Goal: Task Accomplishment & Management: Complete application form

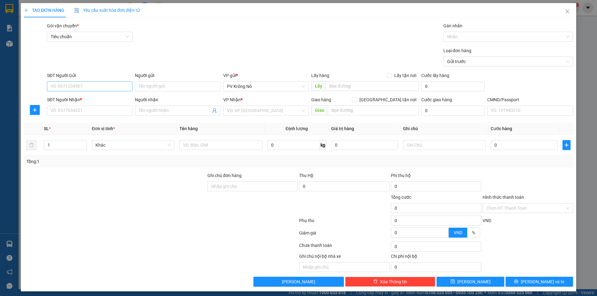
click at [61, 86] on input "SĐT Người Gửi" at bounding box center [90, 86] width 86 height 10
type input "0348199520"
click at [88, 98] on div "0348199520 - CHÚ" at bounding box center [88, 98] width 77 height 7
type input "CHÚ"
type input "0373796396"
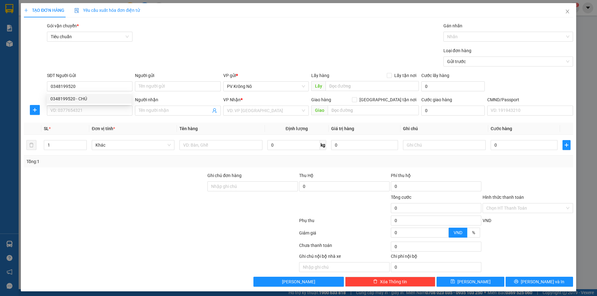
type input "HIẾU"
type input "0348199520"
click at [173, 86] on input "CHÚ" at bounding box center [178, 86] width 86 height 10
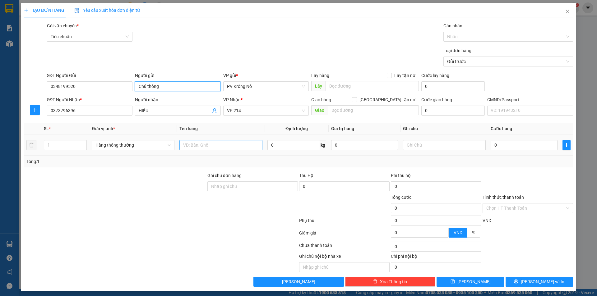
type input "Chú thống"
click at [192, 147] on input "text" at bounding box center [220, 145] width 83 height 10
type input "1tg sr nhỏ"
click at [506, 142] on input "0" at bounding box center [524, 145] width 67 height 10
type input "03"
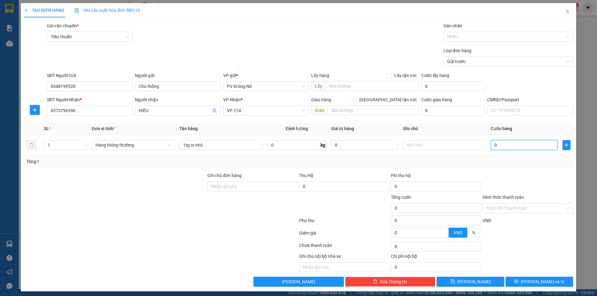
type input "3"
type input "030"
type input "30"
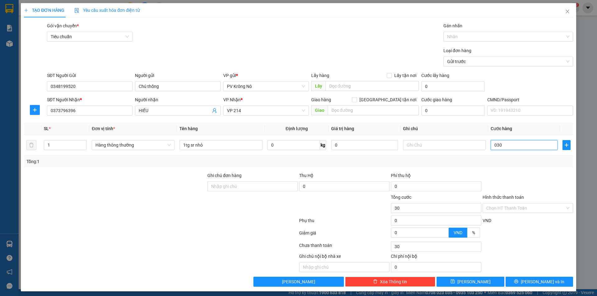
type input "0.300"
type input "300"
type input "03.000"
type input "3.000"
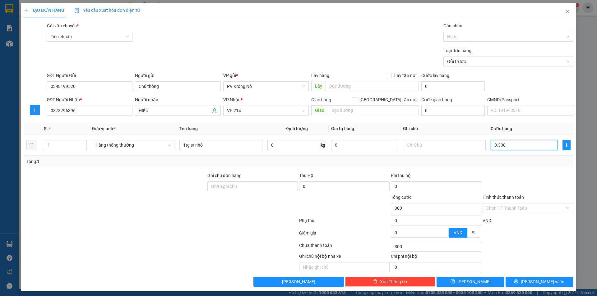
type input "3.000"
type input "030.000"
type input "30.000"
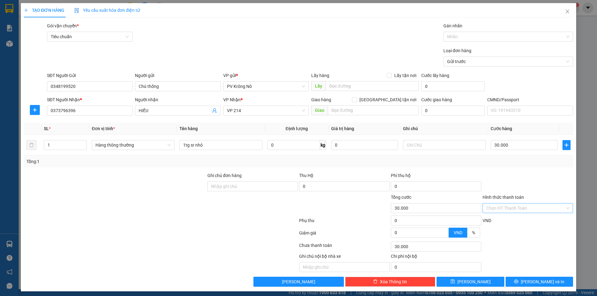
click at [508, 210] on input "Hình thức thanh toán" at bounding box center [525, 208] width 79 height 9
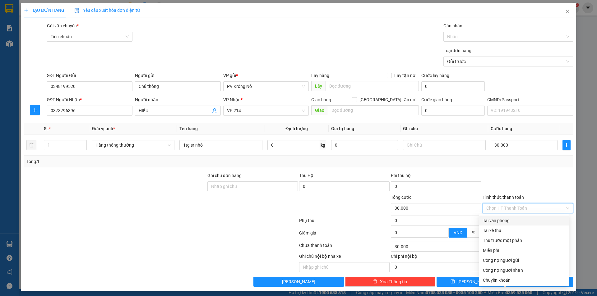
click at [491, 222] on div "Tại văn phòng" at bounding box center [524, 220] width 82 height 7
type input "0"
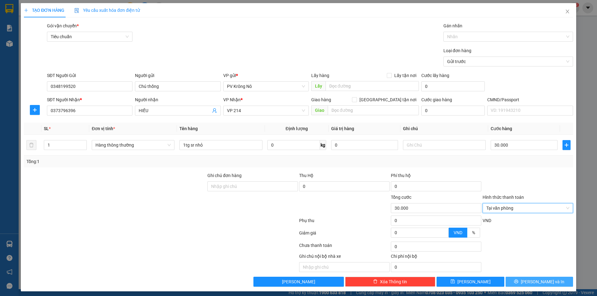
click at [518, 283] on icon "printer" at bounding box center [516, 282] width 4 height 4
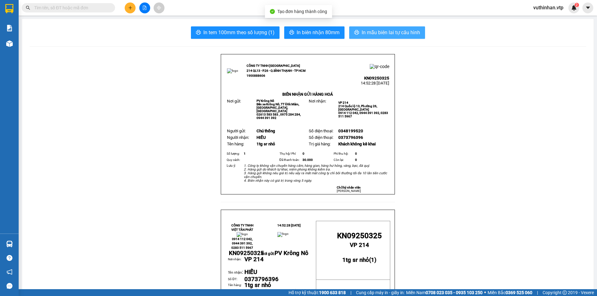
click at [378, 28] on button "In mẫu biên lai tự cấu hình" at bounding box center [387, 32] width 76 height 12
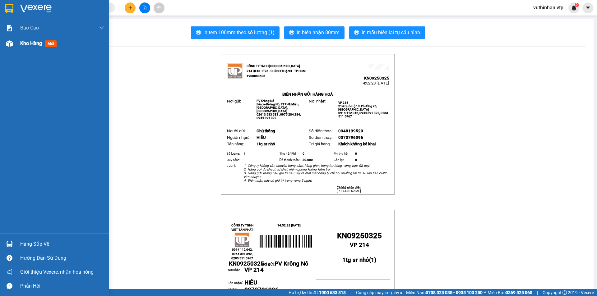
click at [15, 39] on div at bounding box center [9, 43] width 11 height 11
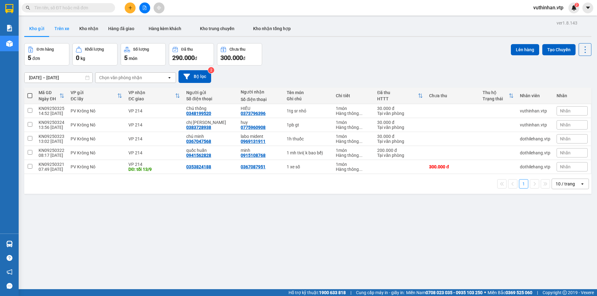
click at [59, 30] on button "Trên xe" at bounding box center [61, 28] width 25 height 15
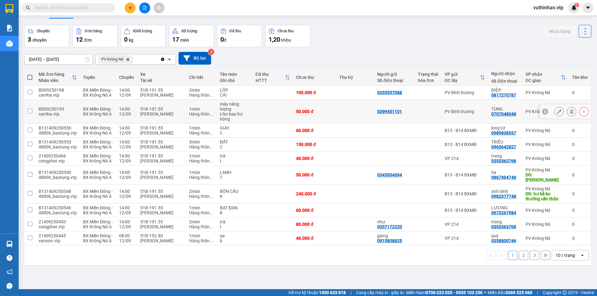
scroll to position [35, 0]
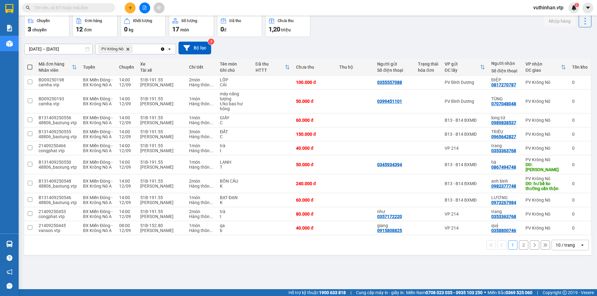
click at [559, 248] on div "10 / trang" at bounding box center [565, 245] width 19 height 6
click at [560, 263] on span "100 / trang" at bounding box center [563, 266] width 22 height 6
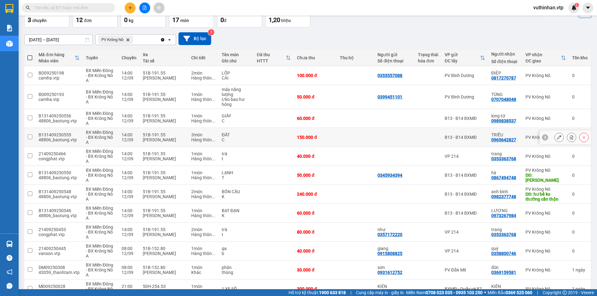
scroll to position [0, 0]
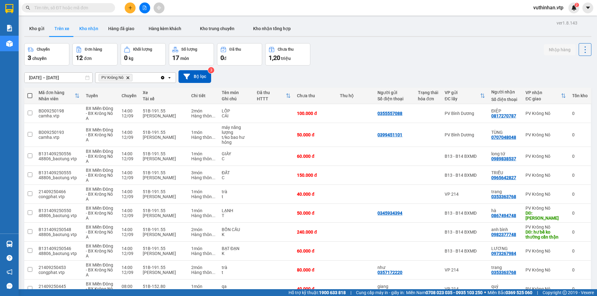
click at [90, 24] on button "Kho nhận" at bounding box center [88, 28] width 29 height 15
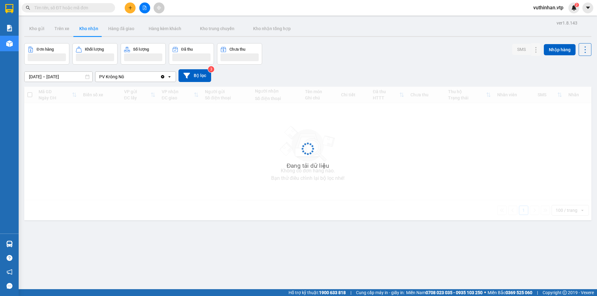
type input "[DATE] – [DATE]"
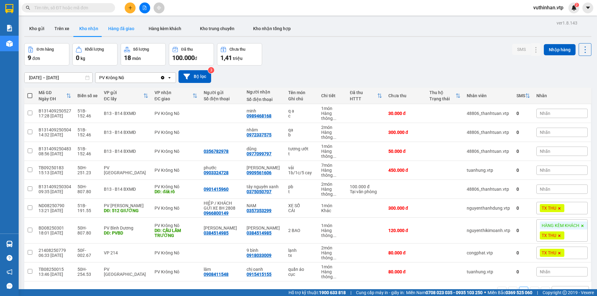
click at [111, 34] on button "Hàng đã giao" at bounding box center [121, 28] width 36 height 15
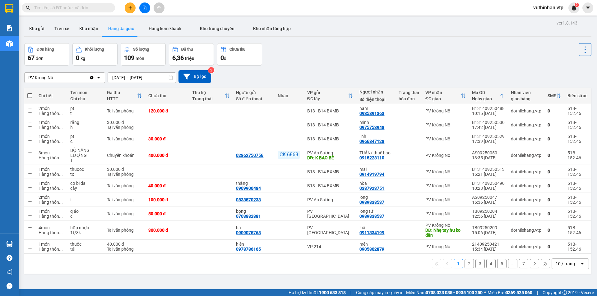
click at [122, 9] on div at bounding box center [144, 7] width 47 height 11
click at [134, 4] on div at bounding box center [144, 7] width 47 height 11
click at [132, 4] on button at bounding box center [130, 7] width 11 height 11
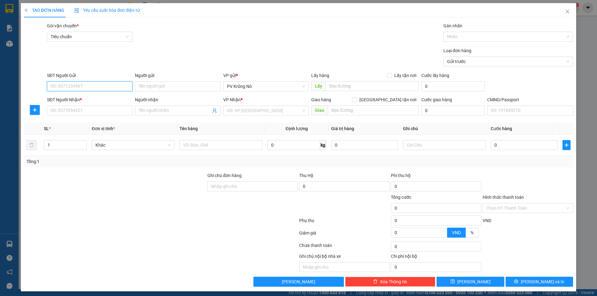
click at [86, 85] on input "SĐT Người Gửi" at bounding box center [90, 86] width 86 height 10
click at [75, 87] on input "SĐT Người Gửi" at bounding box center [90, 86] width 86 height 10
type input "0362938354"
click at [84, 95] on div "0362938354 - cô" at bounding box center [89, 99] width 85 height 10
type input "cô"
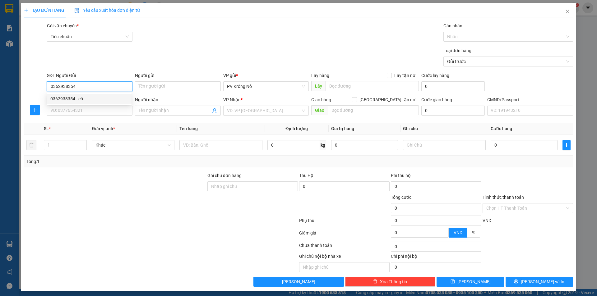
type input "0981644270"
type input "huệ"
type input "0362938354"
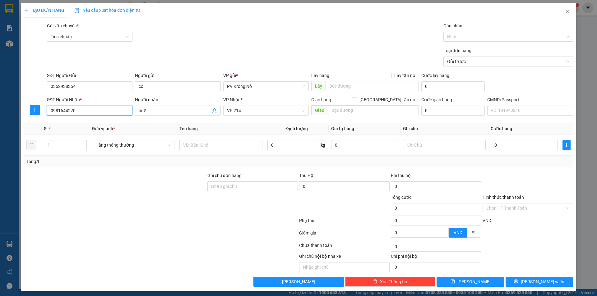
drag, startPoint x: 83, startPoint y: 112, endPoint x: 0, endPoint y: 133, distance: 85.3
click at [0, 133] on div "TẠO ĐƠN HÀNG Yêu cầu xuất hóa đơn điện tử Transit Pickup Surcharge Ids Transit …" at bounding box center [298, 148] width 597 height 296
type input "0903482012"
drag, startPoint x: 170, startPoint y: 104, endPoint x: 144, endPoint y: 109, distance: 27.1
click at [144, 109] on div "Người nhận huệ" at bounding box center [178, 107] width 86 height 22
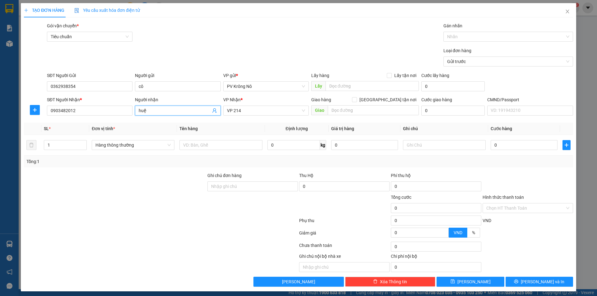
drag, startPoint x: 156, startPoint y: 111, endPoint x: 117, endPoint y: 117, distance: 39.1
click at [118, 117] on div "SĐT Người Nhận * 0903482012 Người nhận huệ huệ VP Nhận * VP 214 Giao hàng Giao …" at bounding box center [310, 107] width 529 height 22
type input "binh"
click at [262, 134] on div "PV Bình Dương" at bounding box center [263, 133] width 77 height 7
click at [352, 97] on input "[GEOGRAPHIC_DATA] tận nơi" at bounding box center [354, 99] width 4 height 4
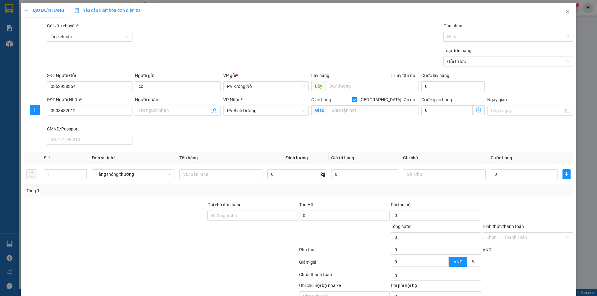
click at [352, 97] on input "[GEOGRAPHIC_DATA] tận nơi" at bounding box center [354, 99] width 4 height 4
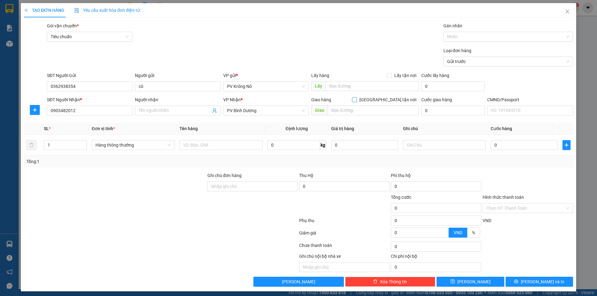
click at [352, 97] on input "[GEOGRAPHIC_DATA] tận nơi" at bounding box center [354, 99] width 4 height 4
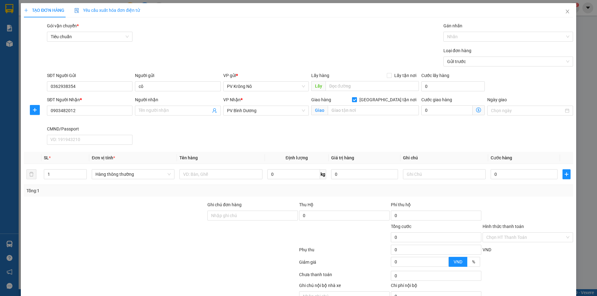
click at [357, 100] on span at bounding box center [354, 99] width 5 height 5
click at [356, 100] on input "[GEOGRAPHIC_DATA] tận nơi" at bounding box center [354, 99] width 4 height 4
checkbox input "false"
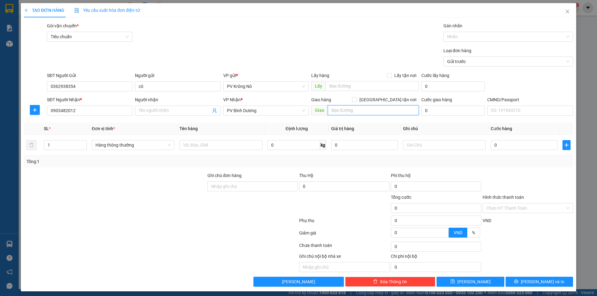
click at [368, 107] on input "text" at bounding box center [373, 110] width 91 height 10
type input "cầu ông bố"
drag, startPoint x: 53, startPoint y: 149, endPoint x: 57, endPoint y: 147, distance: 4.6
click at [53, 148] on input "1" at bounding box center [65, 145] width 42 height 9
type input "2"
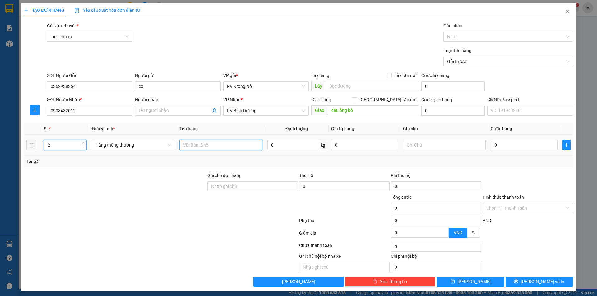
click at [230, 145] on input "text" at bounding box center [220, 145] width 83 height 10
type input "1tx+1tg tc"
click at [515, 145] on input "0" at bounding box center [524, 145] width 67 height 10
type input "09"
type input "9"
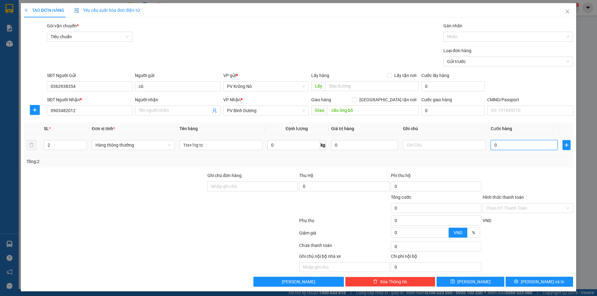
type input "9"
type input "090"
type input "90"
type input "0.900"
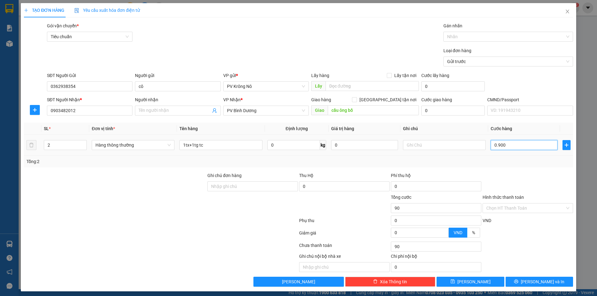
type input "900"
type input "09.000"
type input "9.000"
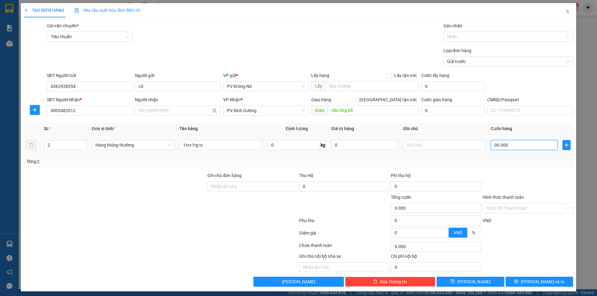
type input "090.000"
type input "90.000"
click at [489, 206] on input "Hình thức thanh toán" at bounding box center [525, 208] width 79 height 9
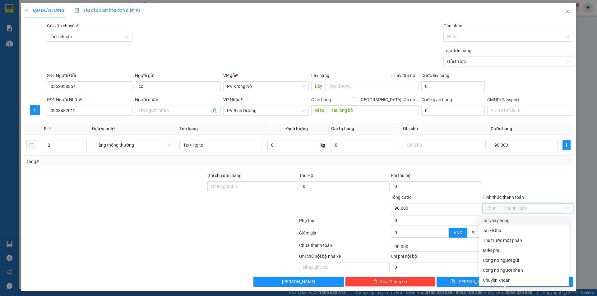
click at [486, 220] on div "Tại văn phòng" at bounding box center [524, 220] width 82 height 7
type input "0"
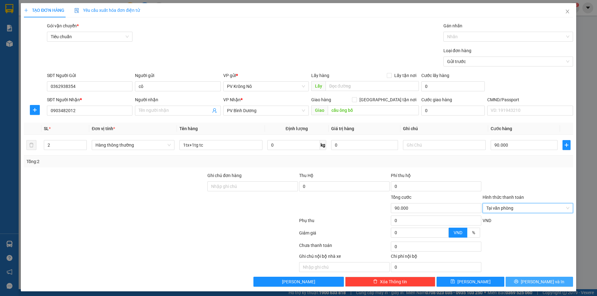
drag, startPoint x: 530, startPoint y: 284, endPoint x: 530, endPoint y: 278, distance: 6.5
click at [531, 282] on span "[PERSON_NAME] và In" at bounding box center [543, 282] width 44 height 7
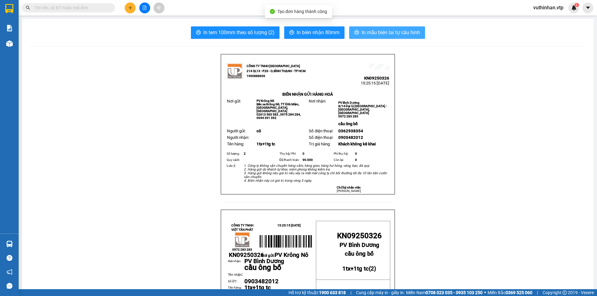
click at [355, 30] on icon "printer" at bounding box center [356, 32] width 5 height 5
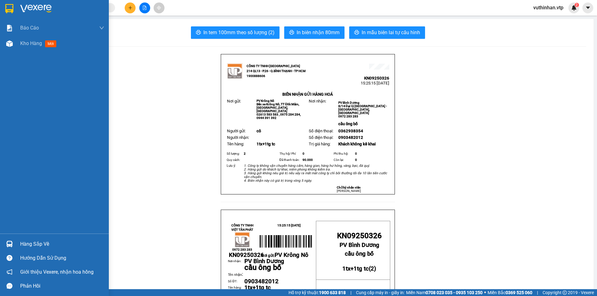
drag, startPoint x: 11, startPoint y: 44, endPoint x: 39, endPoint y: 2, distance: 50.1
click at [12, 44] on img at bounding box center [9, 43] width 7 height 7
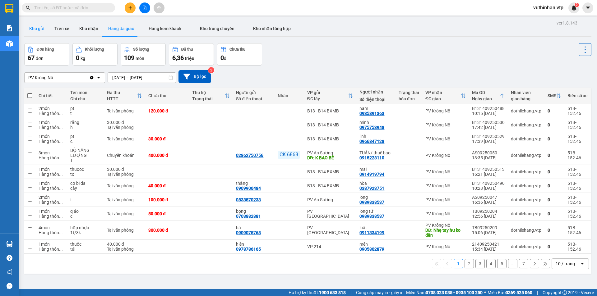
click at [40, 30] on button "Kho gửi" at bounding box center [36, 28] width 25 height 15
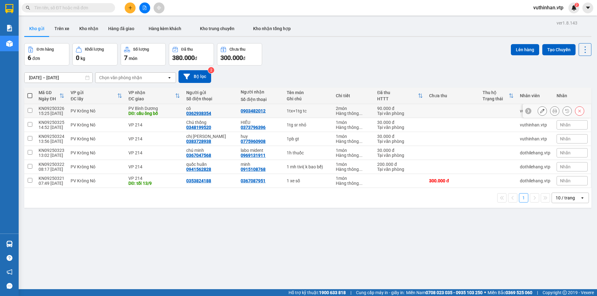
click at [553, 109] on icon at bounding box center [555, 111] width 4 height 4
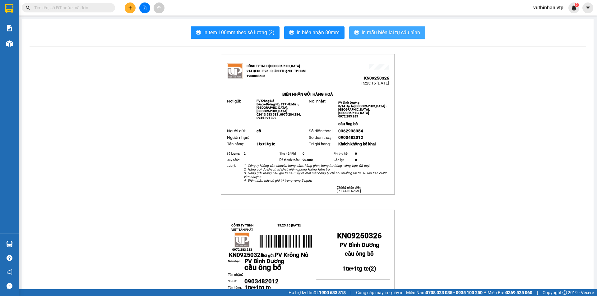
click at [362, 32] on span "In mẫu biên lai tự cấu hình" at bounding box center [391, 33] width 58 height 8
click at [128, 7] on icon "plus" at bounding box center [130, 8] width 4 height 4
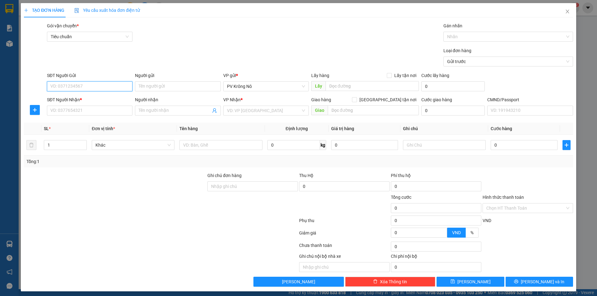
click at [85, 88] on input "SĐT Người Gửi" at bounding box center [90, 86] width 86 height 10
click at [59, 97] on div "0943340707 - chú phước" at bounding box center [88, 98] width 77 height 7
type input "0943340707"
type input "chú phước"
type input "0965040505"
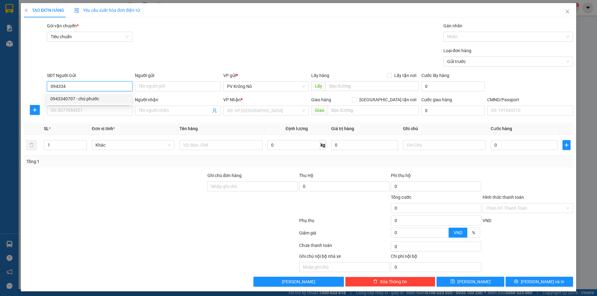
type input "thi"
type input "0943340707"
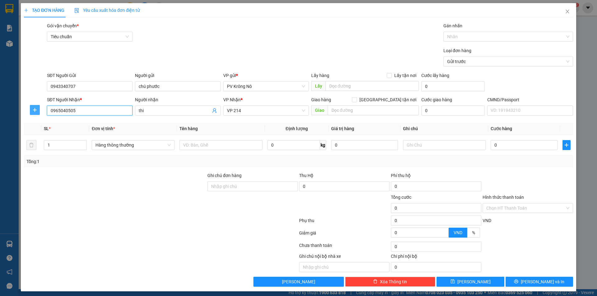
drag, startPoint x: 54, startPoint y: 113, endPoint x: 34, endPoint y: 106, distance: 20.6
click at [37, 114] on div "SĐT Người Nhận * 0965040505 0965040505 Người nhận thi VP Nhận * VP 214 Giao hàn…" at bounding box center [298, 107] width 550 height 22
drag, startPoint x: 148, startPoint y: 110, endPoint x: 95, endPoint y: 113, distance: 53.3
click at [95, 113] on div "SĐT Người Nhận * VD: 0377654321 Người nhận thi thi VP Nhận * VP 214 Giao hàng G…" at bounding box center [310, 107] width 529 height 22
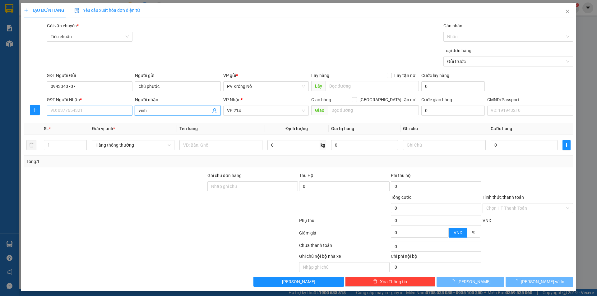
type input "vinh"
click at [83, 111] on input "SĐT Người Nhận *" at bounding box center [90, 111] width 86 height 10
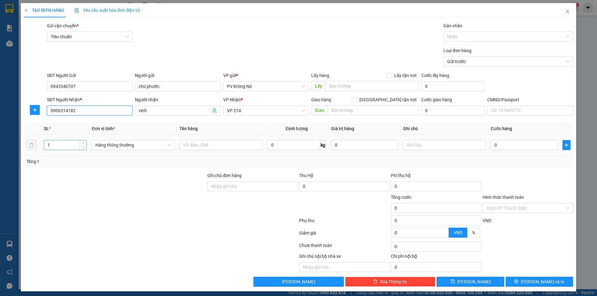
type input "0906314182"
click at [59, 146] on input "1" at bounding box center [65, 145] width 42 height 9
type input "2"
click at [227, 148] on input "text" at bounding box center [220, 145] width 83 height 10
type input "2tg tc"
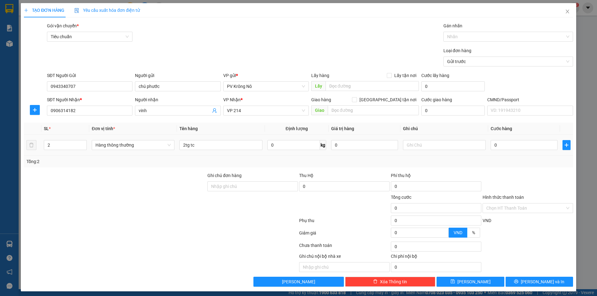
click at [519, 139] on div "0" at bounding box center [524, 145] width 67 height 12
click at [531, 147] on input "0" at bounding box center [524, 145] width 67 height 10
type input "06"
type input "6"
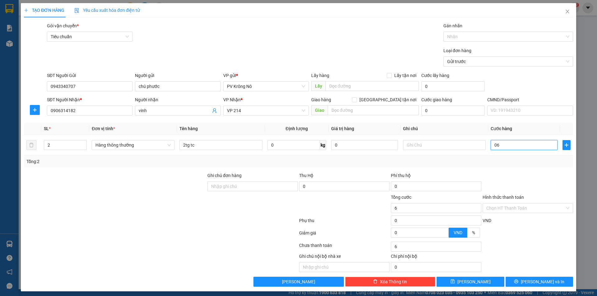
type input "060"
type input "60"
type input "0.600"
type input "600"
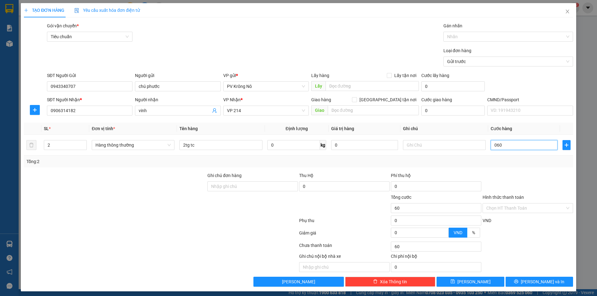
type input "600"
type input "06.000"
type input "6.000"
type input "060.000"
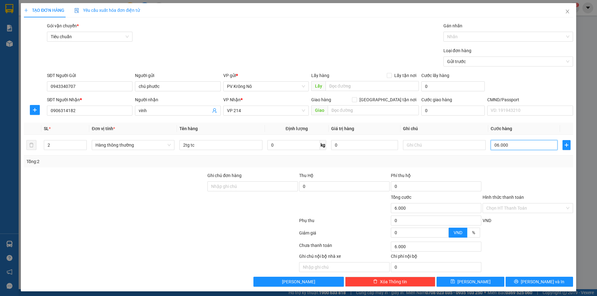
type input "60.000"
click at [500, 208] on input "Hình thức thanh toán" at bounding box center [525, 208] width 79 height 9
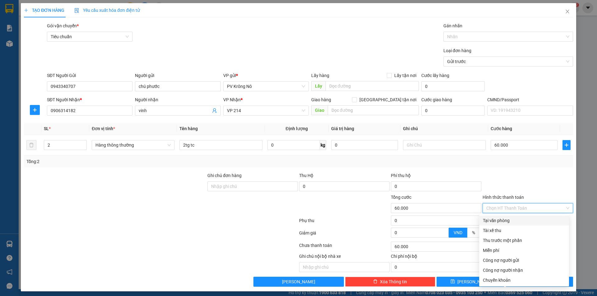
click at [496, 220] on div "Tại văn phòng" at bounding box center [524, 220] width 82 height 7
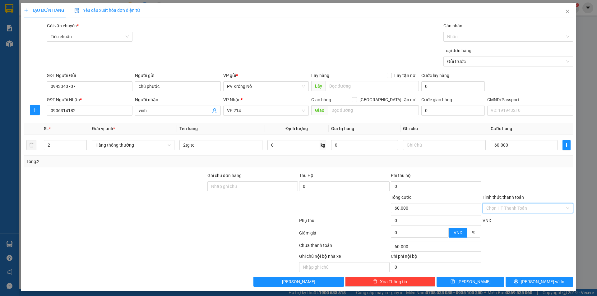
click at [516, 209] on input "Hình thức thanh toán" at bounding box center [525, 208] width 79 height 9
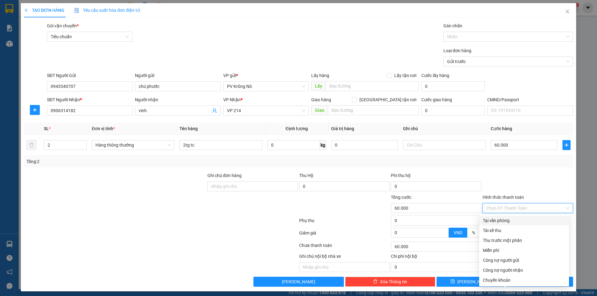
click at [500, 222] on div "Tại văn phòng" at bounding box center [524, 220] width 82 height 7
type input "0"
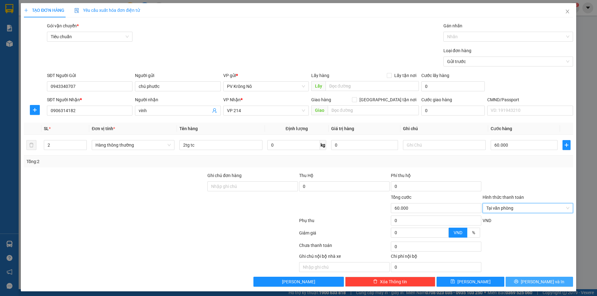
drag, startPoint x: 514, startPoint y: 281, endPoint x: 513, endPoint y: 261, distance: 20.5
click at [514, 281] on button "[PERSON_NAME] và In" at bounding box center [539, 282] width 67 height 10
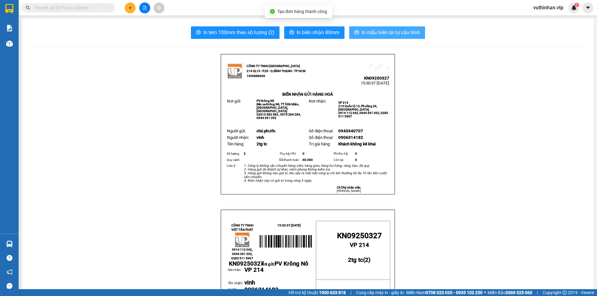
click at [373, 34] on span "In mẫu biên lai tự cấu hình" at bounding box center [391, 33] width 58 height 8
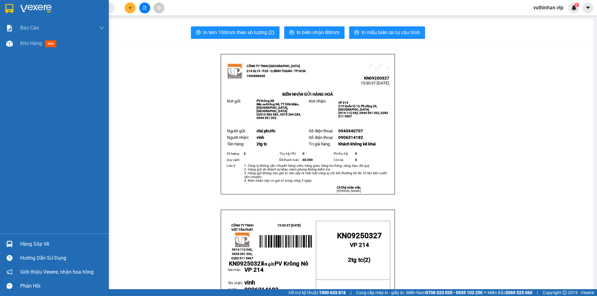
drag, startPoint x: 26, startPoint y: 44, endPoint x: 58, endPoint y: 57, distance: 34.5
click at [29, 43] on span "Kho hàng" at bounding box center [31, 43] width 22 height 6
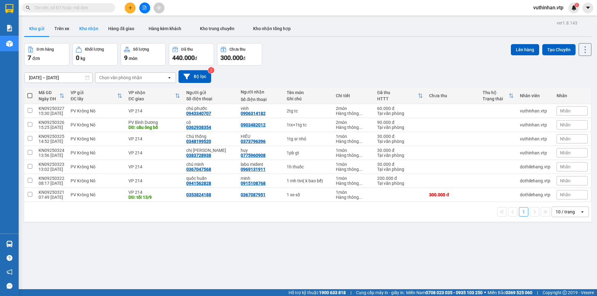
click at [80, 31] on button "Kho nhận" at bounding box center [88, 28] width 29 height 15
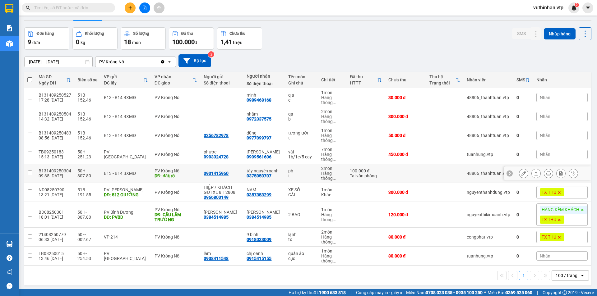
scroll to position [29, 0]
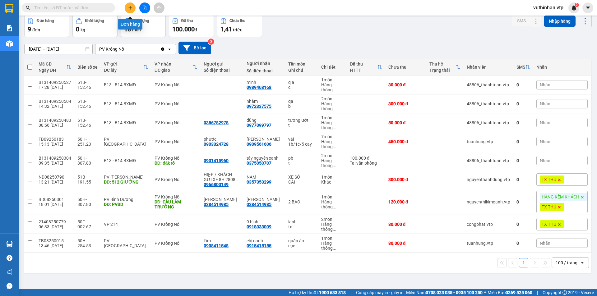
click at [128, 7] on icon "plus" at bounding box center [130, 8] width 4 height 4
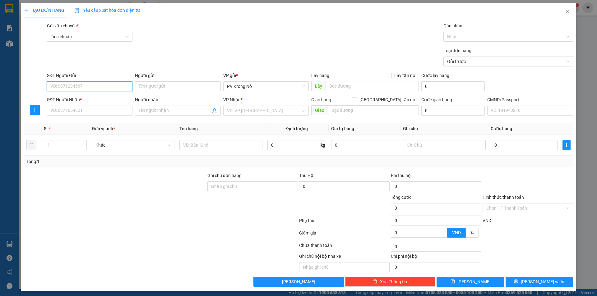
click at [70, 86] on input "SĐT Người Gửi" at bounding box center [90, 86] width 86 height 10
drag, startPoint x: 58, startPoint y: 86, endPoint x: 61, endPoint y: 86, distance: 3.7
click at [60, 85] on input "SĐT Người Gửi" at bounding box center [90, 86] width 86 height 10
type input "0399846177"
click at [100, 99] on div "0399846177 - cô nhung" at bounding box center [88, 98] width 77 height 7
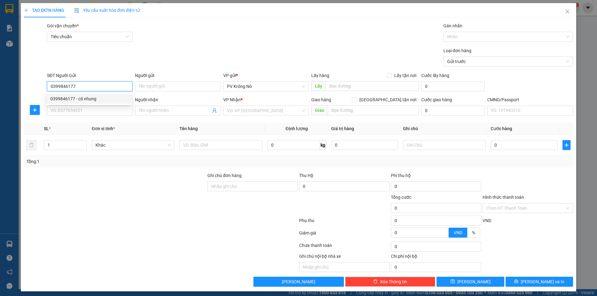
type input "cô nhung"
type input "0983226874"
type input "HIẾU"
type input "0399846177"
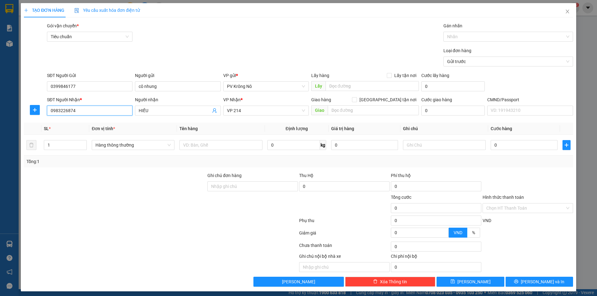
drag, startPoint x: 90, startPoint y: 109, endPoint x: 27, endPoint y: 109, distance: 62.5
click at [31, 113] on div "SĐT Người Nhận * 0983226874 0983226874 Người nhận HIẾU VP Nhận * VP 214 Giao hà…" at bounding box center [298, 107] width 550 height 22
type input "0903598794"
type input "PS"
click at [196, 146] on input "text" at bounding box center [220, 145] width 83 height 10
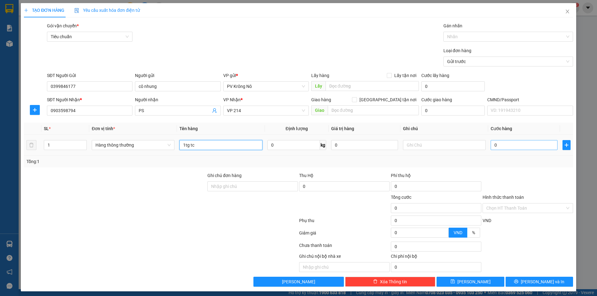
type input "1tg tc"
click at [512, 147] on input "0" at bounding box center [524, 145] width 67 height 10
type input "04"
type input "4"
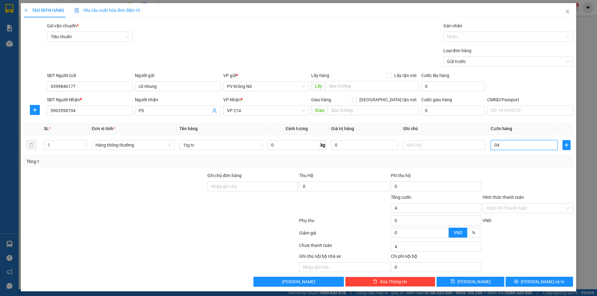
type input "040"
type input "40"
type input "0.400"
type input "400"
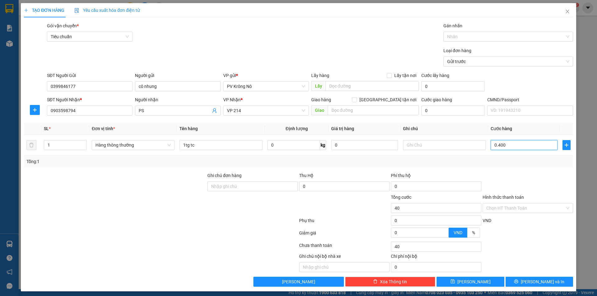
type input "400"
type input "04.000"
type input "4.000"
type input "040.000"
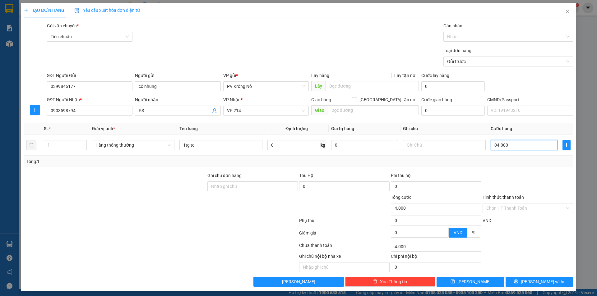
type input "40.000"
drag, startPoint x: 503, startPoint y: 209, endPoint x: 502, endPoint y: 217, distance: 7.9
click at [503, 210] on input "Hình thức thanh toán" at bounding box center [525, 208] width 79 height 9
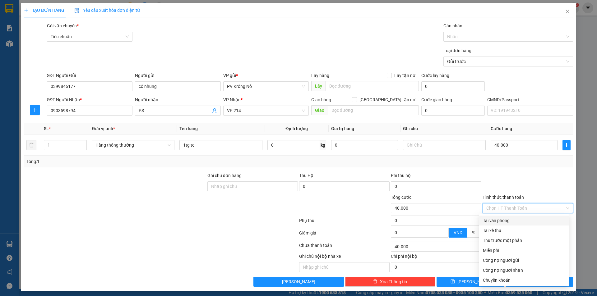
click at [498, 223] on div "Tại văn phòng" at bounding box center [524, 220] width 82 height 7
type input "0"
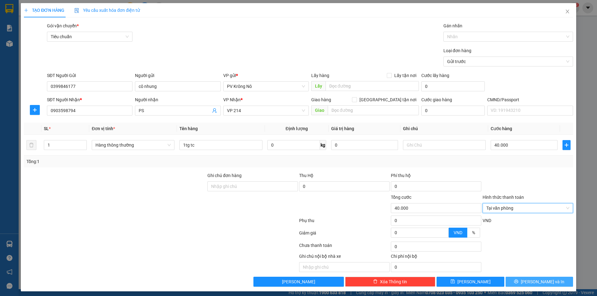
click at [521, 284] on button "[PERSON_NAME] và In" at bounding box center [539, 282] width 67 height 10
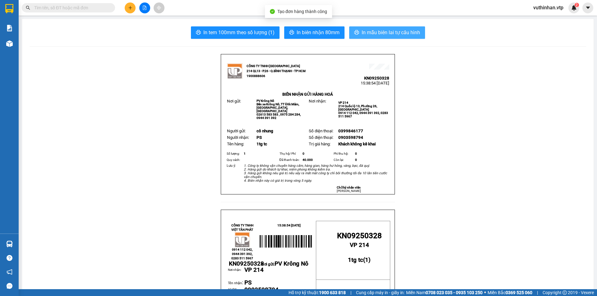
click at [369, 36] on span "In mẫu biên lai tự cấu hình" at bounding box center [391, 33] width 58 height 8
click at [417, 35] on span "In mẫu biên lai tự cấu hình" at bounding box center [391, 33] width 58 height 8
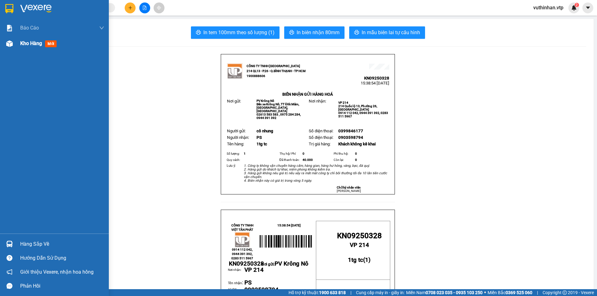
click at [5, 43] on div at bounding box center [9, 43] width 11 height 11
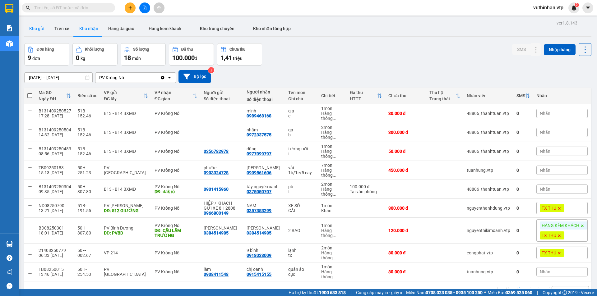
click at [35, 32] on button "Kho gửi" at bounding box center [36, 28] width 25 height 15
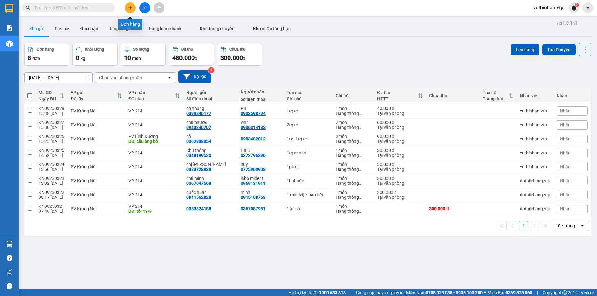
click at [128, 12] on button at bounding box center [130, 7] width 11 height 11
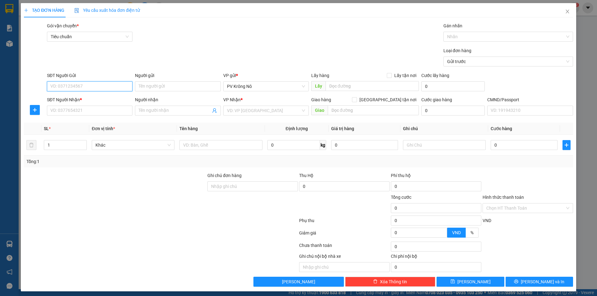
click at [65, 86] on input "SĐT Người Gửi" at bounding box center [90, 86] width 86 height 10
click at [86, 100] on div "0977664987 - cô hường" at bounding box center [88, 98] width 77 height 7
type input "0977664987"
type input "cô hường"
type input "0942343588"
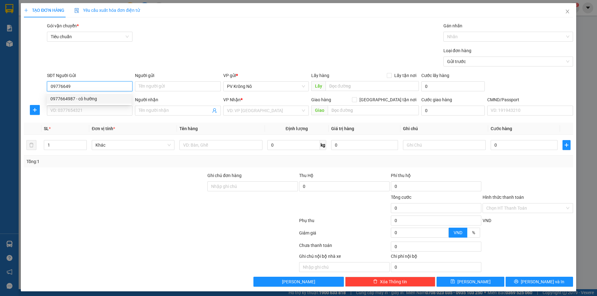
type input "hiệu"
type input "cv thanh lễ"
type input "0977664987"
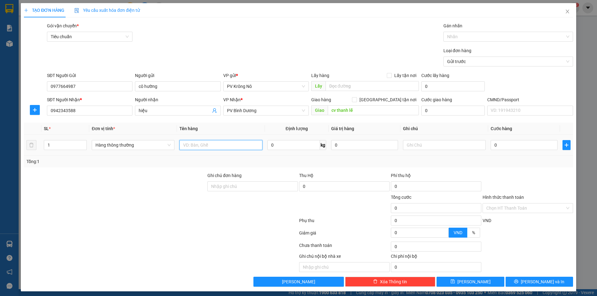
drag, startPoint x: 221, startPoint y: 141, endPoint x: 220, endPoint y: 144, distance: 4.0
click at [221, 141] on input "text" at bounding box center [220, 145] width 83 height 10
type input "1tx tp"
click at [504, 144] on input "0" at bounding box center [524, 145] width 67 height 10
type input "05"
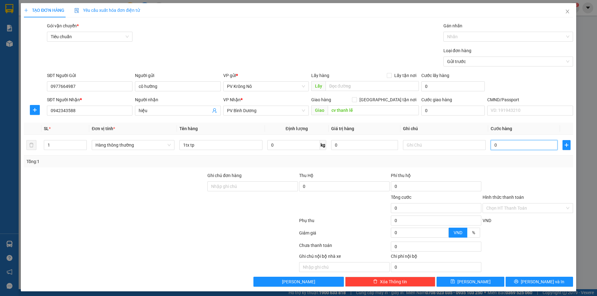
type input "5"
type input "050"
type input "50"
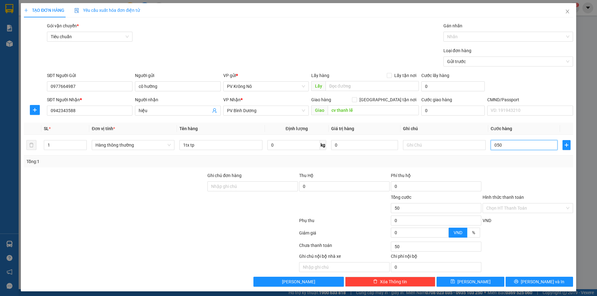
type input "0.500"
type input "500"
type input "05.000"
type input "5.000"
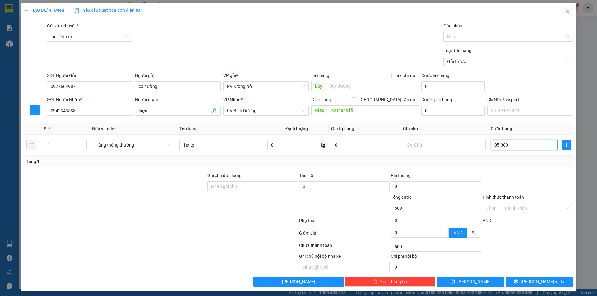
type input "5.000"
type input "050.000"
type input "50.000"
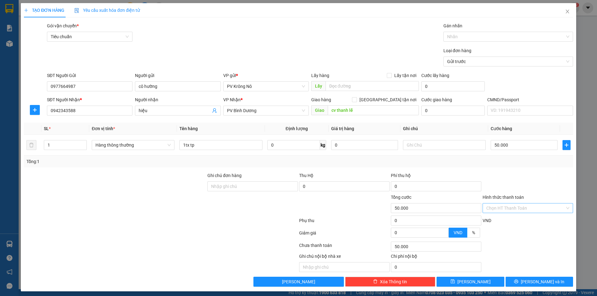
click at [517, 208] on input "Hình thức thanh toán" at bounding box center [525, 208] width 79 height 9
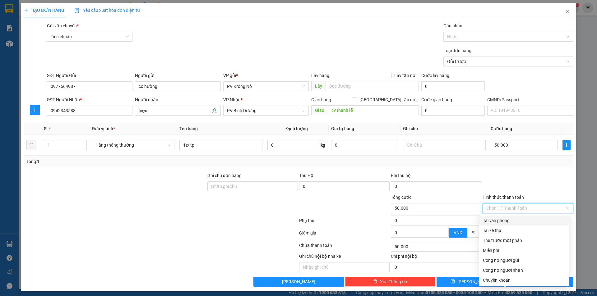
click at [511, 217] on div "Tại văn phòng" at bounding box center [524, 221] width 90 height 10
type input "0"
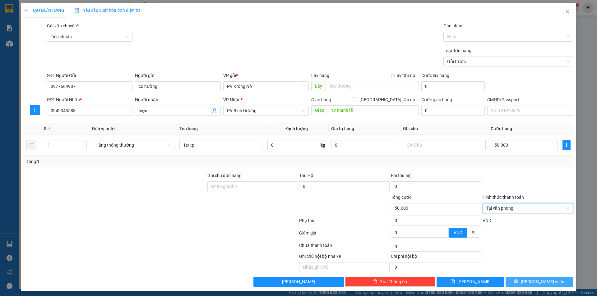
click at [520, 285] on button "[PERSON_NAME] và In" at bounding box center [539, 282] width 67 height 10
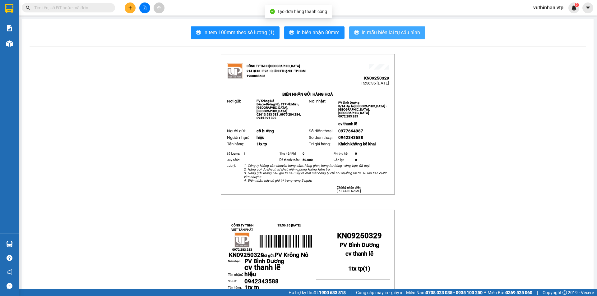
click at [381, 39] on button "In mẫu biên lai tự cấu hình" at bounding box center [387, 32] width 76 height 12
click at [126, 8] on button at bounding box center [130, 7] width 11 height 11
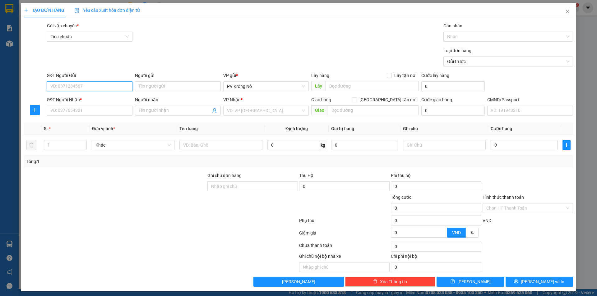
click at [81, 86] on input "SĐT Người Gửi" at bounding box center [90, 86] width 86 height 10
click at [78, 88] on input "SĐT Người Gửi" at bounding box center [90, 86] width 86 height 10
click at [92, 100] on div "0772482574" at bounding box center [88, 98] width 77 height 7
type input "0772482574"
type input "không bao trầy xước"
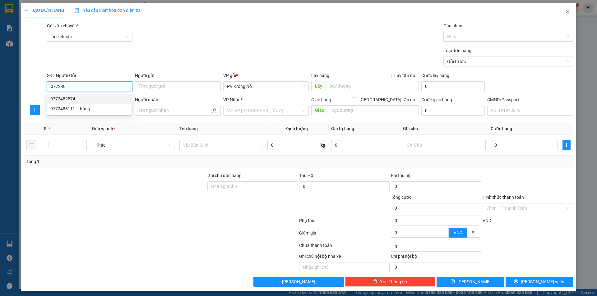
type input "0335058120"
type input "phong"
type input "bigc( tối 12/9)"
type input "0772482574"
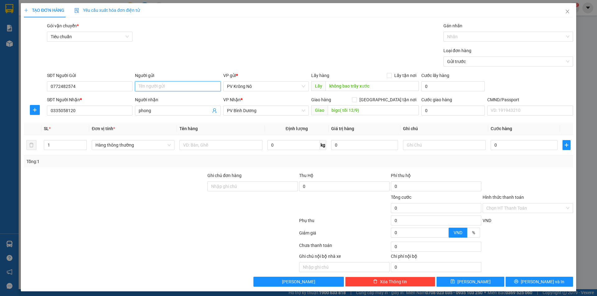
click at [149, 85] on input "Người gửi" at bounding box center [178, 86] width 86 height 10
type input "chị tuyên"
click at [565, 12] on icon "close" at bounding box center [567, 11] width 5 height 5
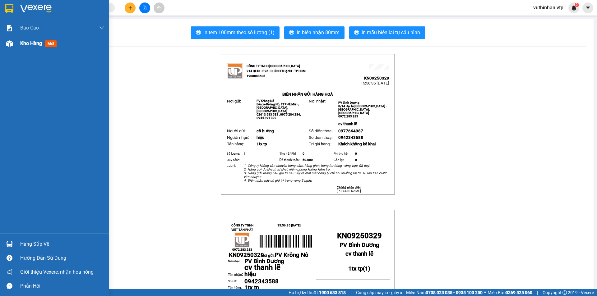
click at [12, 42] on img at bounding box center [9, 43] width 7 height 7
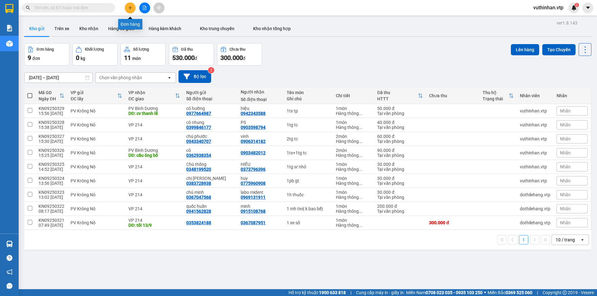
click at [132, 10] on icon "plus" at bounding box center [130, 8] width 4 height 4
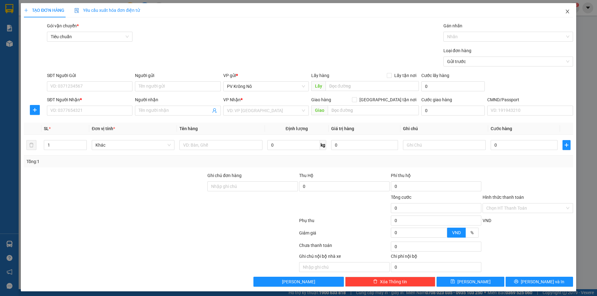
click at [565, 9] on icon "close" at bounding box center [567, 11] width 5 height 5
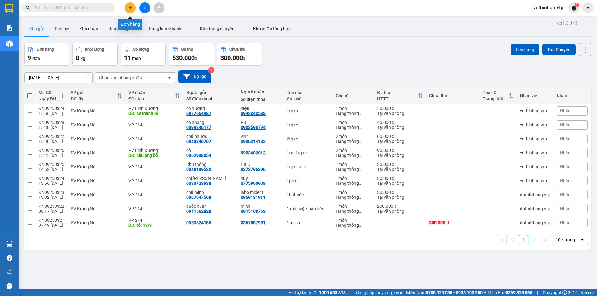
click at [134, 6] on button at bounding box center [130, 7] width 11 height 11
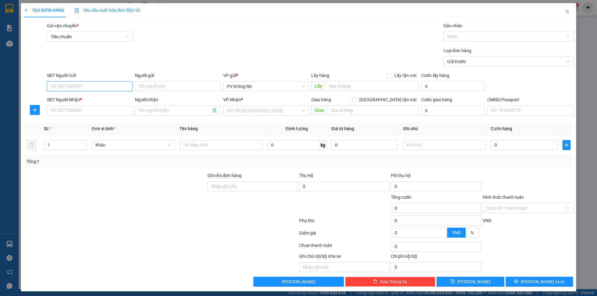
drag, startPoint x: 56, startPoint y: 86, endPoint x: 73, endPoint y: 74, distance: 20.5
click at [57, 85] on input "SĐT Người Gửi" at bounding box center [90, 86] width 86 height 10
type input "0901999298"
click at [87, 100] on div "0901999298 - c tuyết" at bounding box center [88, 98] width 77 height 7
type input "c tuyết"
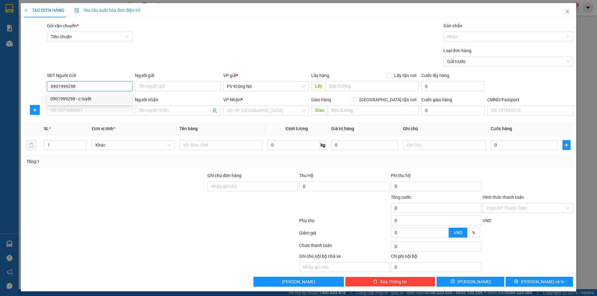
type input "0989024299"
type input "hương"
type input "166 cát lái tp thủ đúc"
type input "80.000"
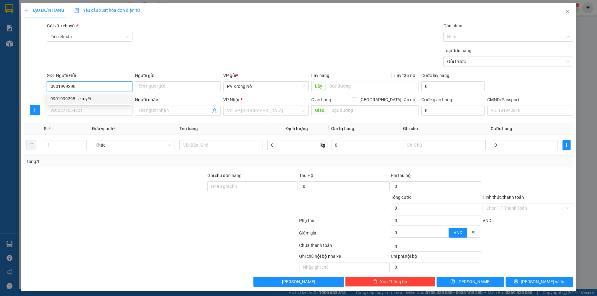
type input "80.000"
type input "0901999298"
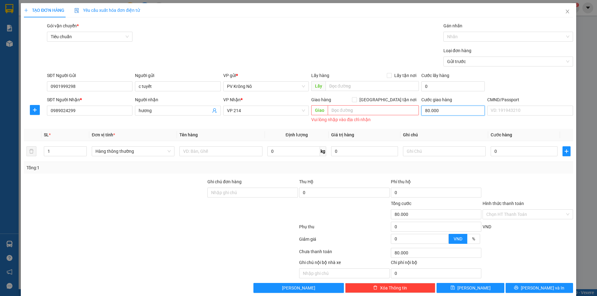
type input "0"
click at [71, 150] on input "1" at bounding box center [65, 151] width 42 height 9
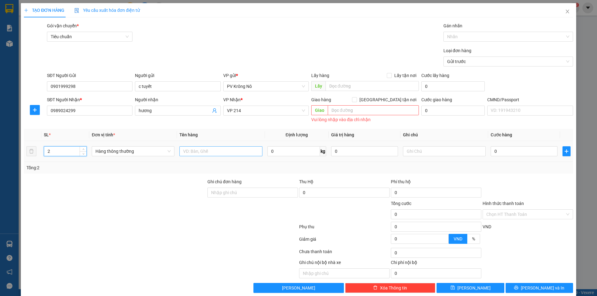
type input "2"
click at [218, 149] on input "text" at bounding box center [220, 151] width 83 height 10
type input "1tg+1tx tp"
type input "08"
type input "8"
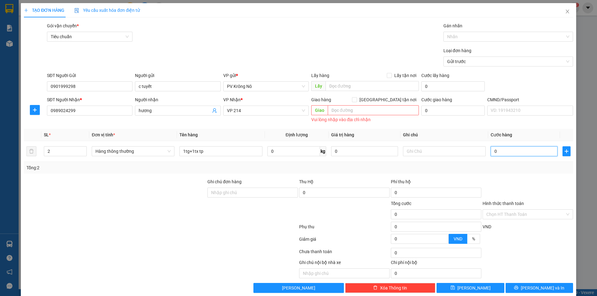
type input "8"
type input "0"
type input "08"
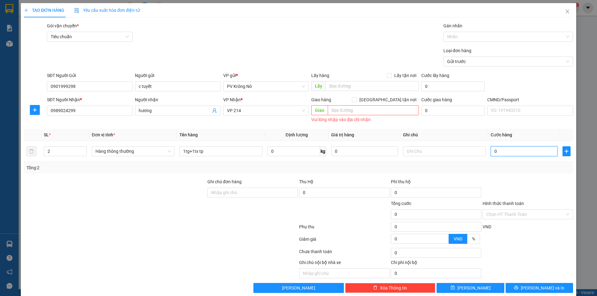
type input "8"
type input "080"
type input "80"
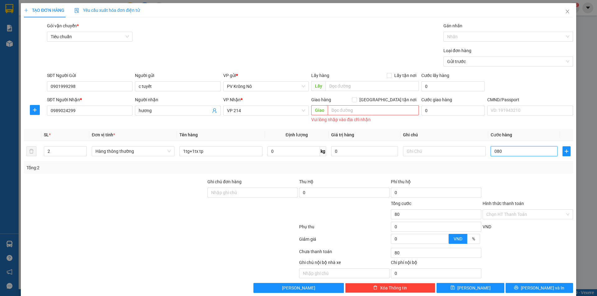
type input "0.800"
type input "800"
type input "08.000"
type input "8.000"
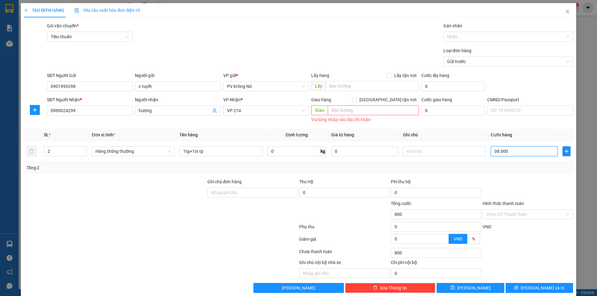
type input "8.000"
type input "080.000"
type input "80.000"
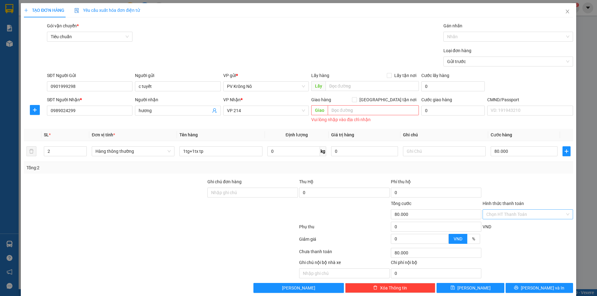
click at [512, 214] on input "Hình thức thanh toán" at bounding box center [525, 214] width 79 height 9
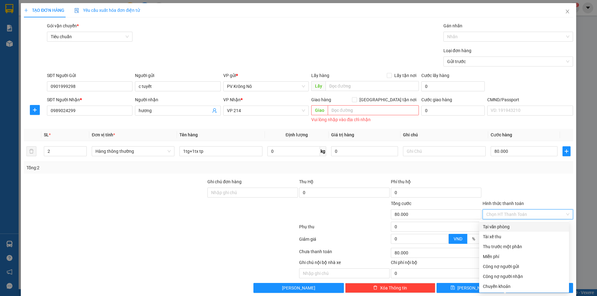
click at [499, 229] on div "Tại văn phòng" at bounding box center [524, 227] width 82 height 7
type input "0"
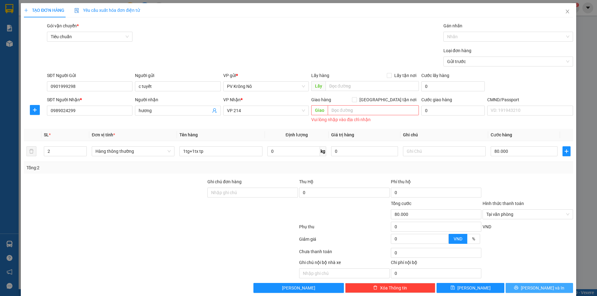
click at [534, 287] on span "[PERSON_NAME] và In" at bounding box center [543, 288] width 44 height 7
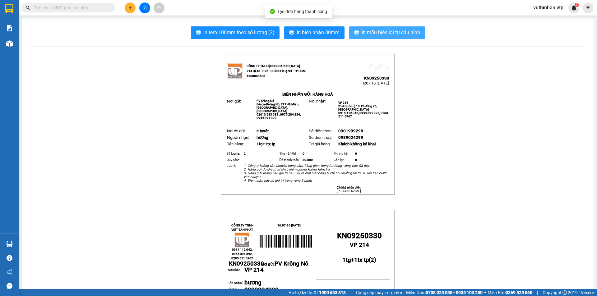
drag, startPoint x: 355, startPoint y: 38, endPoint x: 346, endPoint y: 49, distance: 14.5
click at [357, 38] on button "In mẫu biên lai tự cấu hình" at bounding box center [387, 32] width 76 height 12
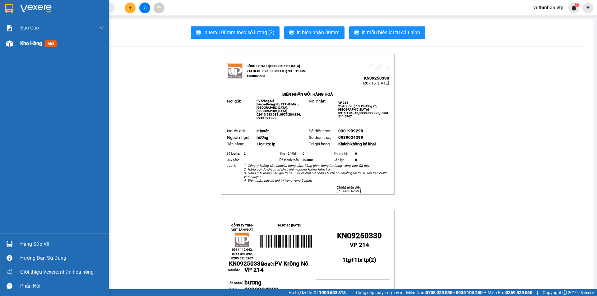
click at [28, 36] on div "Kho hàng mới" at bounding box center [62, 44] width 84 height 16
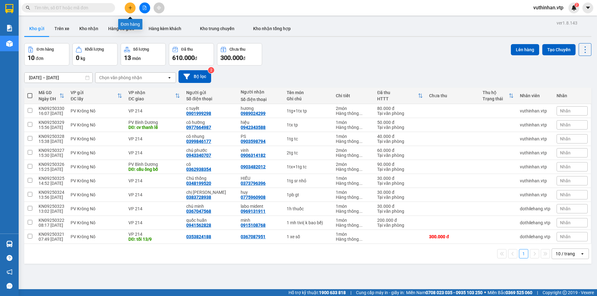
click at [129, 9] on icon "plus" at bounding box center [130, 8] width 4 height 4
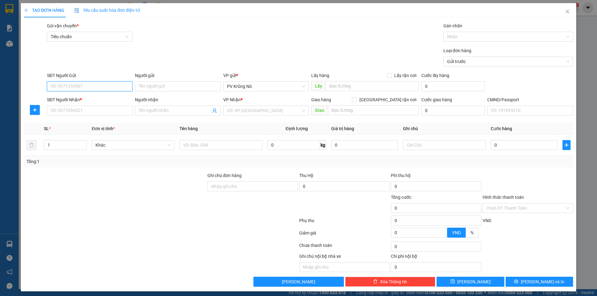
click at [80, 86] on input "SĐT Người Gửi" at bounding box center [90, 86] width 86 height 10
drag, startPoint x: 73, startPoint y: 120, endPoint x: 78, endPoint y: 112, distance: 9.2
click at [73, 120] on div "0386773956 - KIỀU" at bounding box center [88, 118] width 77 height 7
type input "0386773956"
type input "KIỀU"
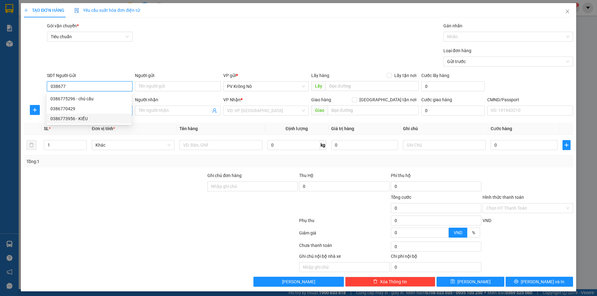
type input "0986478081"
type input "LINH"
checkbox input "true"
type input "566/72/63R NGUYỄN THÁI SƠN,P5,GÒ VẤP"
type input "80.000"
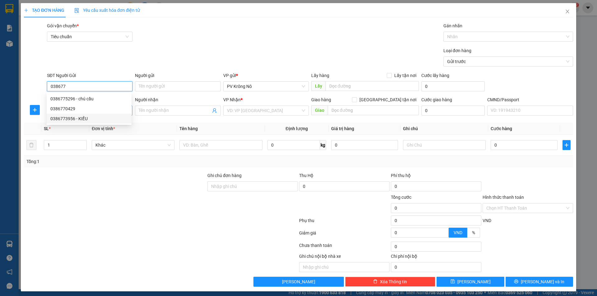
type input "80.000"
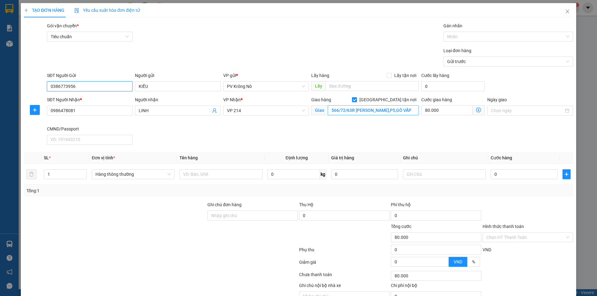
type input "0386773956"
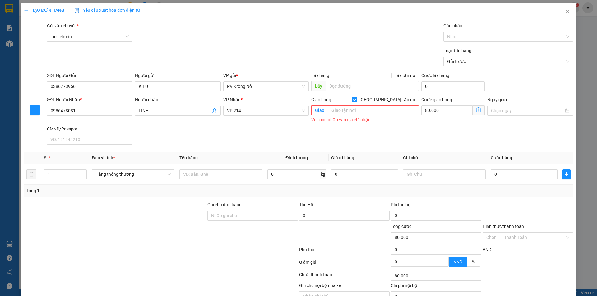
click at [356, 99] on input "[GEOGRAPHIC_DATA] tận nơi" at bounding box center [354, 99] width 4 height 4
checkbox input "false"
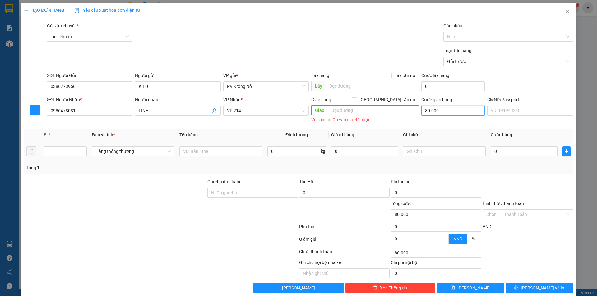
type input "0"
click at [565, 10] on icon "close" at bounding box center [567, 11] width 5 height 5
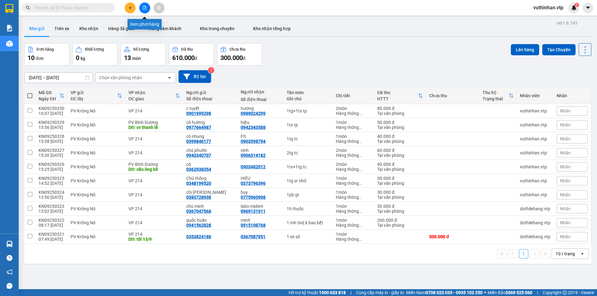
click at [144, 7] on icon "file-add" at bounding box center [144, 8] width 4 height 4
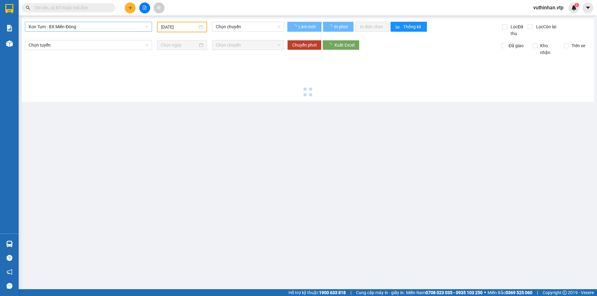
type input "[DATE]"
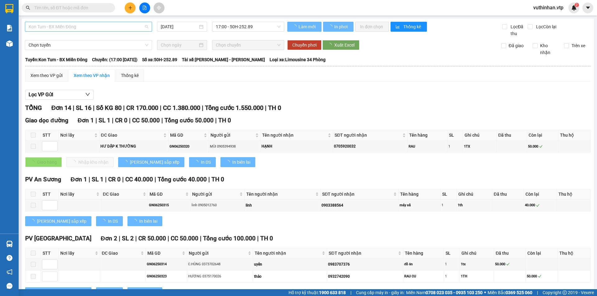
click at [87, 31] on span "Kon Tum - BX Miền Đông" at bounding box center [89, 26] width 120 height 9
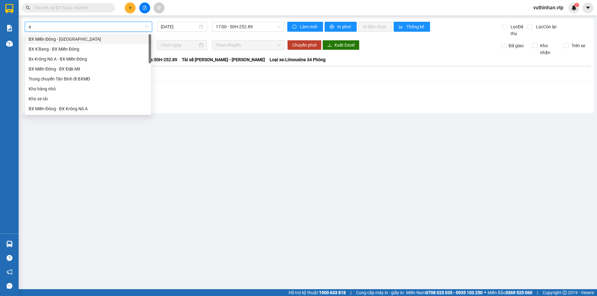
type input "a"
click at [63, 57] on div "BX Miền Đông - BX Krông Nô A" at bounding box center [88, 59] width 119 height 7
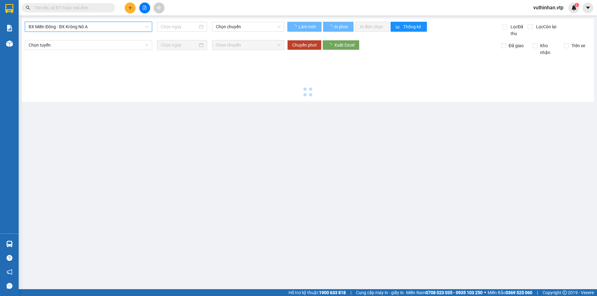
type input "[DATE]"
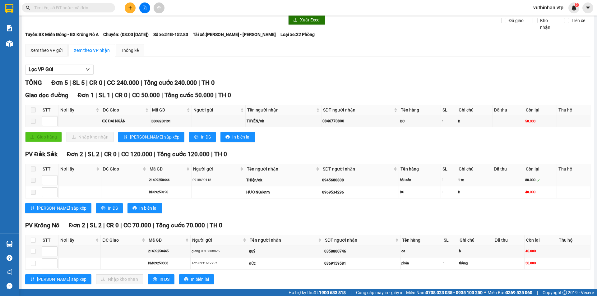
scroll to position [38, 0]
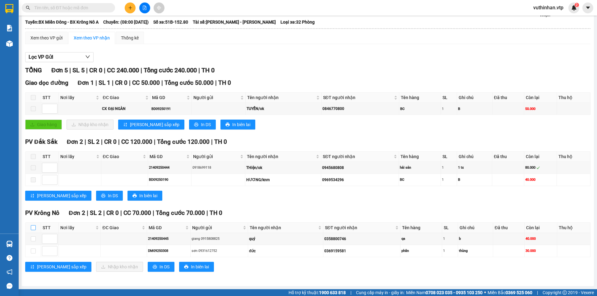
click at [33, 228] on input "checkbox" at bounding box center [33, 227] width 5 height 5
checkbox input "true"
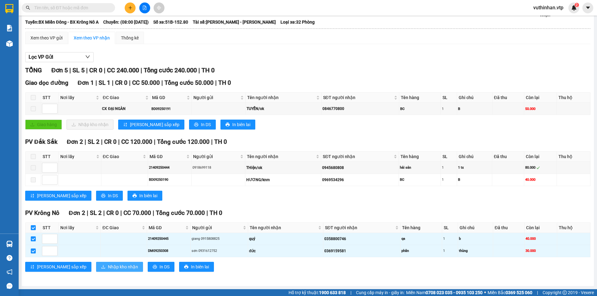
click at [108, 265] on span "Nhập kho nhận" at bounding box center [123, 267] width 30 height 7
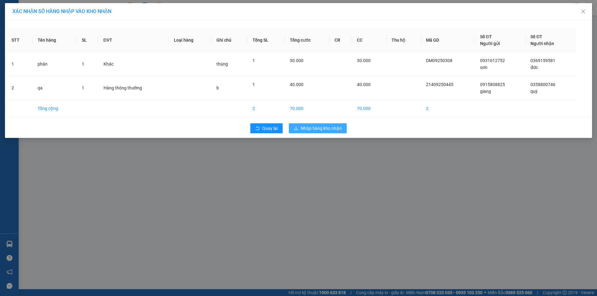
click at [324, 132] on span "Nhập hàng kho nhận" at bounding box center [321, 128] width 41 height 7
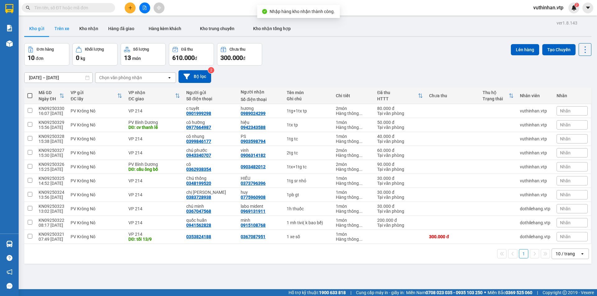
drag, startPoint x: 65, startPoint y: 29, endPoint x: 73, endPoint y: 25, distance: 8.5
click at [64, 28] on button "Trên xe" at bounding box center [61, 28] width 25 height 15
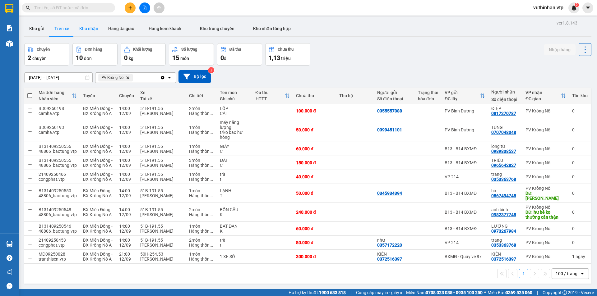
drag, startPoint x: 92, startPoint y: 28, endPoint x: 89, endPoint y: 30, distance: 3.8
click at [91, 27] on button "Kho nhận" at bounding box center [88, 28] width 29 height 15
type input "[DATE] – [DATE]"
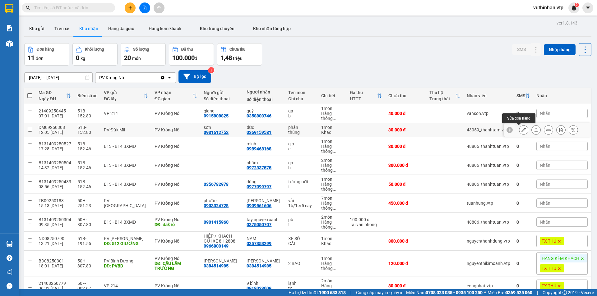
click at [521, 131] on icon at bounding box center [523, 130] width 4 height 4
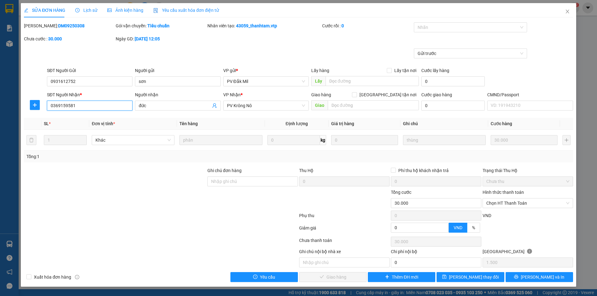
click at [30, 108] on div "SĐT Người Nhận * 0369159581 0369159581 Người nhận đức VP Nhận * PV Krông Nô Gia…" at bounding box center [298, 102] width 550 height 22
click at [568, 10] on icon "close" at bounding box center [567, 11] width 5 height 5
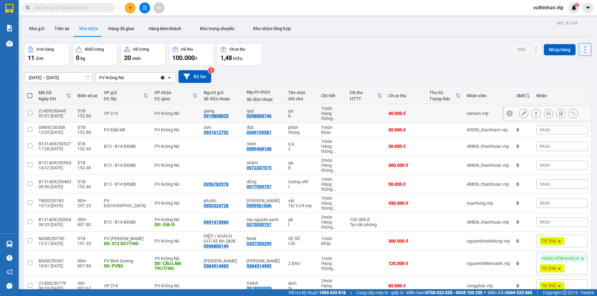
click at [318, 115] on td "1 món Hàng thông ..." at bounding box center [332, 113] width 29 height 19
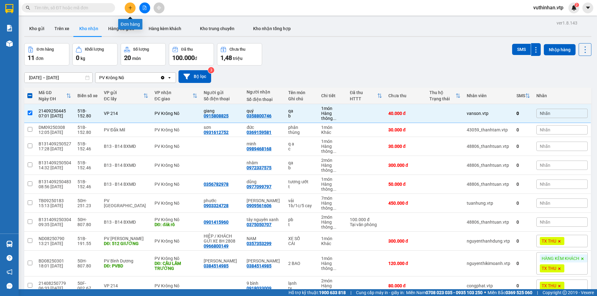
click at [127, 8] on button at bounding box center [130, 7] width 11 height 11
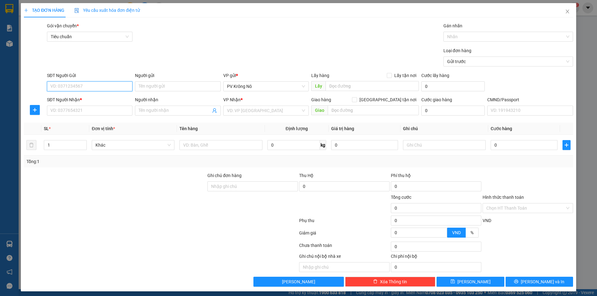
click at [70, 87] on input "SĐT Người Gửi" at bounding box center [90, 86] width 86 height 10
click at [96, 99] on div "0961508074 - CÔ NGHỊ" at bounding box center [88, 98] width 77 height 7
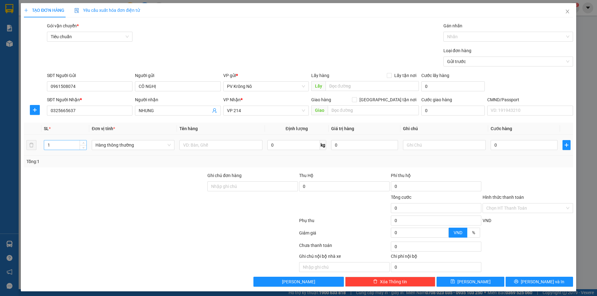
click at [62, 143] on input "1" at bounding box center [65, 145] width 42 height 9
click at [192, 145] on input "text" at bounding box center [220, 145] width 83 height 10
click at [55, 148] on input "2" at bounding box center [65, 145] width 42 height 9
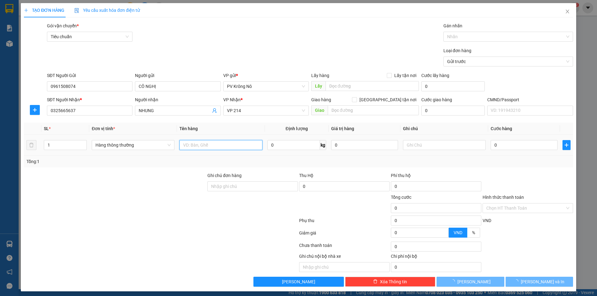
click at [203, 144] on input "text" at bounding box center [220, 145] width 83 height 10
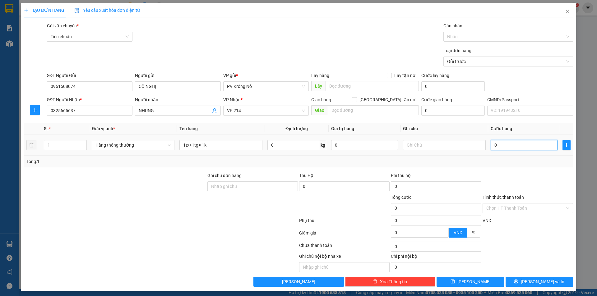
click at [530, 150] on input "0" at bounding box center [524, 145] width 67 height 10
drag, startPoint x: 512, startPoint y: 208, endPoint x: 515, endPoint y: 206, distance: 3.9
click at [515, 207] on input "Hình thức thanh toán" at bounding box center [525, 208] width 79 height 9
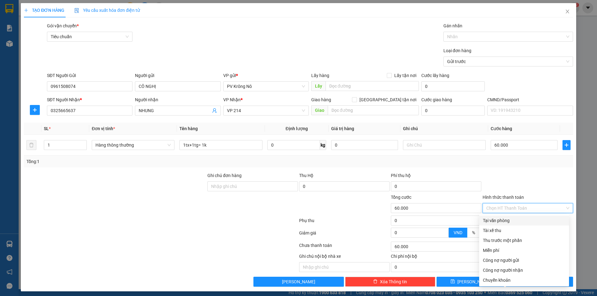
click at [497, 220] on div "Tại văn phòng" at bounding box center [524, 220] width 82 height 7
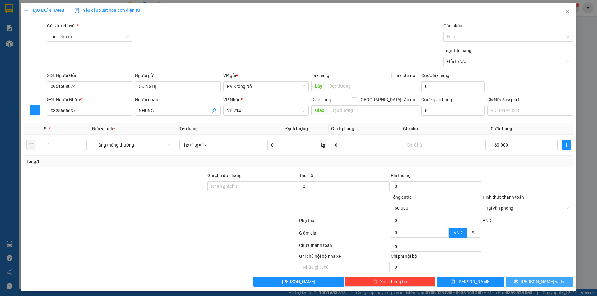
click at [522, 279] on button "[PERSON_NAME] và In" at bounding box center [539, 282] width 67 height 10
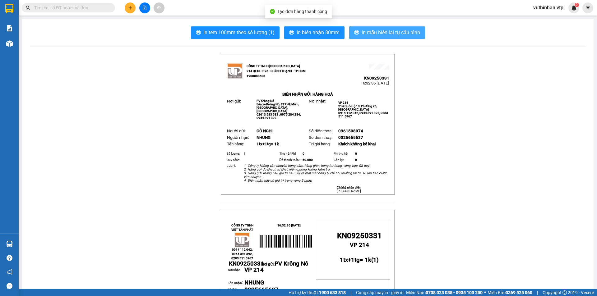
click at [367, 27] on button "In mẫu biên lai tự cấu hình" at bounding box center [387, 32] width 76 height 12
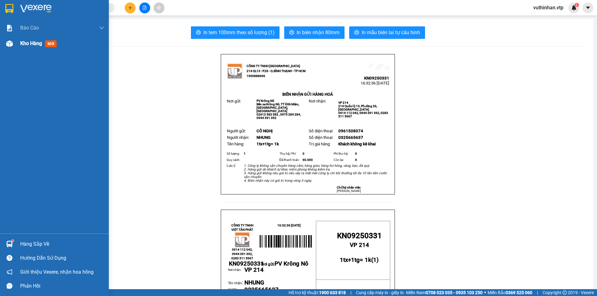
click at [15, 45] on div at bounding box center [9, 43] width 11 height 11
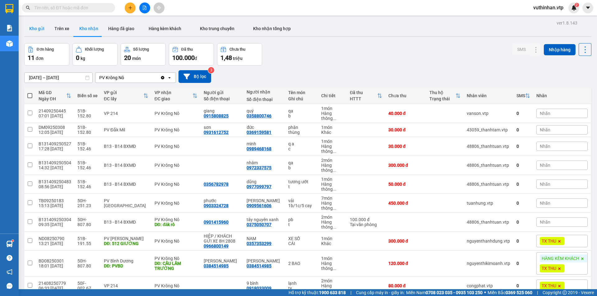
drag, startPoint x: 34, startPoint y: 25, endPoint x: 52, endPoint y: 27, distance: 18.1
click at [33, 26] on button "Kho gửi" at bounding box center [36, 28] width 25 height 15
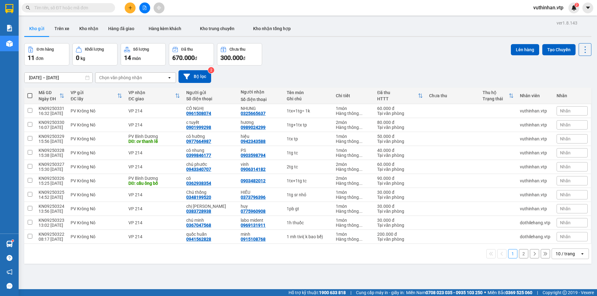
click at [556, 252] on div "10 / trang" at bounding box center [565, 254] width 19 height 6
click at [550, 238] on div "100 / trang" at bounding box center [565, 240] width 37 height 11
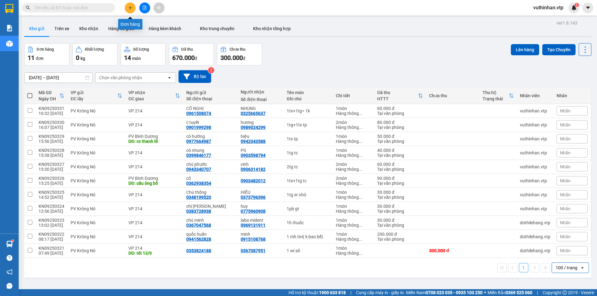
click at [131, 9] on icon "plus" at bounding box center [130, 8] width 4 height 4
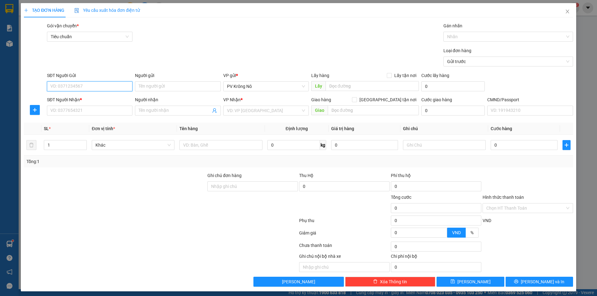
click at [79, 87] on input "SĐT Người Gửi" at bounding box center [90, 86] width 86 height 10
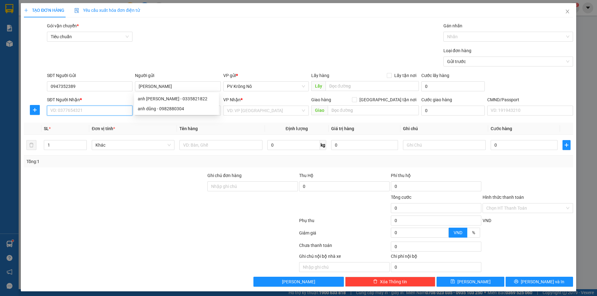
click at [62, 110] on input "SĐT Người Nhận *" at bounding box center [90, 111] width 86 height 10
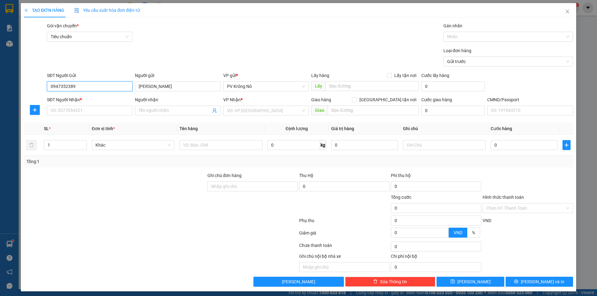
drag, startPoint x: 81, startPoint y: 86, endPoint x: 74, endPoint y: 80, distance: 9.0
click at [38, 87] on div "SĐT Người Gửi 0947352389 0947352389 Người gửi anh dũng VP gửi * PV Krông Nô Lấy…" at bounding box center [298, 83] width 550 height 22
click at [57, 111] on input "SĐT Người Nhận *" at bounding box center [90, 111] width 86 height 10
paste input "0947352389"
click at [150, 119] on div "Transit Pickup Surcharge Ids Transit Deliver Surcharge Ids Transit Deliver Surc…" at bounding box center [298, 154] width 549 height 265
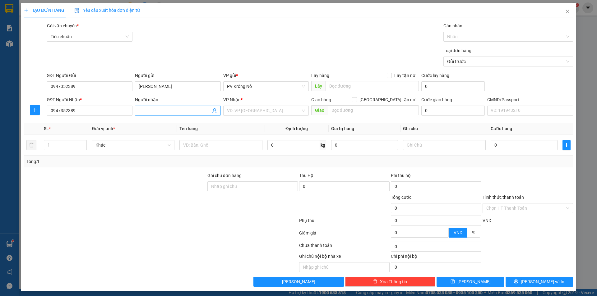
click at [153, 113] on input "Người nhận" at bounding box center [175, 110] width 72 height 7
click at [249, 108] on input "search" at bounding box center [264, 110] width 74 height 9
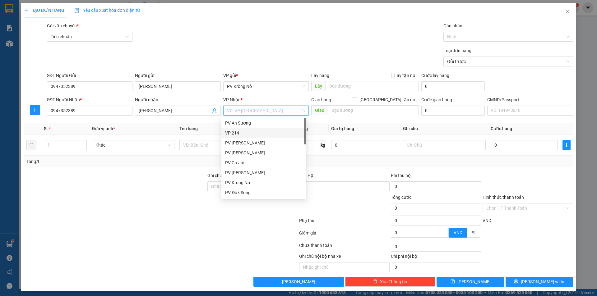
click at [240, 132] on div "VP 214" at bounding box center [263, 133] width 77 height 7
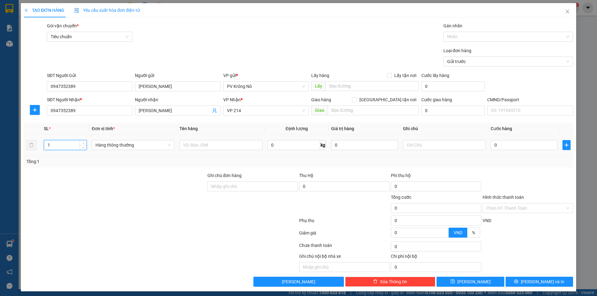
click at [56, 144] on input "1" at bounding box center [65, 145] width 42 height 9
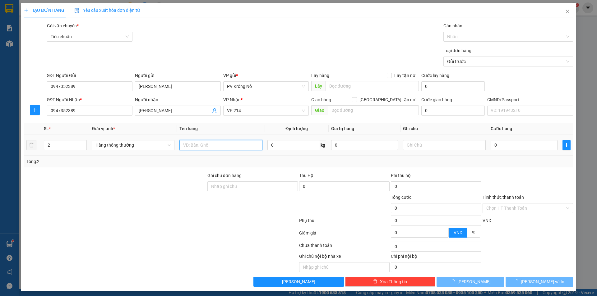
click at [210, 145] on input "text" at bounding box center [220, 145] width 83 height 10
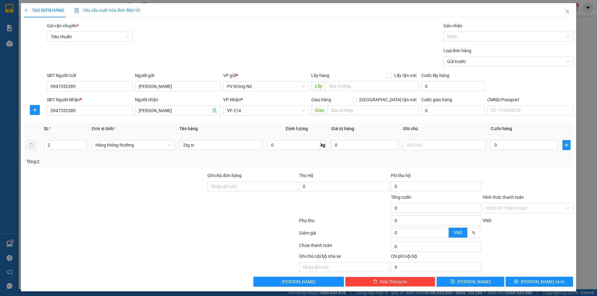
click at [517, 140] on div "0" at bounding box center [524, 145] width 67 height 12
click at [509, 144] on input "0" at bounding box center [524, 145] width 67 height 10
click at [501, 206] on input "Hình thức thanh toán" at bounding box center [525, 208] width 79 height 9
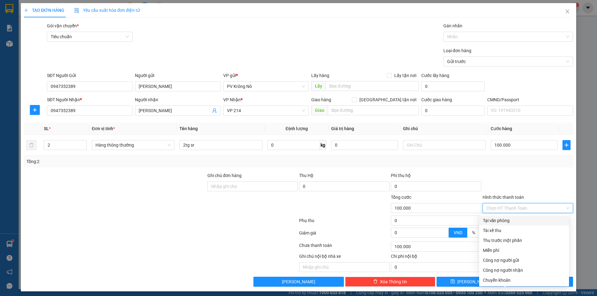
click at [504, 221] on div "Tại văn phòng" at bounding box center [524, 220] width 82 height 7
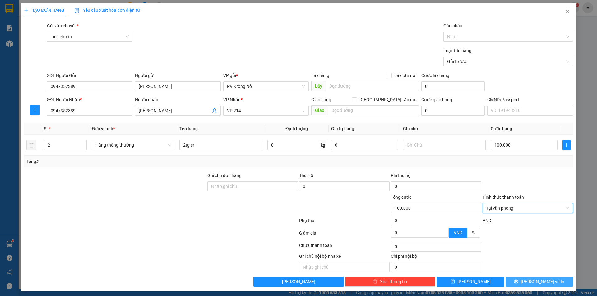
click at [518, 281] on icon "printer" at bounding box center [516, 282] width 4 height 4
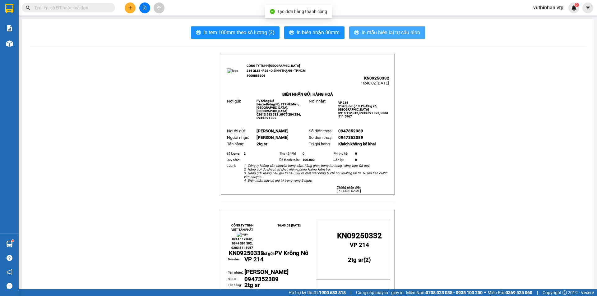
click at [369, 30] on span "In mẫu biên lai tự cấu hình" at bounding box center [391, 33] width 58 height 8
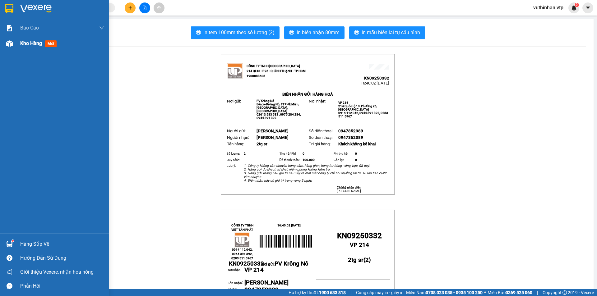
click at [9, 44] on img at bounding box center [9, 43] width 7 height 7
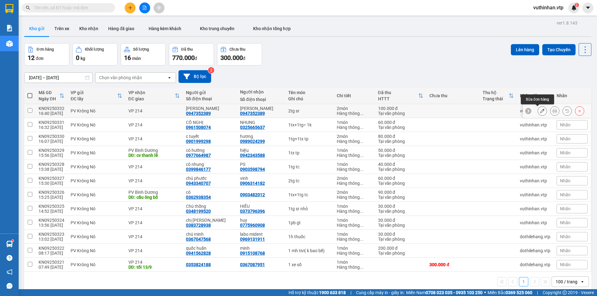
click at [540, 112] on icon at bounding box center [542, 111] width 4 height 4
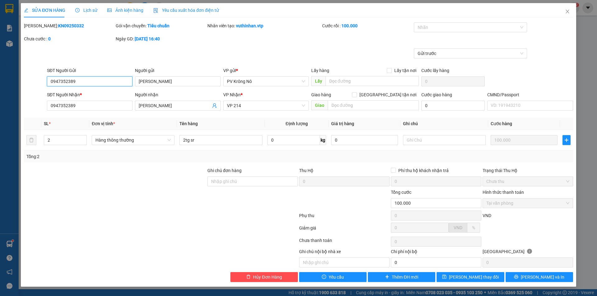
drag, startPoint x: 82, startPoint y: 81, endPoint x: 66, endPoint y: 77, distance: 16.7
click at [20, 82] on div "SỬA ĐƠN HÀNG Lịch sử Ảnh kiện hàng Yêu cầu xuất hóa đơn điện tử Total Paid Fee …" at bounding box center [298, 148] width 597 height 296
click at [567, 10] on icon "close" at bounding box center [567, 11] width 5 height 5
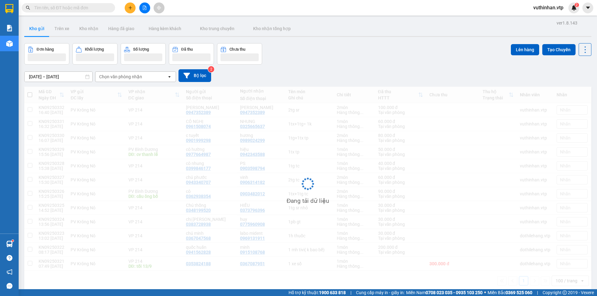
click at [129, 11] on button at bounding box center [130, 7] width 11 height 11
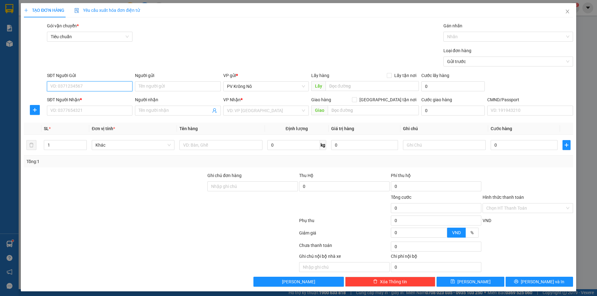
click at [89, 86] on input "SĐT Người Gửi" at bounding box center [90, 86] width 86 height 10
paste input "0947352389"
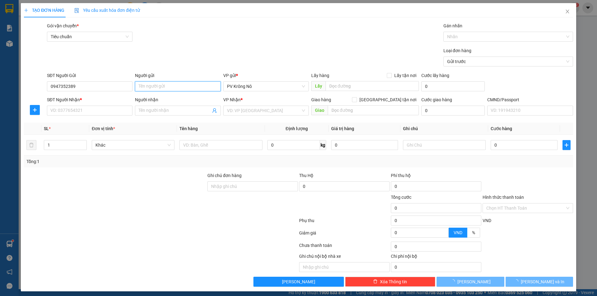
click at [167, 86] on input "Người gửi" at bounding box center [178, 86] width 86 height 10
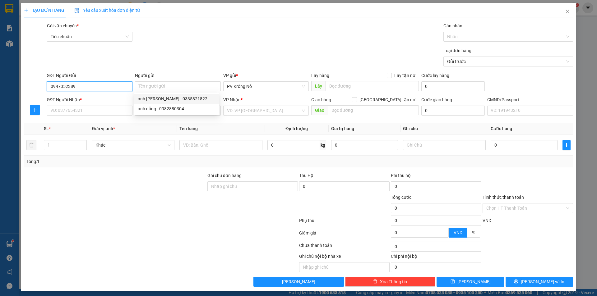
click at [95, 88] on input "0947352389" at bounding box center [90, 86] width 86 height 10
click at [83, 98] on div "0947352389 - anh dũng" at bounding box center [88, 98] width 77 height 7
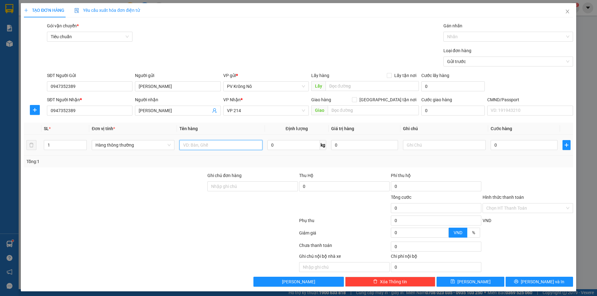
click at [205, 145] on input "text" at bounding box center [220, 145] width 83 height 10
click at [510, 146] on input "0" at bounding box center [524, 145] width 67 height 10
click at [508, 209] on input "Hình thức thanh toán" at bounding box center [525, 208] width 79 height 9
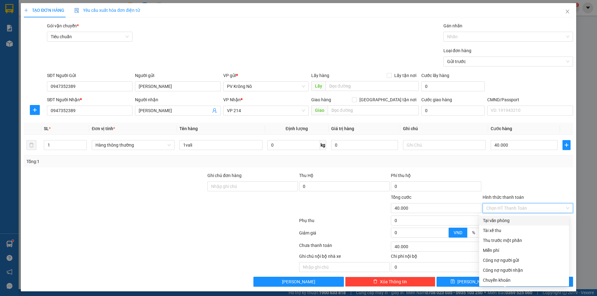
click at [499, 220] on div "Tại văn phòng" at bounding box center [524, 220] width 82 height 7
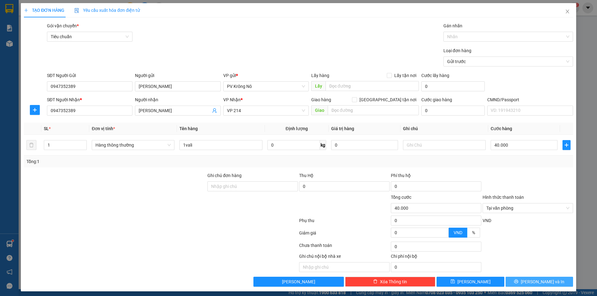
drag, startPoint x: 520, startPoint y: 284, endPoint x: 518, endPoint y: 270, distance: 14.2
click at [520, 283] on button "[PERSON_NAME] và In" at bounding box center [539, 282] width 67 height 10
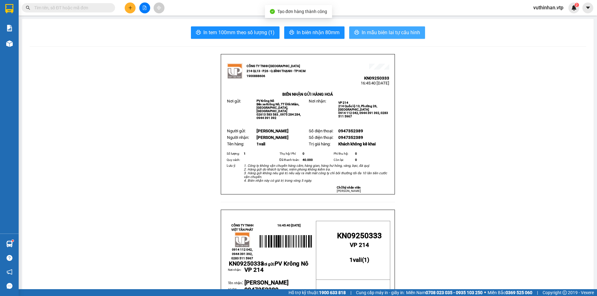
click at [378, 34] on span "In mẫu biên lai tự cấu hình" at bounding box center [391, 33] width 58 height 8
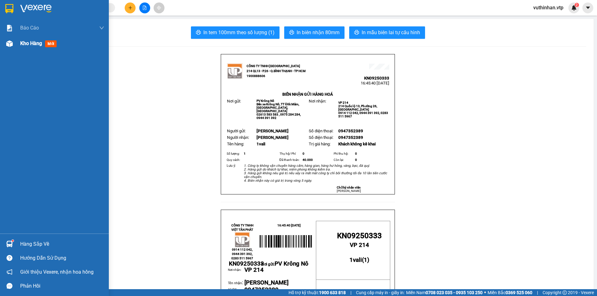
click at [14, 48] on div at bounding box center [9, 43] width 11 height 11
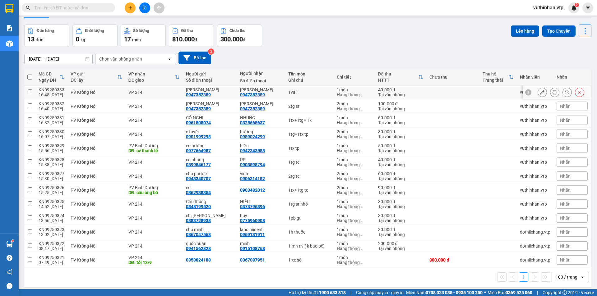
scroll to position [29, 0]
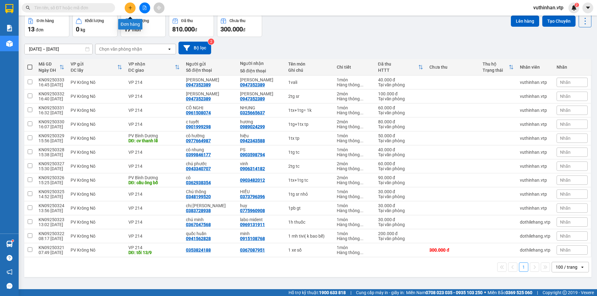
click at [132, 7] on icon "plus" at bounding box center [130, 8] width 4 height 4
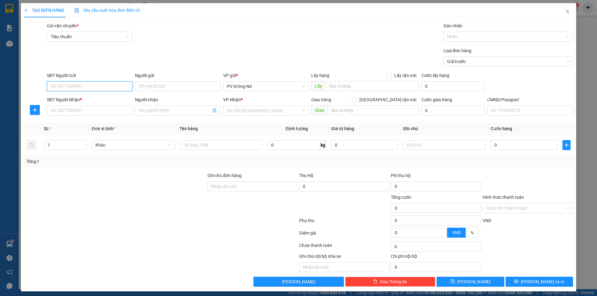
click at [61, 89] on input "SĐT Người Gửi" at bounding box center [90, 86] width 86 height 10
click at [91, 101] on div "0342237540 - quý" at bounding box center [88, 98] width 77 height 7
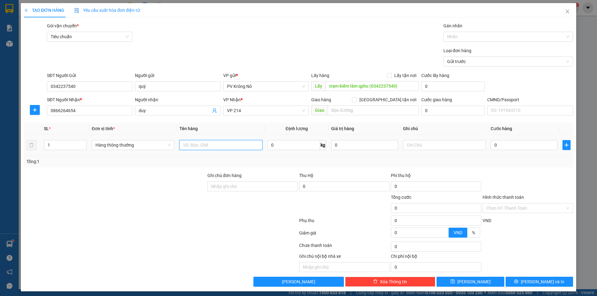
click at [190, 146] on input "text" at bounding box center [220, 145] width 83 height 10
click at [474, 281] on button "[PERSON_NAME]" at bounding box center [470, 282] width 67 height 10
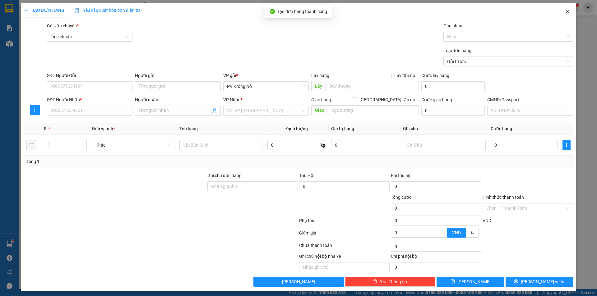
click at [565, 9] on span "Close" at bounding box center [567, 11] width 17 height 17
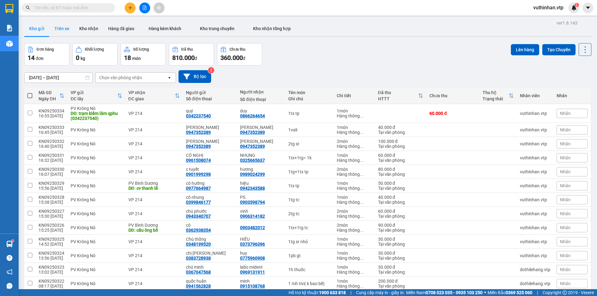
click at [67, 27] on button "Trên xe" at bounding box center [61, 28] width 25 height 15
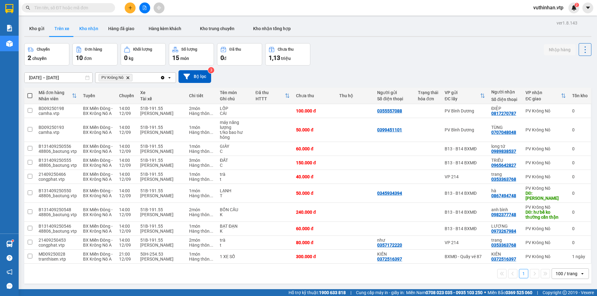
click at [87, 30] on button "Kho nhận" at bounding box center [88, 28] width 29 height 15
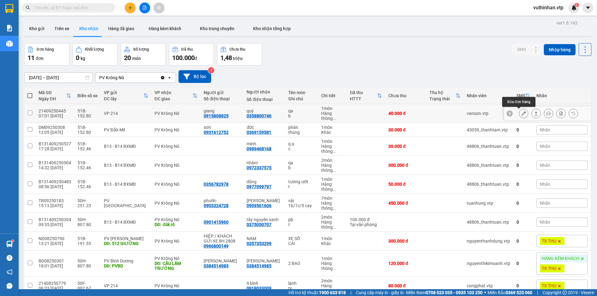
click at [519, 113] on button at bounding box center [523, 113] width 9 height 11
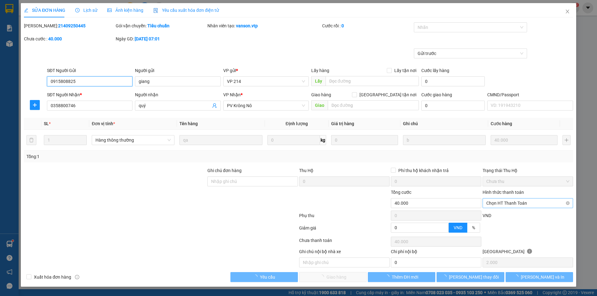
click at [489, 206] on span "Chọn HT Thanh Toán" at bounding box center [527, 203] width 83 height 9
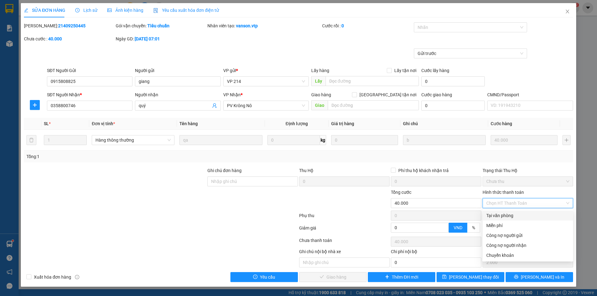
click at [495, 218] on div "Tại văn phòng" at bounding box center [527, 215] width 83 height 7
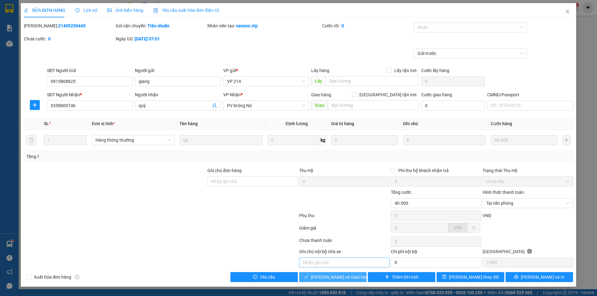
drag, startPoint x: 340, startPoint y: 279, endPoint x: 339, endPoint y: 264, distance: 15.3
click at [338, 278] on span "Lưu và Giao hàng" at bounding box center [341, 277] width 60 height 7
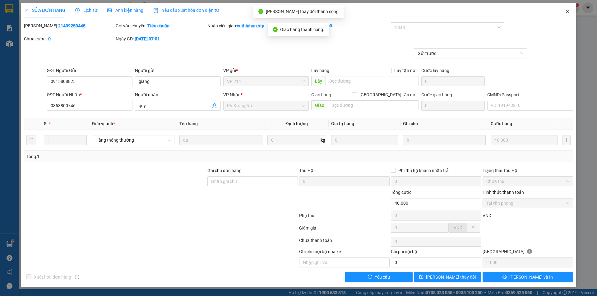
click at [568, 9] on span "Close" at bounding box center [567, 11] width 17 height 17
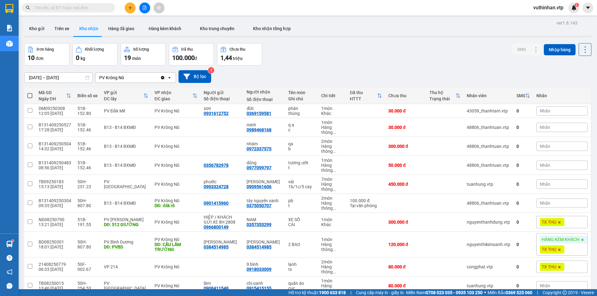
click at [132, 9] on button at bounding box center [130, 7] width 11 height 11
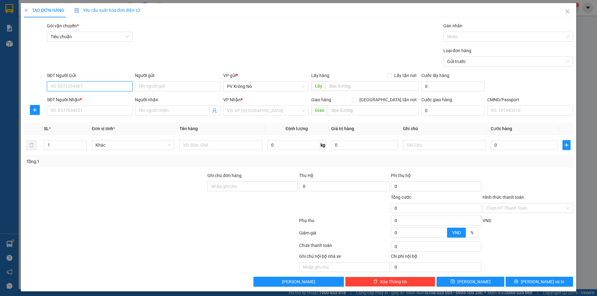
drag, startPoint x: 53, startPoint y: 84, endPoint x: 0, endPoint y: 93, distance: 53.7
click at [53, 84] on input "SĐT Người Gửi" at bounding box center [90, 86] width 86 height 10
click at [54, 98] on div "0335389787 - 0" at bounding box center [88, 98] width 77 height 7
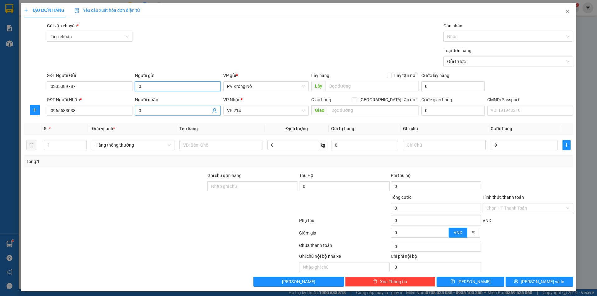
drag, startPoint x: 115, startPoint y: 83, endPoint x: 211, endPoint y: 109, distance: 100.3
click at [91, 89] on div "SĐT Người Gửi 0335389787 Người gửi 0 0 VP gửi * PV Krông Nô Lấy hàng Lấy tận nơ…" at bounding box center [310, 83] width 529 height 22
drag, startPoint x: 100, startPoint y: 113, endPoint x: 0, endPoint y: 110, distance: 100.2
click at [0, 109] on div "TẠO ĐƠN HÀNG Yêu cầu xuất hóa đơn điện tử Transit Pickup Surcharge Ids Transit …" at bounding box center [298, 148] width 597 height 296
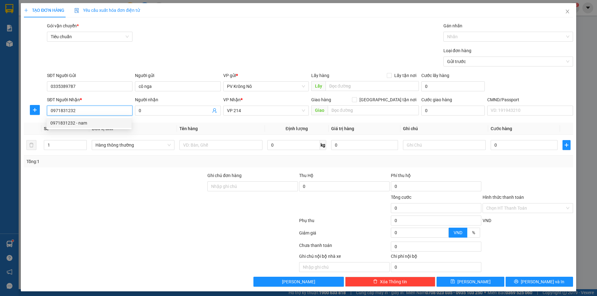
click at [84, 123] on div "0971831232 - nam" at bounding box center [88, 123] width 77 height 7
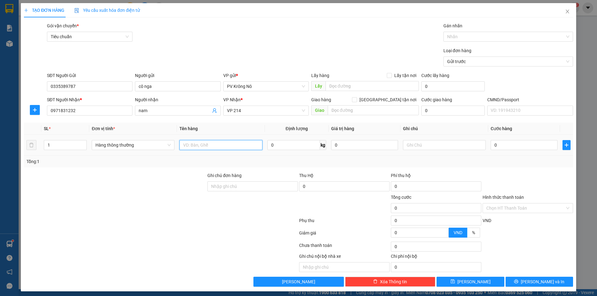
click at [190, 146] on input "text" at bounding box center [220, 145] width 83 height 10
drag, startPoint x: 527, startPoint y: 144, endPoint x: 555, endPoint y: 136, distance: 29.0
click at [528, 144] on input "0" at bounding box center [524, 145] width 67 height 10
drag, startPoint x: 502, startPoint y: 207, endPoint x: 500, endPoint y: 217, distance: 10.3
click at [503, 209] on input "Hình thức thanh toán" at bounding box center [525, 208] width 79 height 9
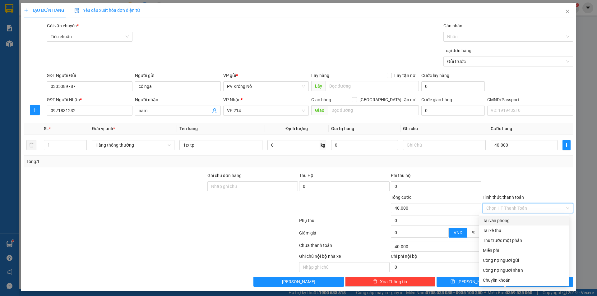
click at [497, 220] on div "Tại văn phòng" at bounding box center [524, 220] width 82 height 7
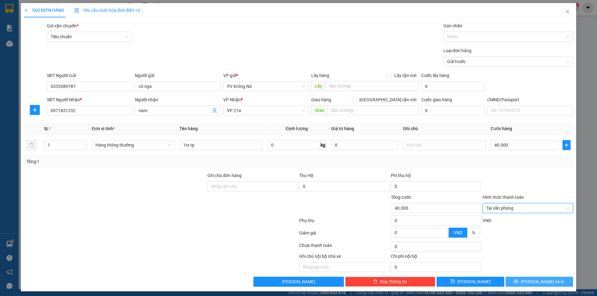
click at [531, 282] on span "[PERSON_NAME] và In" at bounding box center [543, 282] width 44 height 7
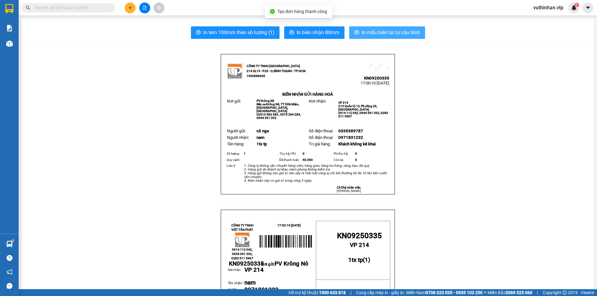
click at [368, 28] on button "In mẫu biên lai tự cấu hình" at bounding box center [387, 32] width 76 height 12
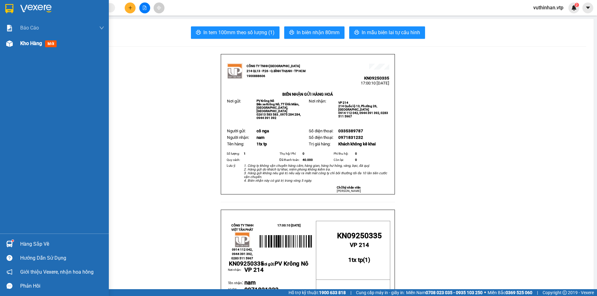
click at [21, 43] on span "Kho hàng" at bounding box center [31, 43] width 22 height 6
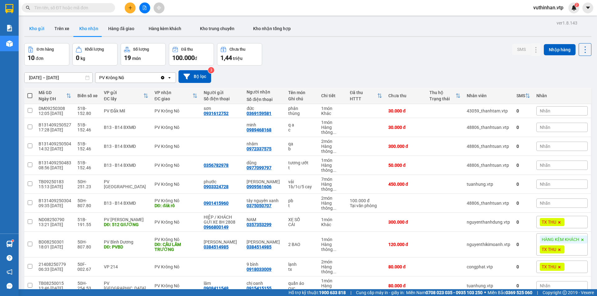
drag, startPoint x: 40, startPoint y: 28, endPoint x: 42, endPoint y: 22, distance: 6.1
click at [42, 27] on button "Kho gửi" at bounding box center [36, 28] width 25 height 15
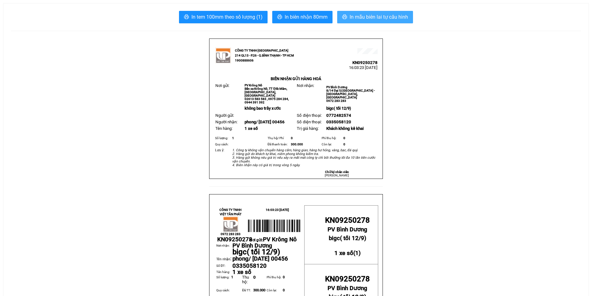
click at [369, 15] on span "In mẫu biên lai tự cấu hình" at bounding box center [379, 17] width 58 height 8
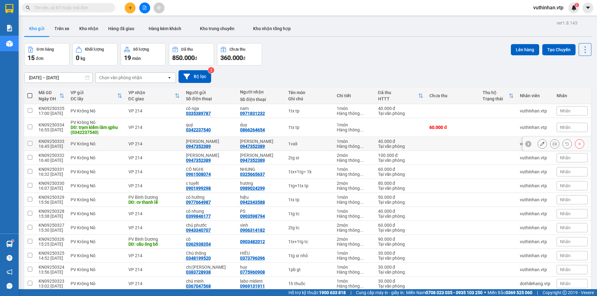
click at [540, 142] on button at bounding box center [542, 144] width 9 height 11
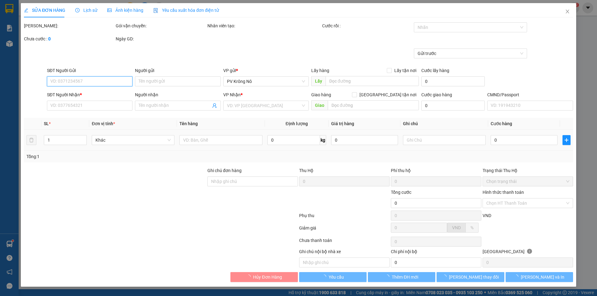
type input "0947352389"
type input "[PERSON_NAME]"
type input "0947352389"
type input "[PERSON_NAME]"
type input "40.000"
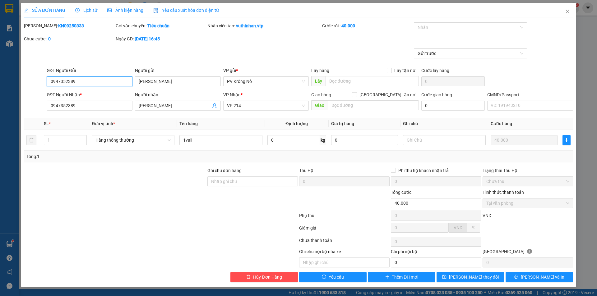
drag, startPoint x: 81, startPoint y: 84, endPoint x: 41, endPoint y: 82, distance: 40.2
click at [29, 83] on div "SĐT Người Gửi 0947352389 0947352389 Người gửi anh dũng VP gửi * PV Krông Nô Lấy…" at bounding box center [298, 78] width 550 height 22
click at [569, 12] on icon "close" at bounding box center [567, 11] width 5 height 5
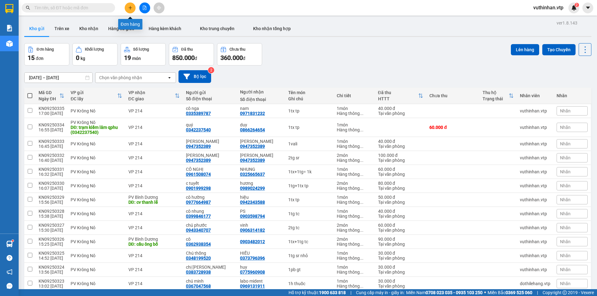
click at [131, 11] on button at bounding box center [130, 7] width 11 height 11
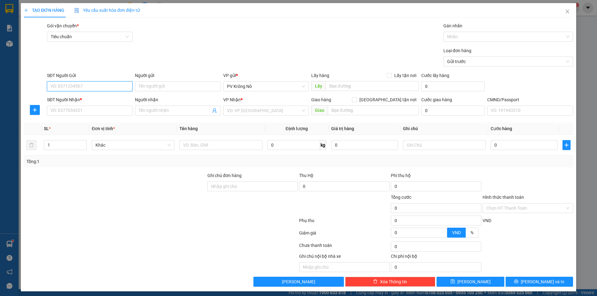
click at [86, 83] on input "SĐT Người Gửi" at bounding box center [90, 86] width 86 height 10
paste input "0947352389"
type input "0947352389"
click at [93, 99] on div "0947352389 - anh dũng" at bounding box center [88, 98] width 77 height 7
type input "[PERSON_NAME]"
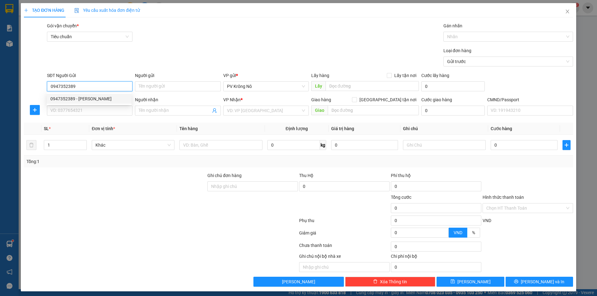
type input "0947352389"
type input "[PERSON_NAME]"
type input "0947352389"
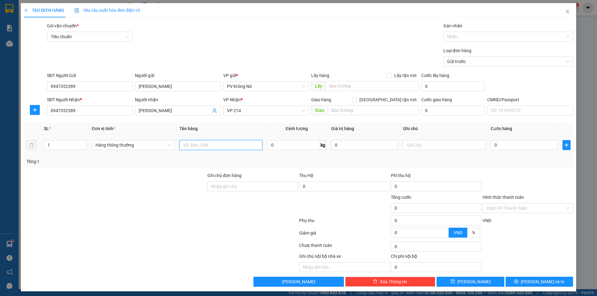
click at [209, 147] on input "text" at bounding box center [220, 145] width 83 height 10
type input "1tg nhỏ"
click at [511, 146] on input "0" at bounding box center [524, 145] width 67 height 10
type input "04"
type input "4"
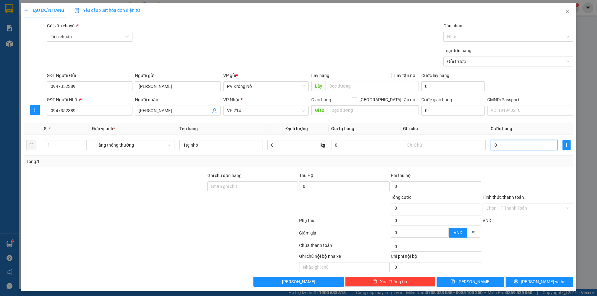
type input "4"
type input "040"
type input "40"
type input "0.400"
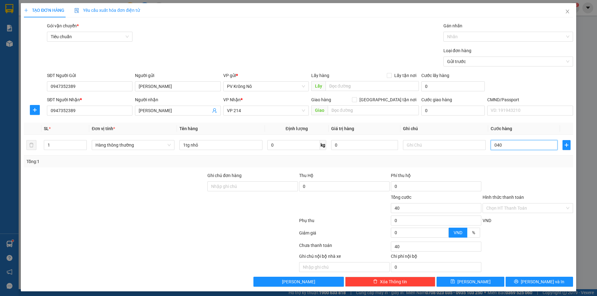
type input "400"
type input "04.000"
type input "4.000"
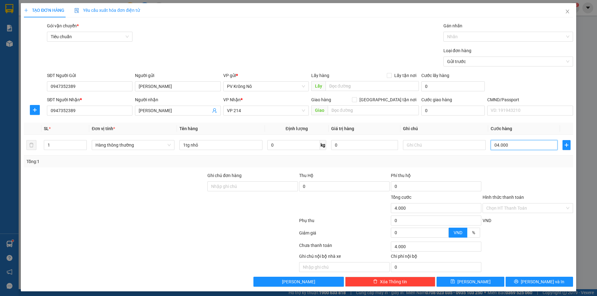
type input "040.000"
type input "40.000"
click at [518, 277] on button "[PERSON_NAME] và In" at bounding box center [539, 282] width 67 height 10
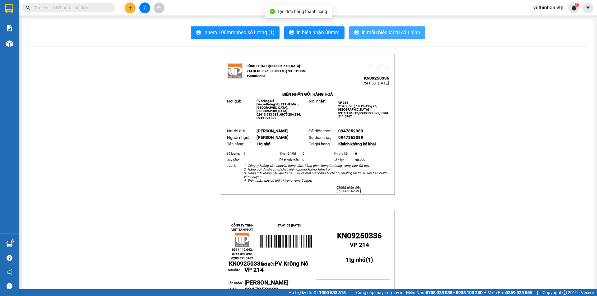
click at [370, 32] on span "In mẫu biên lai tự cấu hình" at bounding box center [391, 33] width 58 height 8
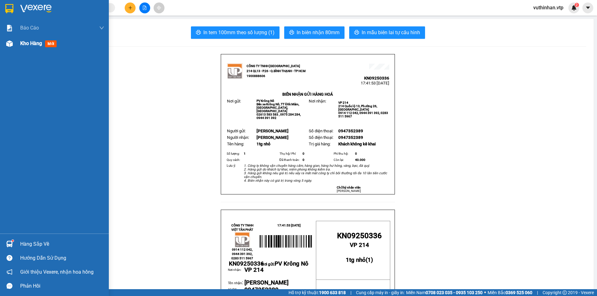
click at [22, 44] on span "Kho hàng" at bounding box center [31, 43] width 22 height 6
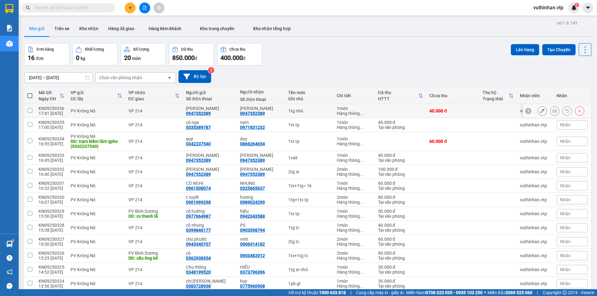
click at [553, 111] on icon at bounding box center [555, 111] width 4 height 4
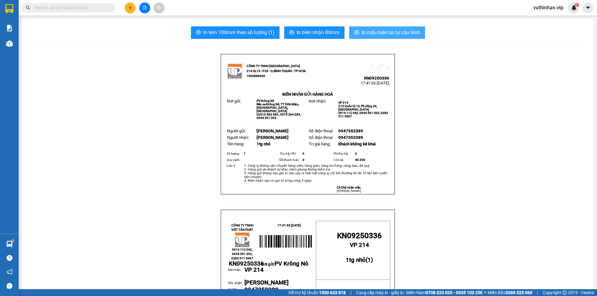
click at [369, 37] on button "In mẫu biên lai tự cấu hình" at bounding box center [387, 32] width 76 height 12
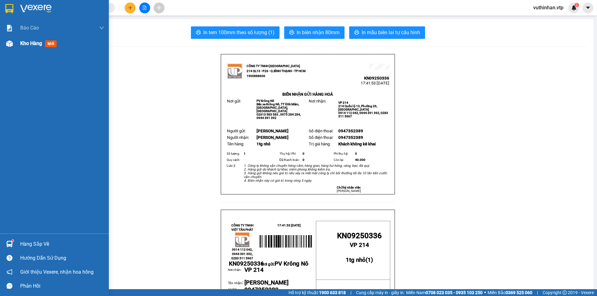
click at [20, 42] on div "Kho hàng mới" at bounding box center [54, 44] width 109 height 16
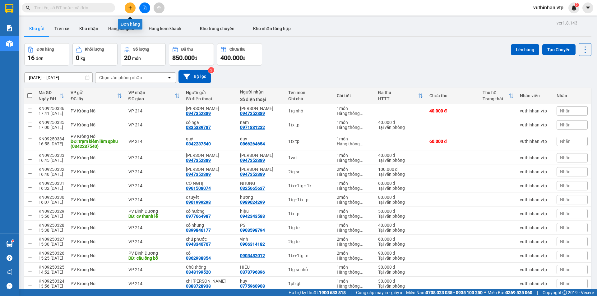
click at [125, 8] on button at bounding box center [130, 7] width 11 height 11
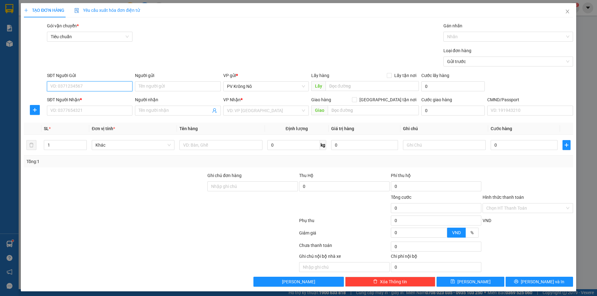
click at [68, 88] on input "SĐT Người Gửi" at bounding box center [90, 86] width 86 height 10
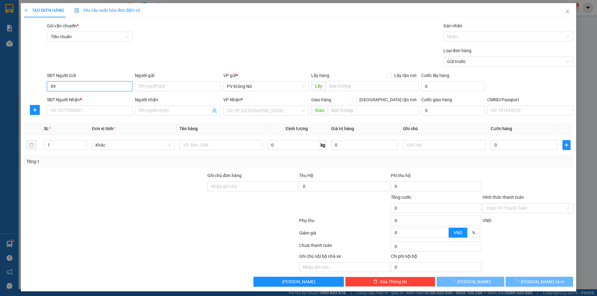
type input "0"
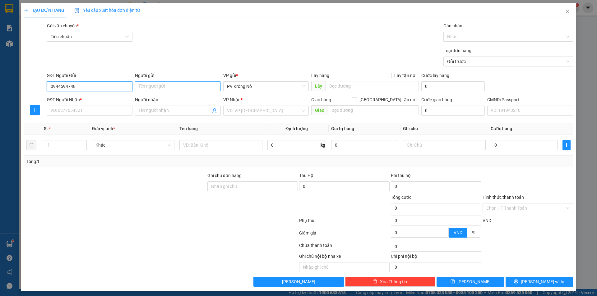
type input "0944594748"
click at [150, 85] on input "Người gửi" at bounding box center [178, 86] width 86 height 10
type input "a"
drag, startPoint x: 103, startPoint y: 86, endPoint x: 5, endPoint y: 92, distance: 98.1
click at [5, 92] on div "TẠO ĐƠN HÀNG Yêu cầu xuất hóa đơn điện tử Transit Pickup Surcharge Ids Transit …" at bounding box center [298, 148] width 597 height 296
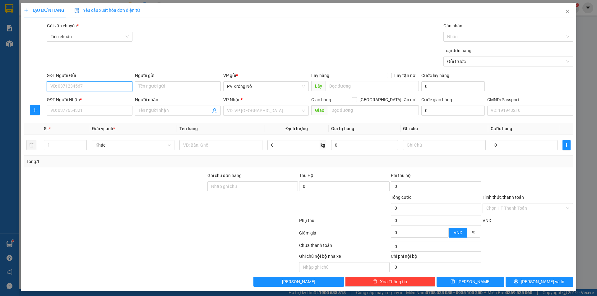
click at [69, 89] on input "SĐT Người Gửi" at bounding box center [90, 86] width 86 height 10
type input "0859342159"
click at [148, 84] on input "Người gửi" at bounding box center [178, 86] width 86 height 10
type input "[PERSON_NAME]"
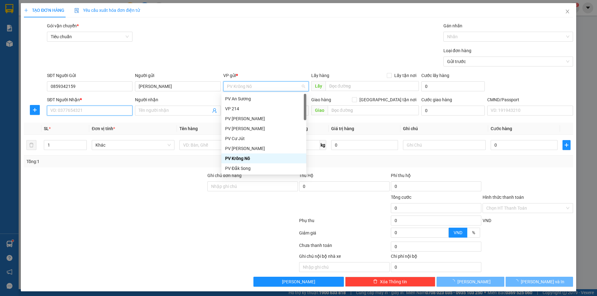
click at [103, 110] on input "SĐT Người Nhận *" at bounding box center [90, 111] width 86 height 10
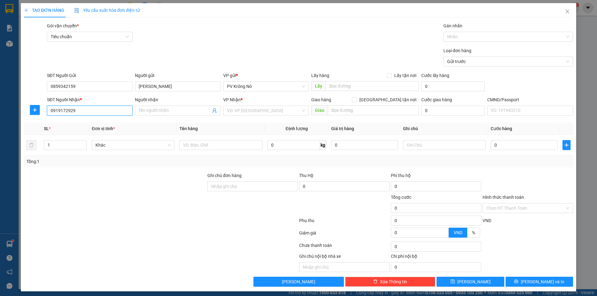
drag, startPoint x: 81, startPoint y: 108, endPoint x: 16, endPoint y: 105, distance: 65.7
click at [7, 103] on div "TẠO ĐƠN HÀNG Yêu cầu xuất hóa đơn điện tử Transit Pickup Surcharge Ids Transit …" at bounding box center [298, 148] width 597 height 296
type input "0919172929"
click at [170, 112] on input "Người nhận" at bounding box center [175, 110] width 72 height 7
type input "anh hiệp"
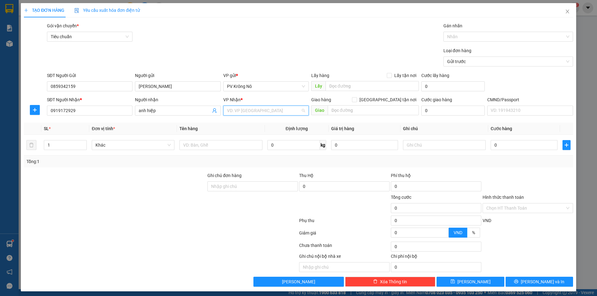
click at [232, 109] on input "search" at bounding box center [264, 110] width 74 height 9
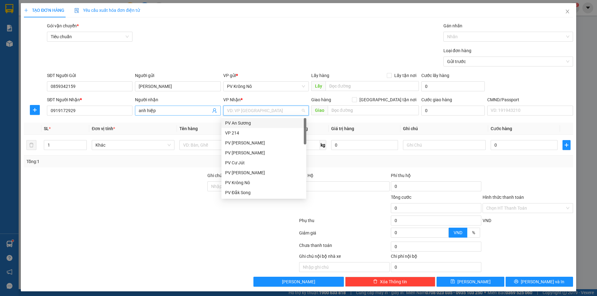
type input "2"
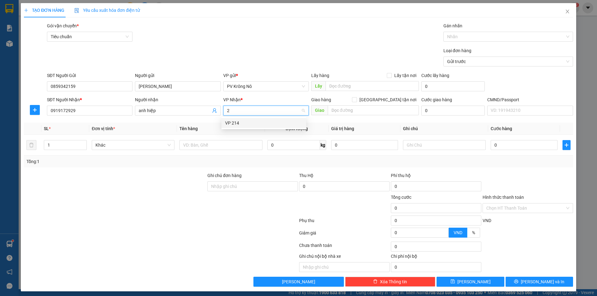
click at [237, 120] on div "VP 214" at bounding box center [263, 123] width 77 height 7
click at [195, 149] on input "text" at bounding box center [220, 145] width 83 height 10
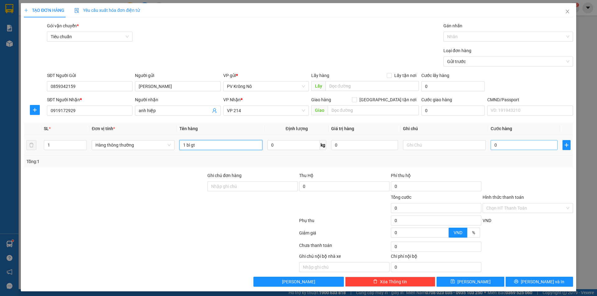
type input "1 bì gt"
type input "03"
type input "3"
type input "030"
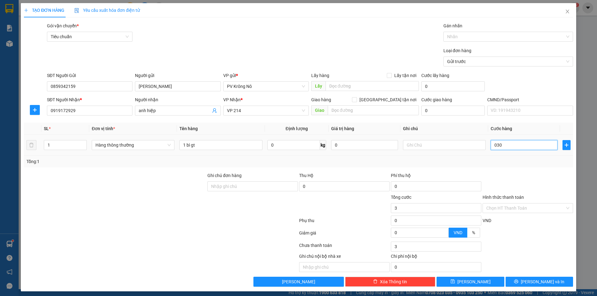
type input "30"
type input "0.300"
type input "300"
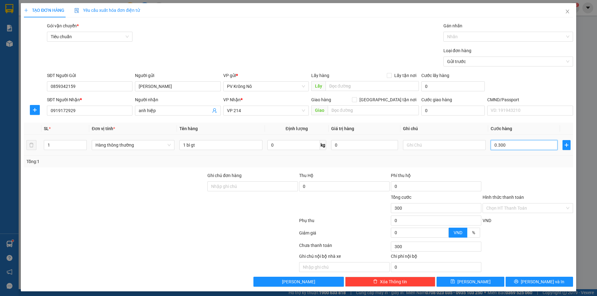
type input "03.000"
type input "3.000"
type input "030.000"
type input "30.000"
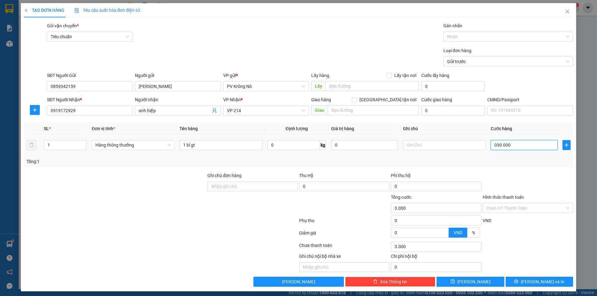
type input "30.000"
click at [493, 207] on input "Hình thức thanh toán" at bounding box center [525, 208] width 79 height 9
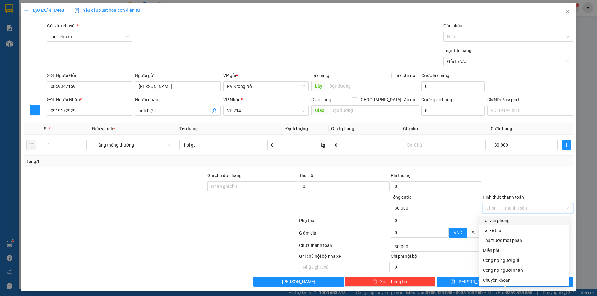
click at [502, 221] on div "Tại văn phòng" at bounding box center [524, 220] width 82 height 7
type input "0"
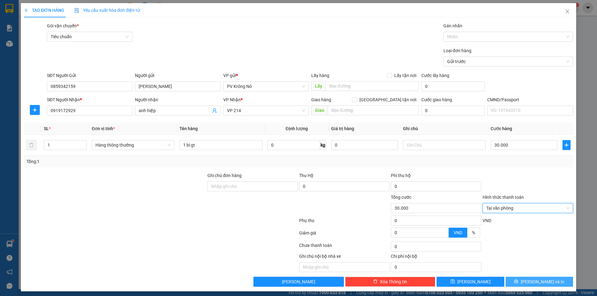
click at [510, 282] on button "[PERSON_NAME] và In" at bounding box center [539, 282] width 67 height 10
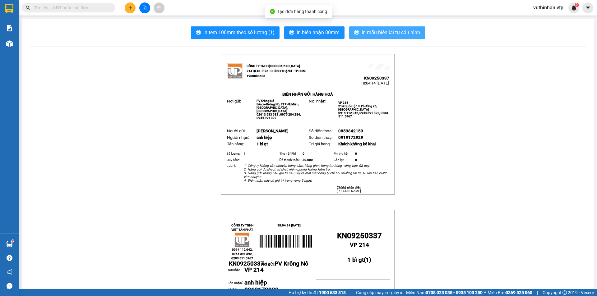
click at [366, 30] on span "In mẫu biên lai tự cấu hình" at bounding box center [391, 33] width 58 height 8
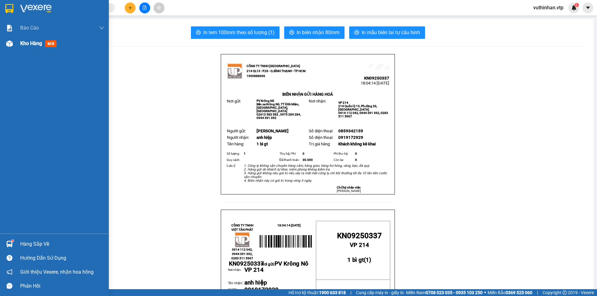
click at [13, 44] on div at bounding box center [9, 43] width 11 height 11
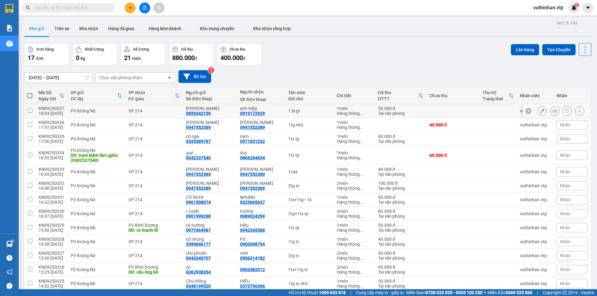
click at [540, 111] on icon at bounding box center [542, 111] width 4 height 4
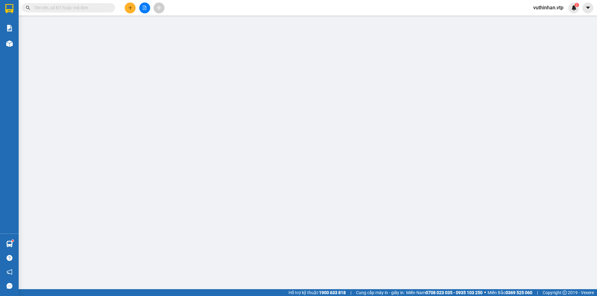
type input "0859342159"
type input "[PERSON_NAME]"
type input "0919172929"
type input "anh hiệp"
type input "30.000"
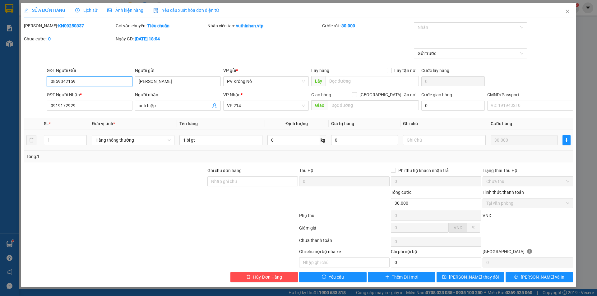
drag, startPoint x: 82, startPoint y: 82, endPoint x: 78, endPoint y: 87, distance: 6.6
click at [8, 72] on div "SỬA ĐƠN HÀNG Lịch sử Ảnh kiện hàng Yêu cầu xuất hóa đơn điện tử Total Paid Fee …" at bounding box center [298, 148] width 597 height 296
click at [570, 10] on icon "close" at bounding box center [567, 11] width 5 height 5
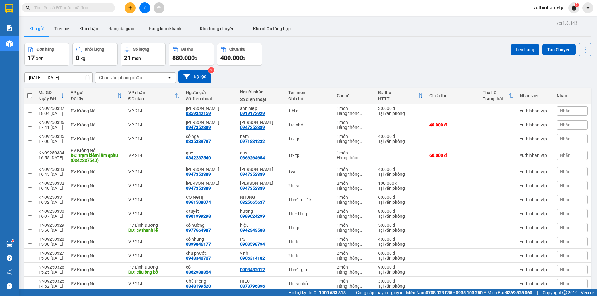
click at [133, 10] on button at bounding box center [130, 7] width 11 height 11
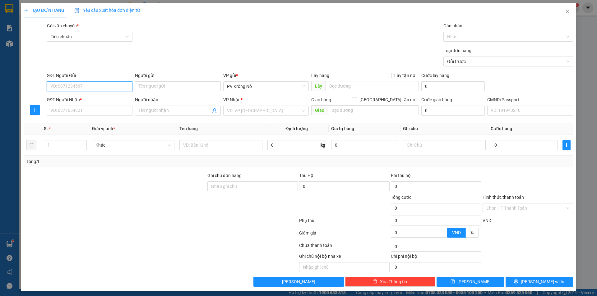
drag, startPoint x: 74, startPoint y: 87, endPoint x: 54, endPoint y: 84, distance: 19.9
click at [69, 87] on input "SĐT Người Gửi" at bounding box center [90, 86] width 86 height 10
type input "0944594748"
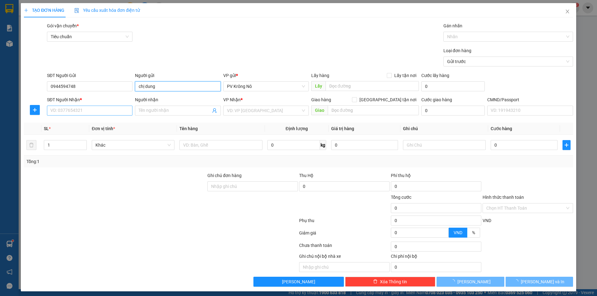
type input "chị dung"
click at [82, 109] on input "SĐT Người Nhận *" at bounding box center [90, 111] width 86 height 10
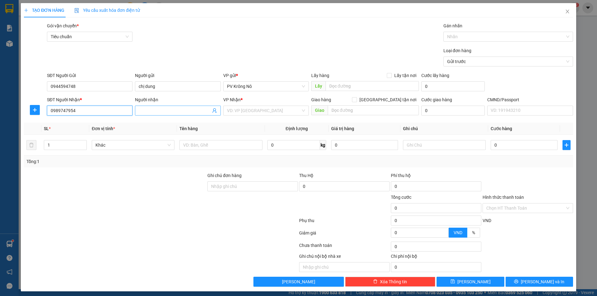
type input "0989747954"
click at [170, 110] on input "Người nhận" at bounding box center [175, 110] width 72 height 7
type input "hoàng hường"
click at [254, 111] on input "search" at bounding box center [264, 110] width 74 height 9
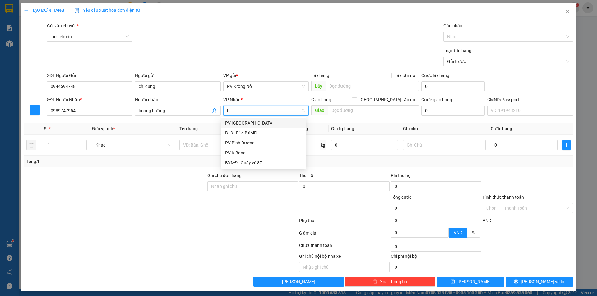
type input "bi"
click at [253, 132] on div "PV Bình Dương" at bounding box center [263, 133] width 77 height 7
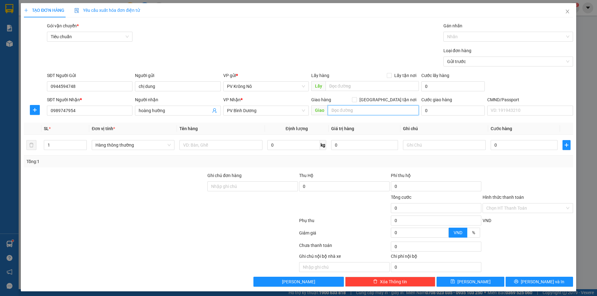
click at [361, 110] on input "text" at bounding box center [373, 110] width 91 height 10
type input "visip 1"
click at [210, 141] on input "text" at bounding box center [220, 145] width 83 height 10
click at [62, 141] on input "1" at bounding box center [65, 145] width 42 height 9
type input "2"
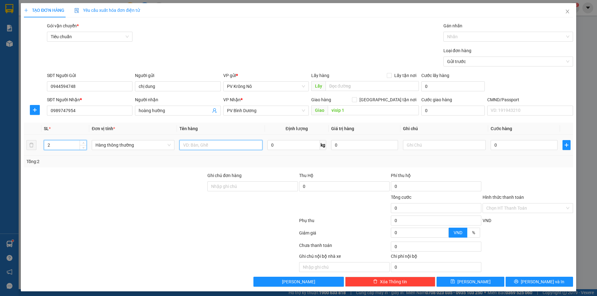
click at [207, 146] on input "text" at bounding box center [220, 145] width 83 height 10
type input "2tg sr"
click at [511, 145] on input "0" at bounding box center [524, 145] width 67 height 10
type input "01"
type input "1"
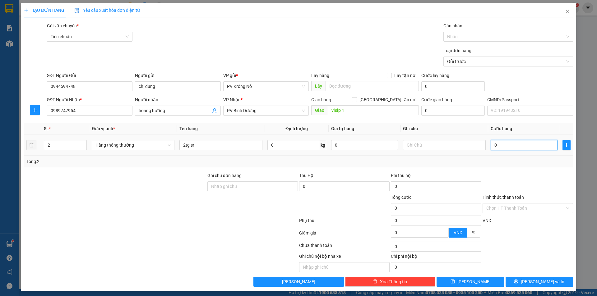
type input "1"
type input "010"
type input "10"
type input "0.100"
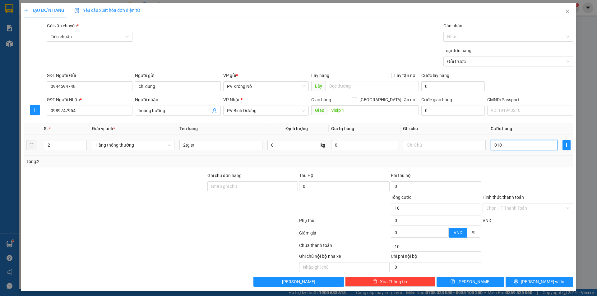
type input "100"
type input "01.000"
type input "1.000"
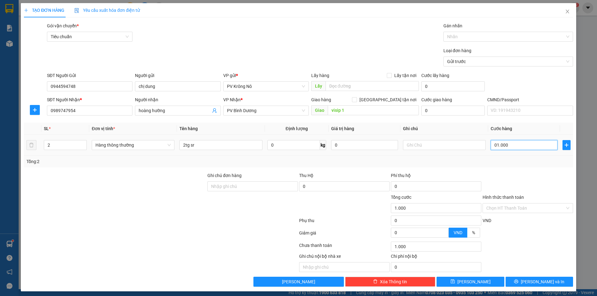
type input "010.000"
type input "10.000"
type input "0.100.000"
type input "100.000"
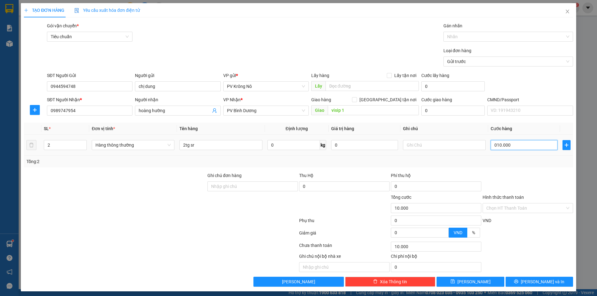
type input "100.000"
click at [479, 281] on button "[PERSON_NAME]" at bounding box center [470, 282] width 67 height 10
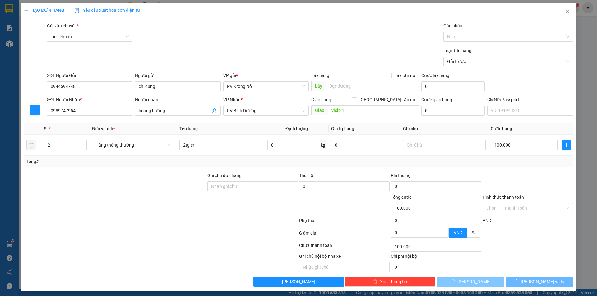
type input "1"
type input "0"
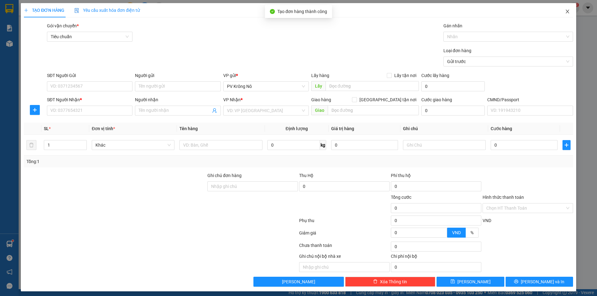
click at [565, 9] on icon "close" at bounding box center [567, 11] width 5 height 5
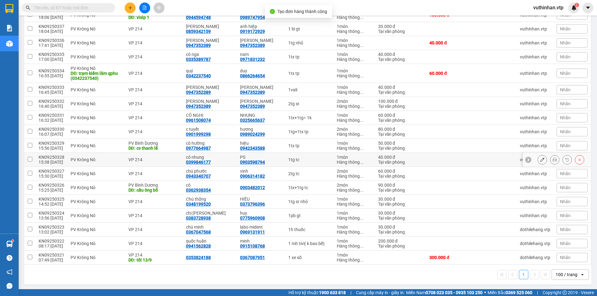
scroll to position [97, 0]
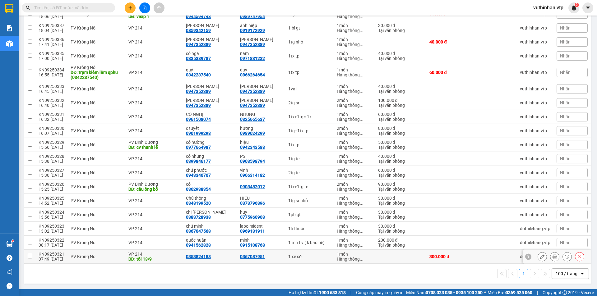
click at [540, 257] on icon at bounding box center [542, 257] width 4 height 4
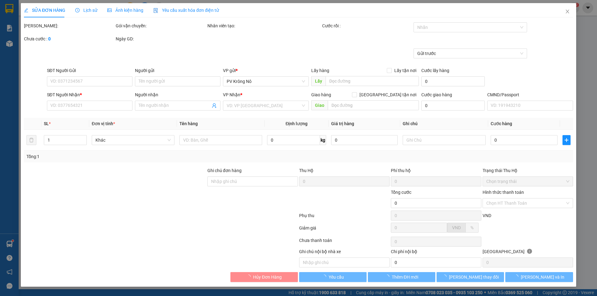
type input "0353824188"
type input "0367087951"
type input "tối 13/9"
type input "300.000"
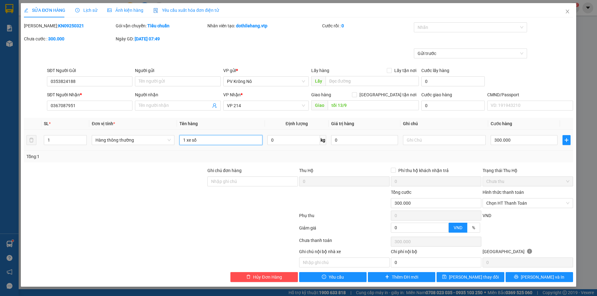
click at [210, 140] on input "1 xe số" at bounding box center [220, 140] width 83 height 10
click at [490, 201] on span "Chọn HT Thanh Toán" at bounding box center [527, 203] width 83 height 9
type input "1 xe số 48AC 03054 (ck+cv)"
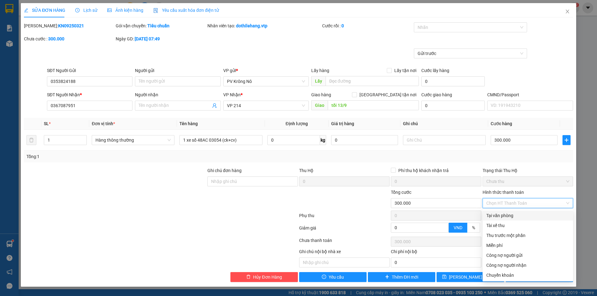
click at [504, 214] on div "Tại văn phòng" at bounding box center [527, 215] width 83 height 7
type input "0"
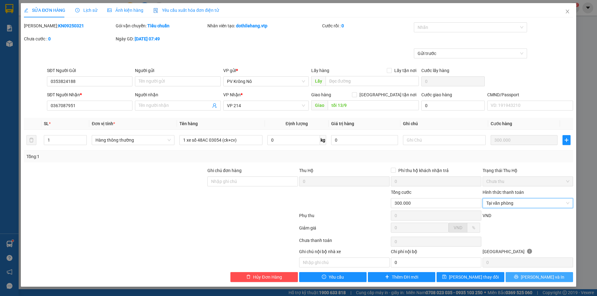
click at [520, 275] on button "[PERSON_NAME] và In" at bounding box center [539, 277] width 67 height 10
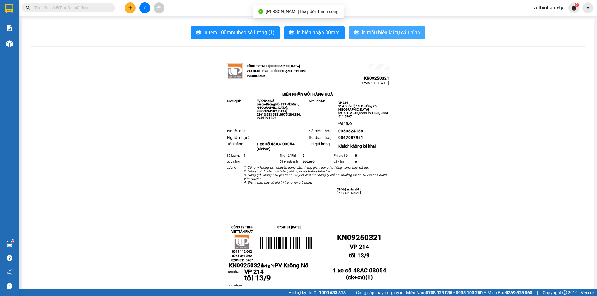
click at [392, 32] on span "In mẫu biên lai tự cấu hình" at bounding box center [391, 33] width 58 height 8
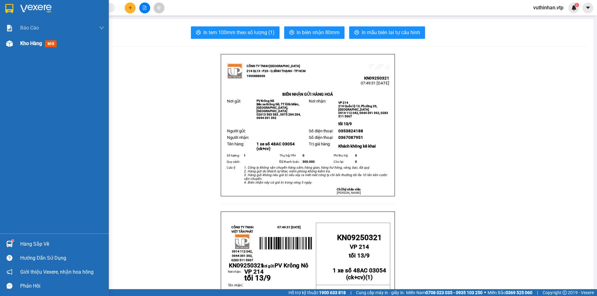
click at [23, 49] on div "Kho hàng mới" at bounding box center [62, 44] width 84 height 16
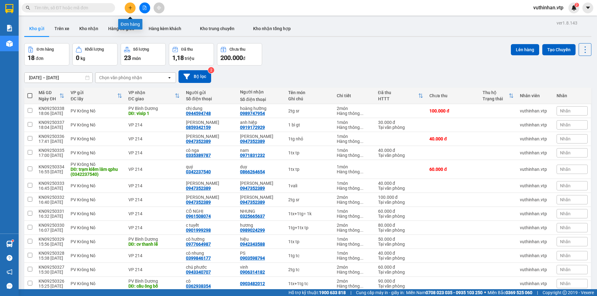
click at [131, 8] on icon "plus" at bounding box center [130, 8] width 4 height 4
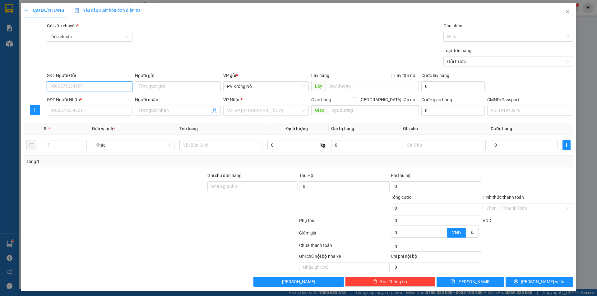
click at [78, 86] on input "SĐT Người Gửi" at bounding box center [90, 86] width 86 height 10
click at [63, 86] on input "079262939" at bounding box center [90, 86] width 86 height 10
type input "0792629939"
click at [174, 88] on input "Người gửi" at bounding box center [178, 86] width 86 height 10
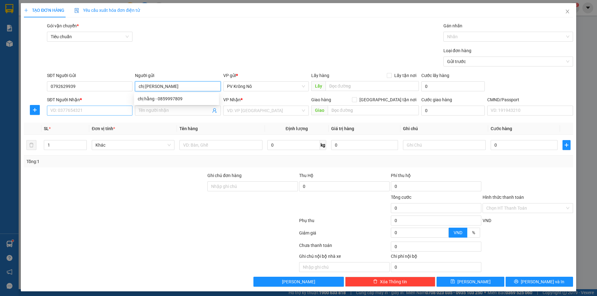
type input "chị hằng"
click at [74, 109] on input "SĐT Người Nhận *" at bounding box center [90, 111] width 86 height 10
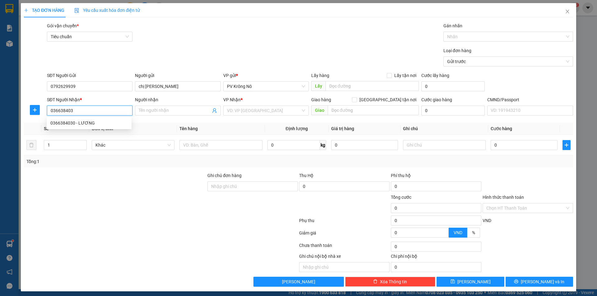
type input "0366384030"
click at [80, 121] on div "0366384030 - LƯƠNG" at bounding box center [88, 123] width 77 height 7
type input "LƯƠNG"
type input "cx 16 đồng tâm"
click at [282, 113] on span "PV Bình Dương" at bounding box center [266, 110] width 78 height 9
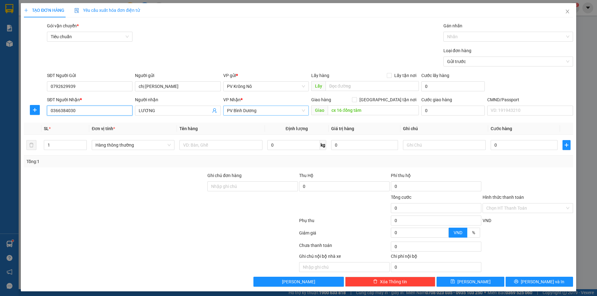
type input "0366384030"
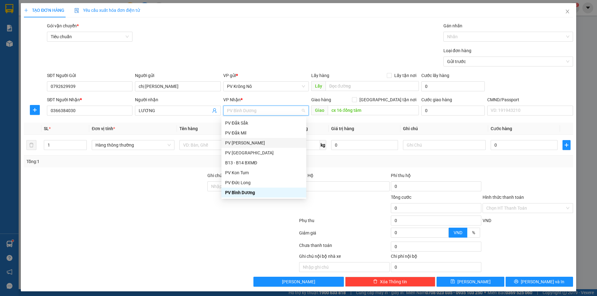
click at [367, 123] on th "Giá trị hàng" at bounding box center [365, 129] width 72 height 12
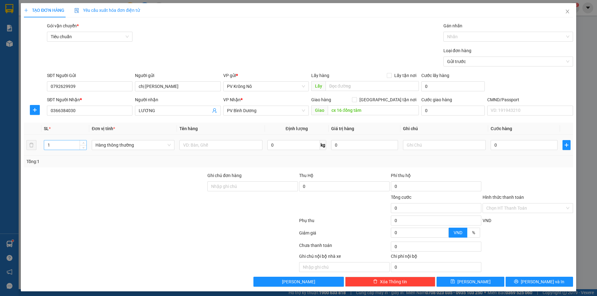
click at [77, 147] on input "1" at bounding box center [65, 145] width 42 height 9
type input "2"
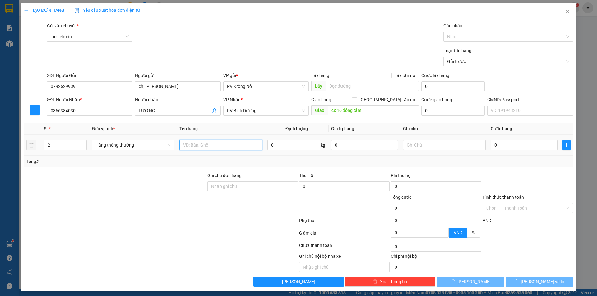
click at [215, 144] on input "text" at bounding box center [220, 145] width 83 height 10
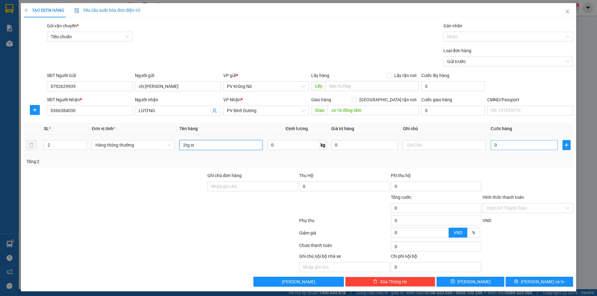
type input "2tg sr"
click at [520, 143] on input "0" at bounding box center [524, 145] width 67 height 10
type input "01"
type input "1"
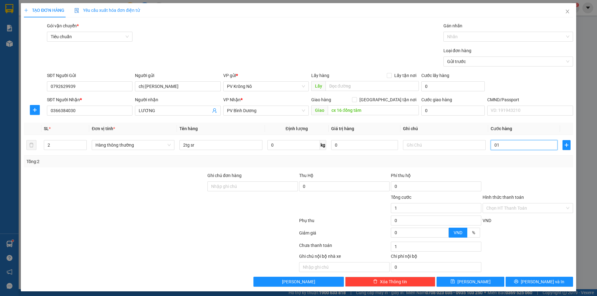
type input "012"
type input "12"
type input "0.120"
type input "120"
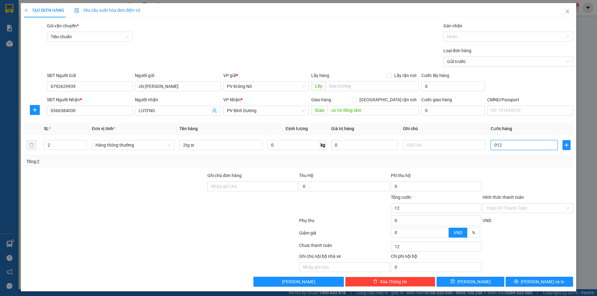
type input "120"
type input "01.200"
type input "1.200"
type input "012.000"
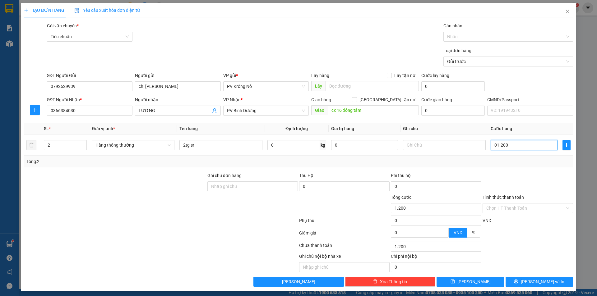
type input "12.000"
type input "0.120.000"
type input "120.000"
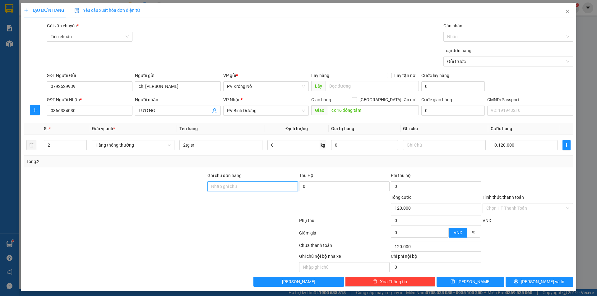
type input "120.000"
drag, startPoint x: 516, startPoint y: 280, endPoint x: 519, endPoint y: 271, distance: 9.0
click at [517, 280] on button "[PERSON_NAME] và In" at bounding box center [539, 282] width 67 height 10
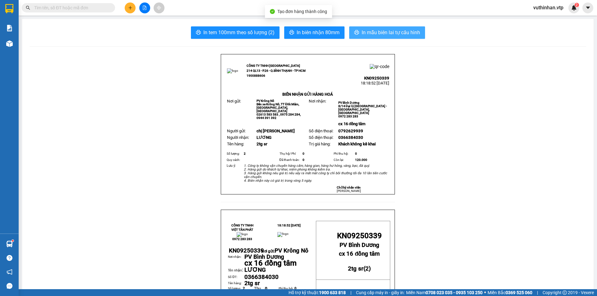
click at [396, 36] on span "In mẫu biên lai tự cấu hình" at bounding box center [391, 33] width 58 height 8
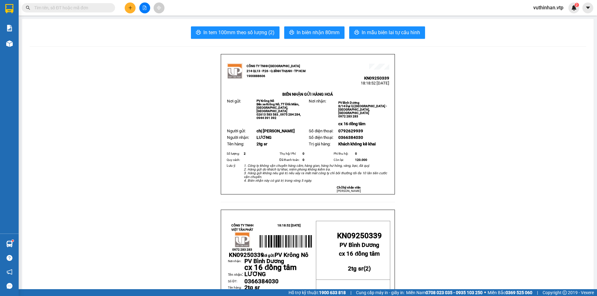
click at [130, 8] on icon "plus" at bounding box center [130, 8] width 4 height 4
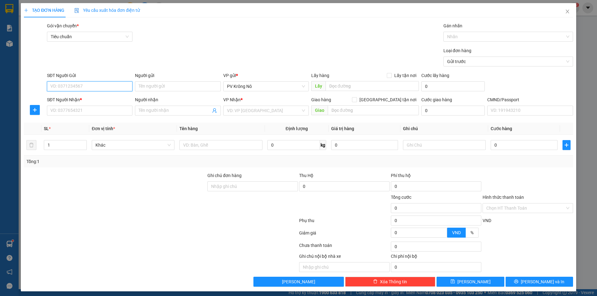
click at [59, 84] on input "SĐT Người Gửi" at bounding box center [90, 86] width 86 height 10
click at [70, 98] on div "0978888921 - anh đức" at bounding box center [89, 98] width 78 height 7
type input "0978888921"
type input "anh đức"
type input "0358970260"
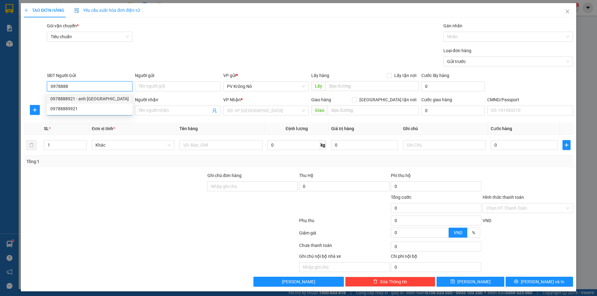
type input "hiền"
type input "0978888921"
drag, startPoint x: 84, startPoint y: 112, endPoint x: 12, endPoint y: 123, distance: 72.3
click at [12, 123] on div "TẠO ĐƠN HÀNG Yêu cầu xuất hóa đơn điện tử Transit Pickup Surcharge Ids Transit …" at bounding box center [298, 148] width 597 height 296
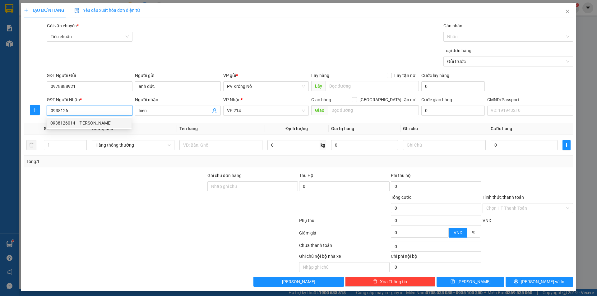
click at [59, 120] on div "0938126014 - CÔ NGỌC ANH" at bounding box center [88, 123] width 77 height 7
type input "0938126014"
type input "CÔ [PERSON_NAME]"
type input "0938126014"
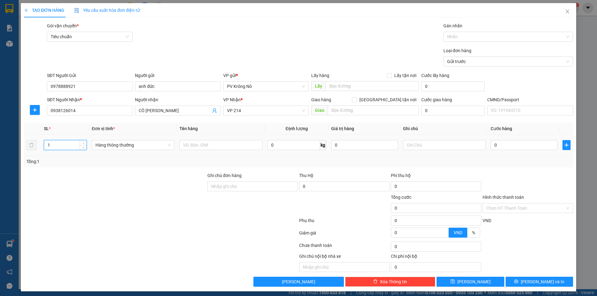
click at [57, 150] on div "1" at bounding box center [65, 145] width 43 height 10
click at [210, 145] on input "text" at bounding box center [220, 145] width 83 height 10
type input "1bao gạo+ chè"
click at [514, 148] on input "0" at bounding box center [524, 145] width 67 height 10
type input "09"
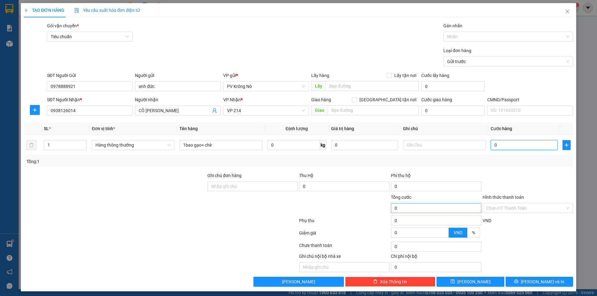
type input "9"
type input "0"
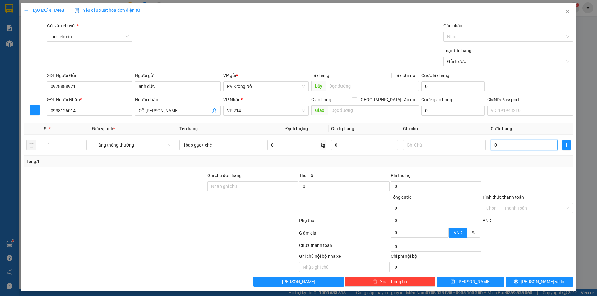
type input "09"
type input "9"
type input "090"
type input "90"
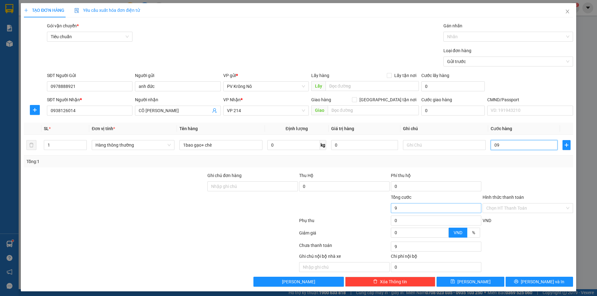
type input "90"
type input "0.900"
type input "900"
type input "09.000"
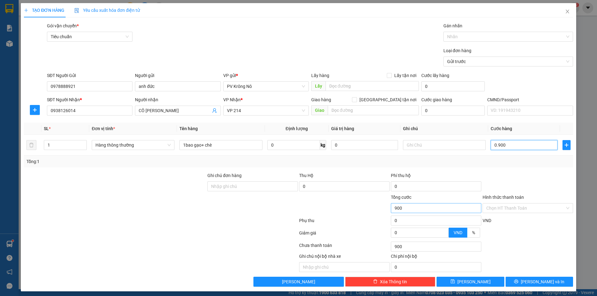
type input "9.000"
type input "090.000"
type input "90.000"
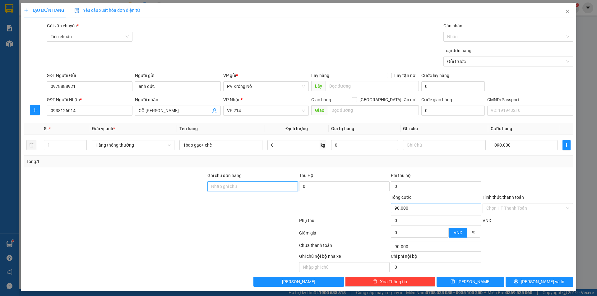
type input "90.000"
click at [509, 281] on button "[PERSON_NAME] và In" at bounding box center [539, 282] width 67 height 10
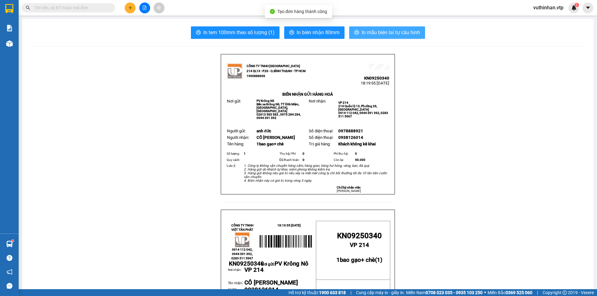
click at [368, 30] on span "In mẫu biên lai tự cấu hình" at bounding box center [391, 33] width 58 height 8
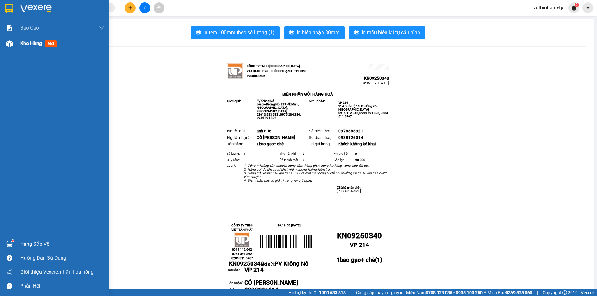
click at [14, 45] on div at bounding box center [9, 43] width 11 height 11
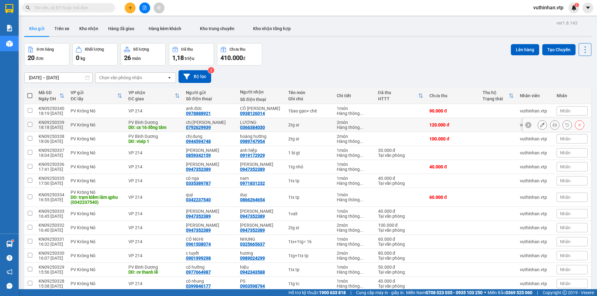
click at [264, 127] on div "LƯƠNG 0366384030" at bounding box center [261, 125] width 42 height 10
checkbox input "true"
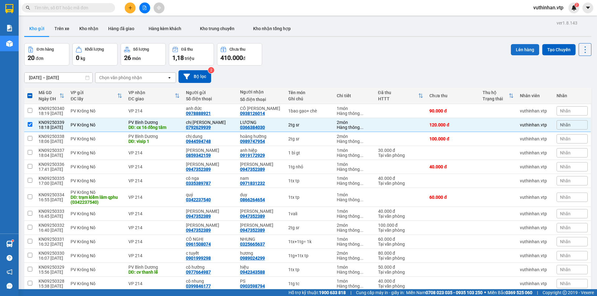
click at [515, 51] on button "Lên hàng" at bounding box center [525, 49] width 28 height 11
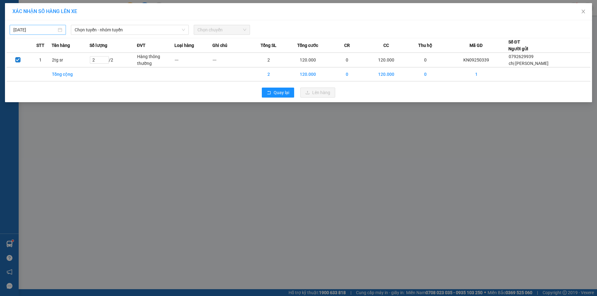
click at [42, 28] on body "Kết quả tìm kiếm ( 0 ) Bộ lọc No Data vuthinhan.vtp 2 Báo cáo BC giao hàng (nhà…" at bounding box center [298, 148] width 597 height 296
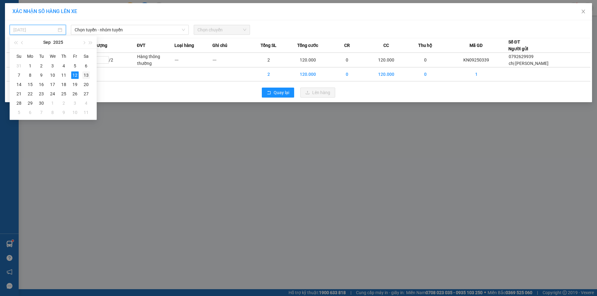
click at [86, 76] on div "13" at bounding box center [85, 75] width 7 height 7
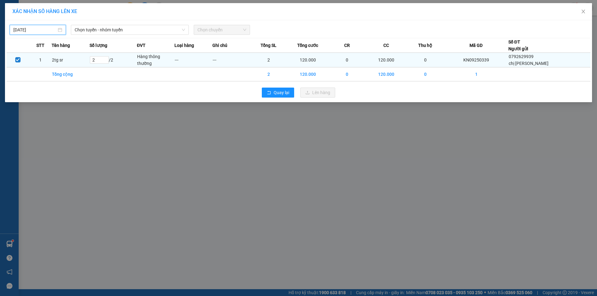
type input "13/09/2025"
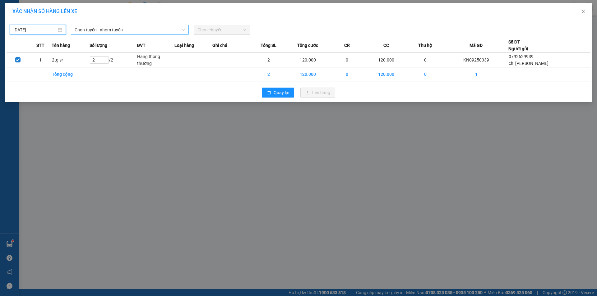
click at [105, 31] on span "Chọn tuyến - nhóm tuyến" at bounding box center [130, 29] width 110 height 9
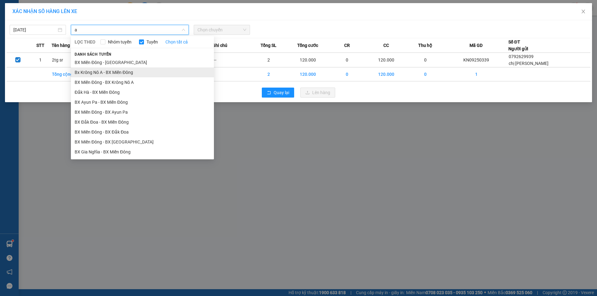
type input "a"
click at [104, 73] on li "Bx Krông Nô A - BX Miền Đông" at bounding box center [142, 72] width 143 height 10
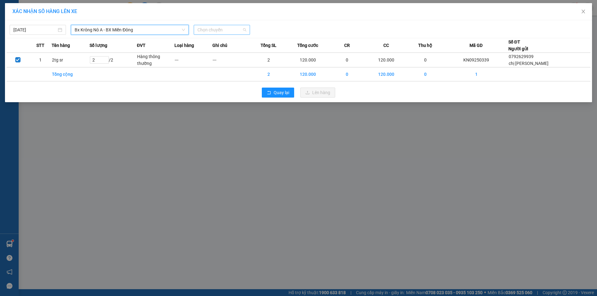
click at [201, 33] on span "Chọn chuyến" at bounding box center [221, 29] width 49 height 9
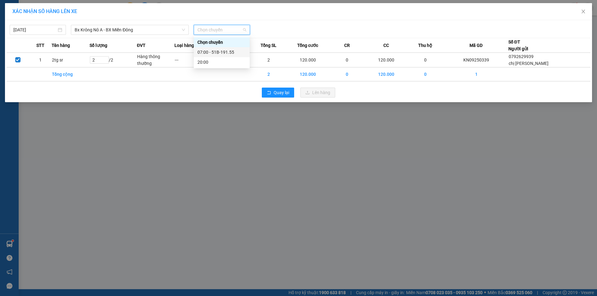
click at [211, 49] on div "07:00 - 51B-191.55" at bounding box center [221, 52] width 49 height 7
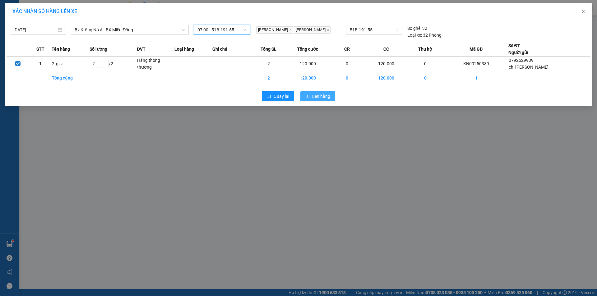
click at [319, 95] on span "Lên hàng" at bounding box center [321, 96] width 18 height 7
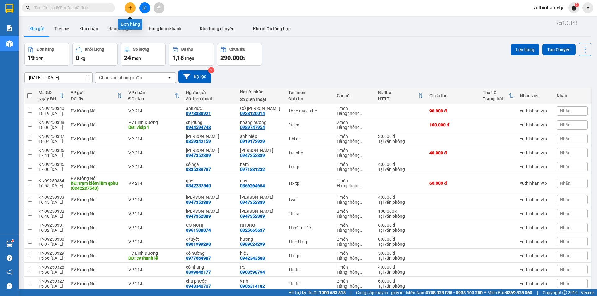
click at [132, 8] on icon "plus" at bounding box center [129, 7] width 3 height 0
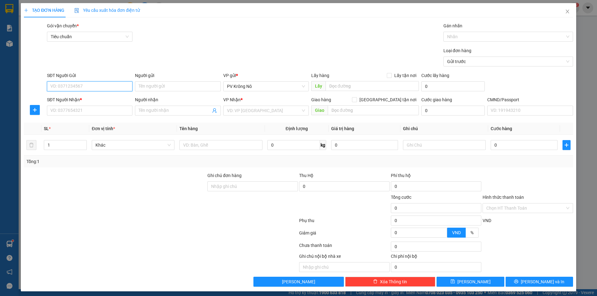
click at [76, 85] on input "SĐT Người Gửi" at bounding box center [90, 86] width 86 height 10
type input "0919371760"
click at [168, 84] on input "Người gửi" at bounding box center [178, 86] width 86 height 10
type input "anh mạnh"
click at [66, 110] on input "SĐT Người Nhận *" at bounding box center [90, 111] width 86 height 10
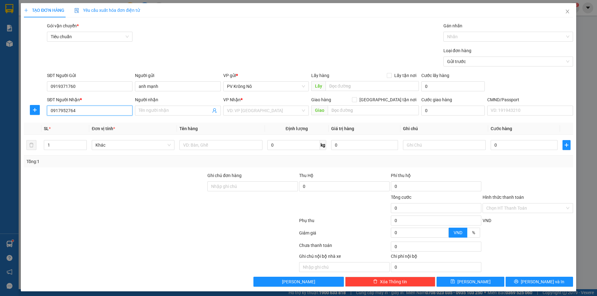
type input "0917952764"
type input "nhật"
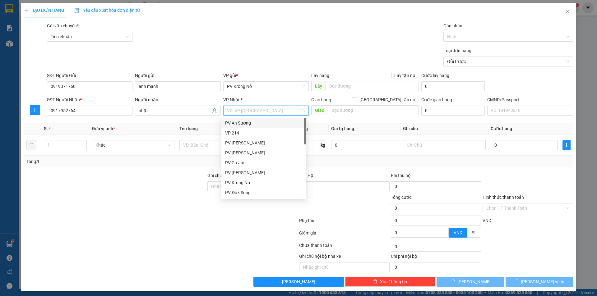
type input "2"
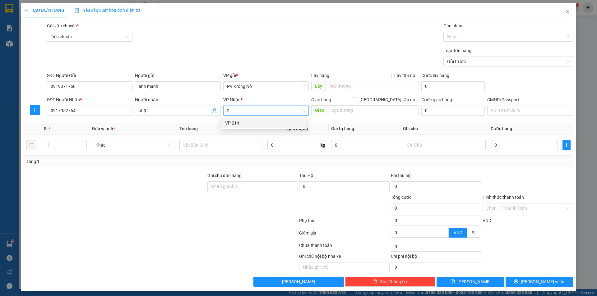
drag, startPoint x: 267, startPoint y: 122, endPoint x: 261, endPoint y: 124, distance: 7.3
click at [267, 122] on div "VP 214" at bounding box center [263, 123] width 77 height 7
click at [55, 147] on input "1" at bounding box center [65, 145] width 42 height 9
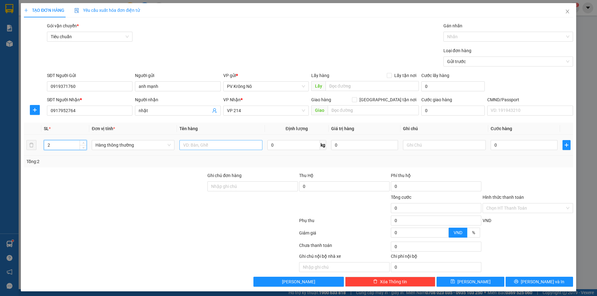
type input "2"
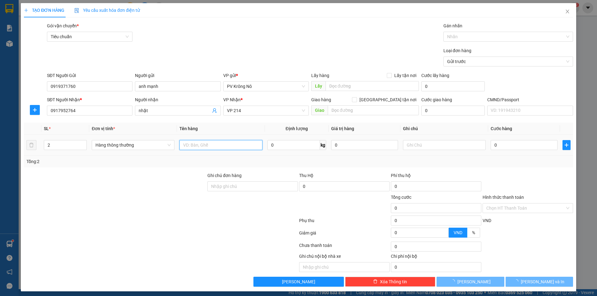
click at [206, 147] on input "text" at bounding box center [220, 145] width 83 height 10
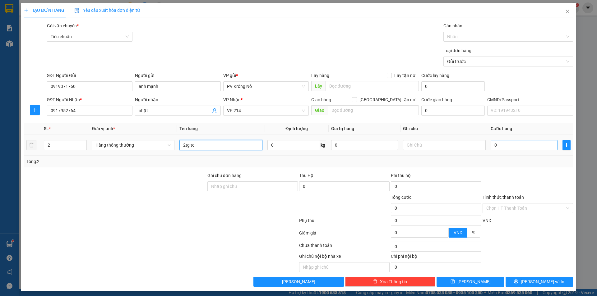
type input "2tg tc"
click at [500, 147] on input "0" at bounding box center [524, 145] width 67 height 10
type input "08"
type input "8"
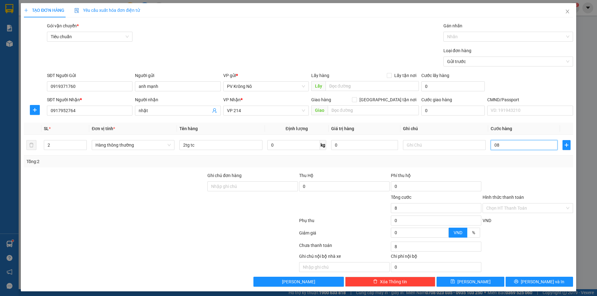
type input "080"
type input "80"
type input "0.800"
type input "800"
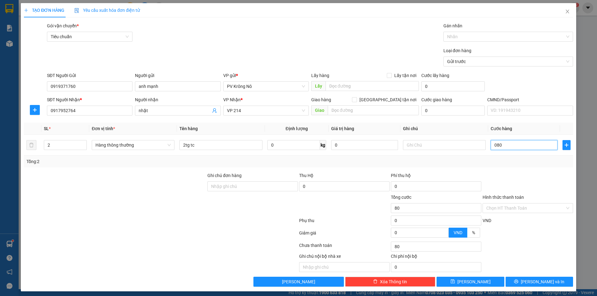
type input "800"
type input "08.000"
type input "8.000"
type input "080.000"
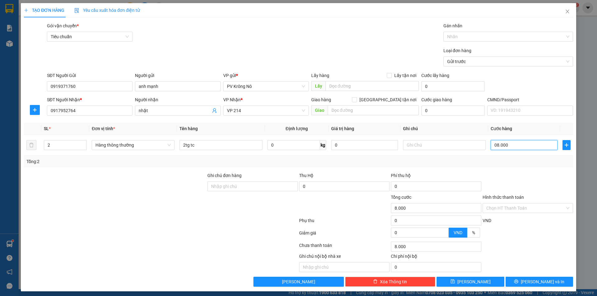
type input "80.000"
click at [511, 205] on input "Hình thức thanh toán" at bounding box center [525, 208] width 79 height 9
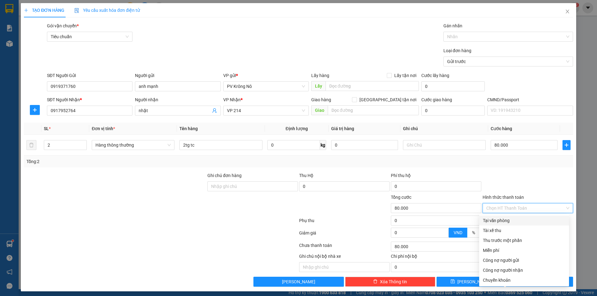
click at [497, 221] on div "Tại văn phòng" at bounding box center [524, 220] width 82 height 7
type input "0"
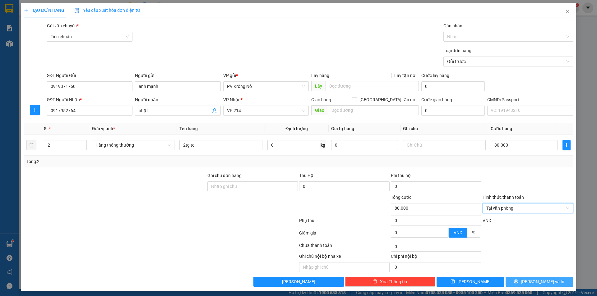
click at [530, 282] on span "[PERSON_NAME] và In" at bounding box center [543, 282] width 44 height 7
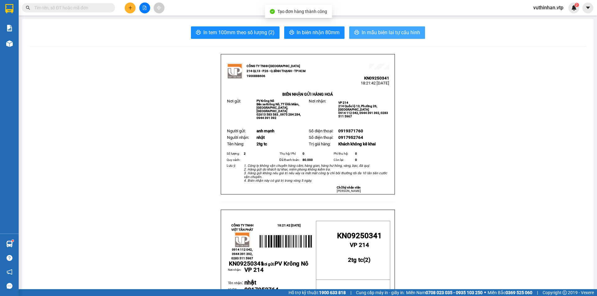
click at [379, 33] on span "In mẫu biên lai tự cấu hình" at bounding box center [391, 33] width 58 height 8
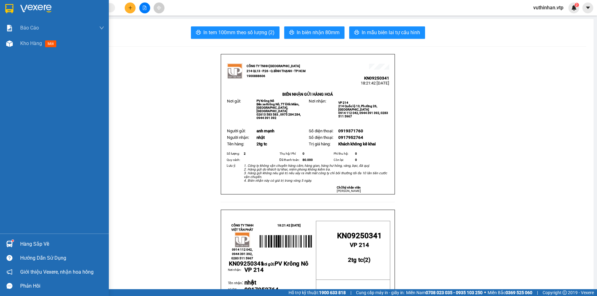
drag, startPoint x: 10, startPoint y: 39, endPoint x: 90, endPoint y: 61, distance: 83.2
click at [10, 38] on div at bounding box center [9, 43] width 11 height 11
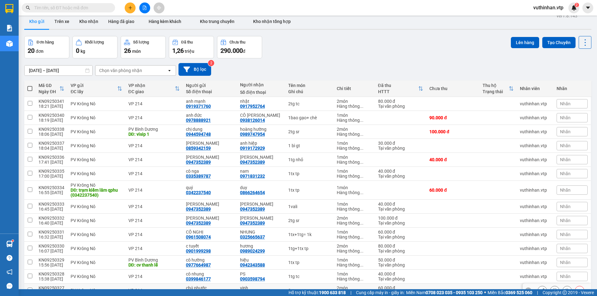
scroll to position [1, 0]
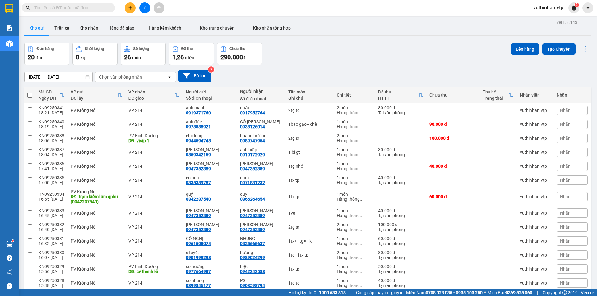
click at [131, 7] on icon "plus" at bounding box center [130, 8] width 4 height 4
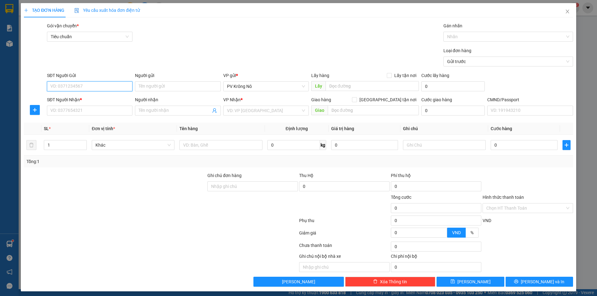
click at [58, 83] on input "SĐT Người Gửi" at bounding box center [90, 86] width 86 height 10
click at [75, 99] on div "0974992697 - hiệp phát" at bounding box center [88, 98] width 77 height 7
type input "0974992697"
type input "hiệp phát"
type input "0937287787"
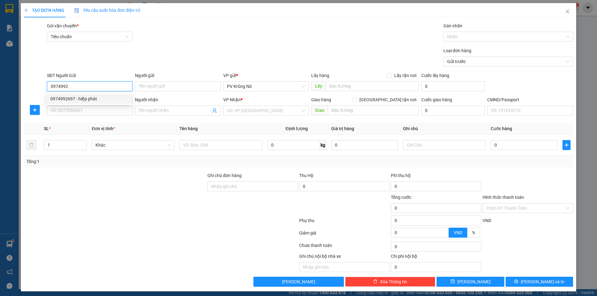
type input "phương"
click at [244, 112] on span "PV [GEOGRAPHIC_DATA]" at bounding box center [266, 110] width 78 height 9
type input "0974992697"
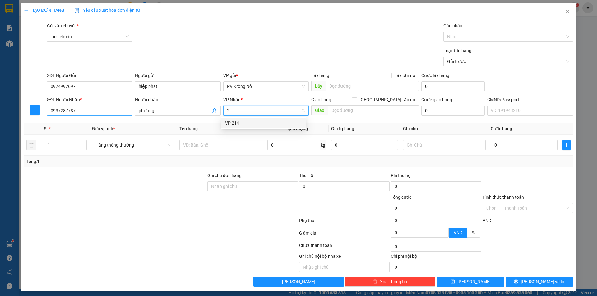
type input "2"
drag, startPoint x: 81, startPoint y: 111, endPoint x: 8, endPoint y: 126, distance: 74.3
click at [8, 127] on div "TẠO ĐƠN HÀNG Yêu cầu xuất hóa đơn điện tử Transit Pickup Surcharge Ids Transit …" at bounding box center [298, 148] width 597 height 296
click at [248, 107] on span "PV [GEOGRAPHIC_DATA]" at bounding box center [266, 110] width 78 height 9
click at [235, 122] on div "VP 214" at bounding box center [263, 123] width 77 height 7
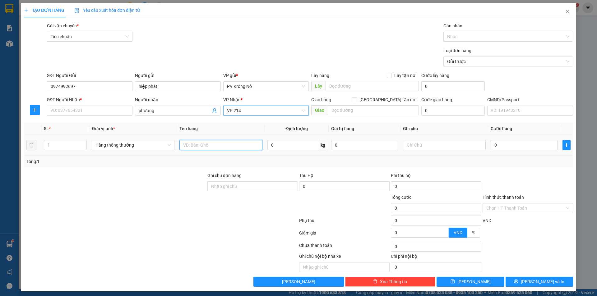
click at [198, 144] on input "text" at bounding box center [220, 145] width 83 height 10
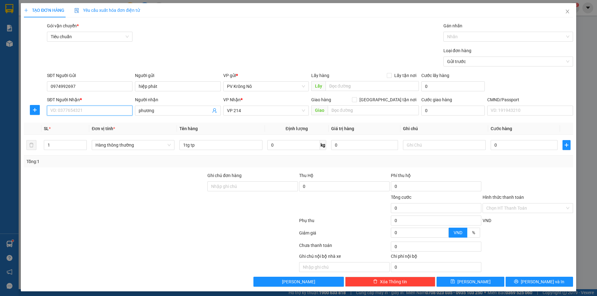
click at [95, 110] on input "SĐT Người Nhận *" at bounding box center [90, 111] width 86 height 10
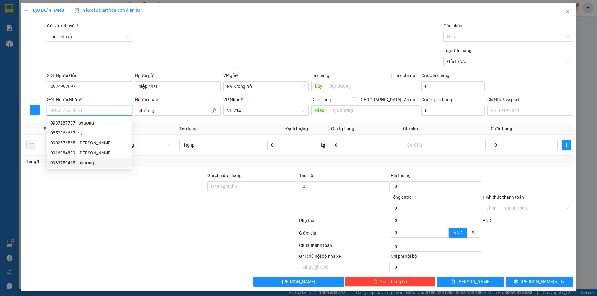
click at [70, 163] on div "0933750415 - phương" at bounding box center [88, 163] width 77 height 7
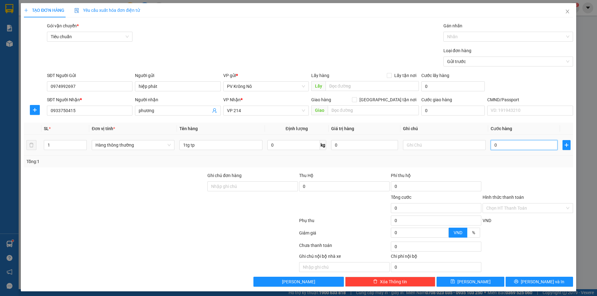
click at [512, 149] on input "0" at bounding box center [524, 145] width 67 height 10
drag, startPoint x: 204, startPoint y: 145, endPoint x: 218, endPoint y: 142, distance: 14.6
click at [205, 145] on input "1tg tp" at bounding box center [220, 145] width 83 height 10
click at [506, 145] on input "0" at bounding box center [524, 145] width 67 height 10
click at [520, 280] on button "[PERSON_NAME] và In" at bounding box center [539, 282] width 67 height 10
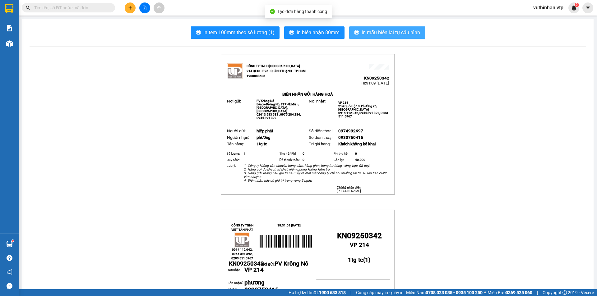
click at [394, 30] on span "In mẫu biên lai tự cấu hình" at bounding box center [391, 33] width 58 height 8
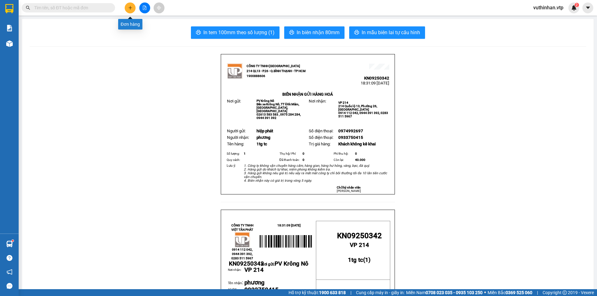
click at [132, 7] on icon "plus" at bounding box center [130, 8] width 4 height 4
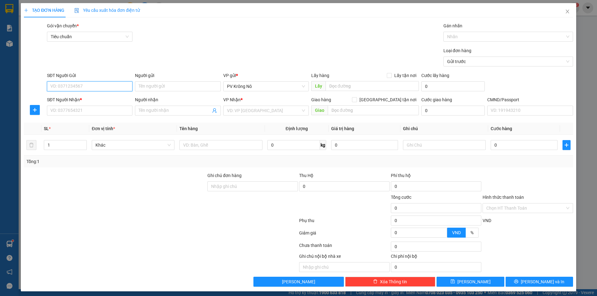
click at [89, 85] on input "SĐT Người Gửi" at bounding box center [90, 86] width 86 height 10
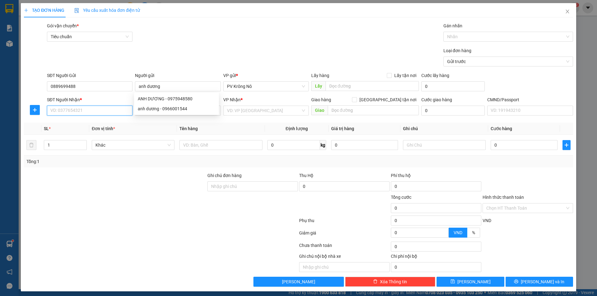
click at [62, 112] on input "SĐT Người Nhận *" at bounding box center [90, 111] width 86 height 10
click at [102, 123] on div "0988657261 - ngan" at bounding box center [88, 123] width 77 height 7
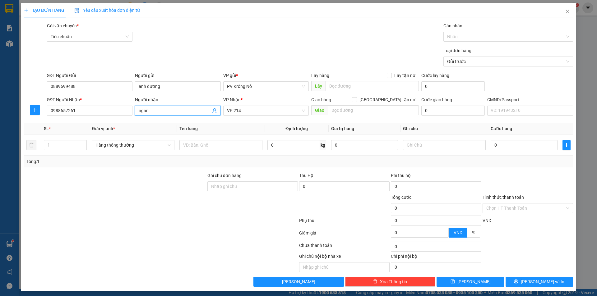
click at [150, 112] on input "ngan" at bounding box center [175, 110] width 72 height 7
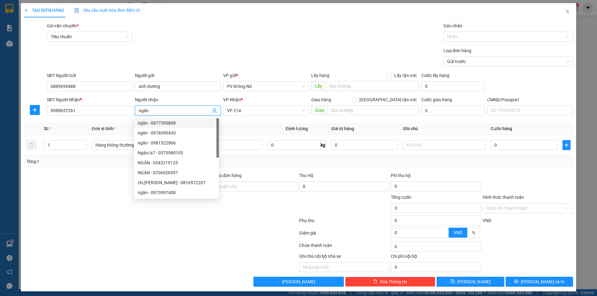
click at [46, 186] on div at bounding box center [114, 183] width 183 height 22
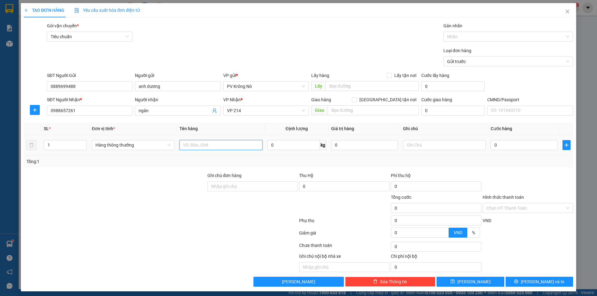
click at [236, 148] on input "text" at bounding box center [220, 145] width 83 height 10
click at [504, 146] on input "0" at bounding box center [524, 145] width 67 height 10
click at [504, 212] on input "Hình thức thanh toán" at bounding box center [525, 208] width 79 height 9
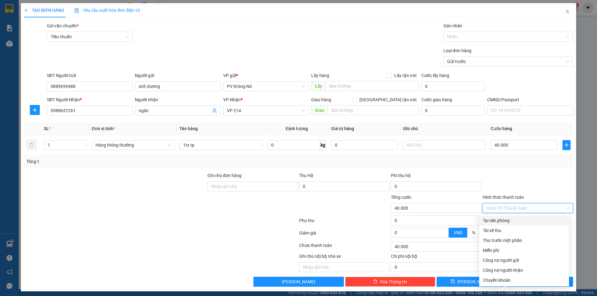
click at [498, 219] on div "Tại văn phòng" at bounding box center [524, 220] width 82 height 7
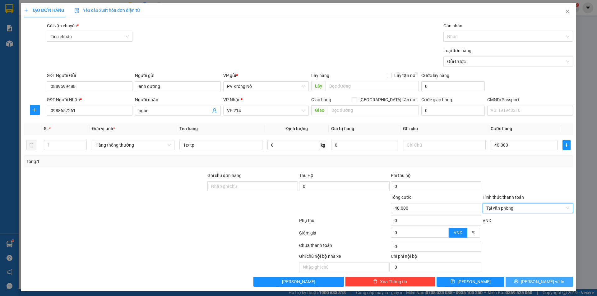
click at [518, 284] on icon "printer" at bounding box center [516, 282] width 4 height 4
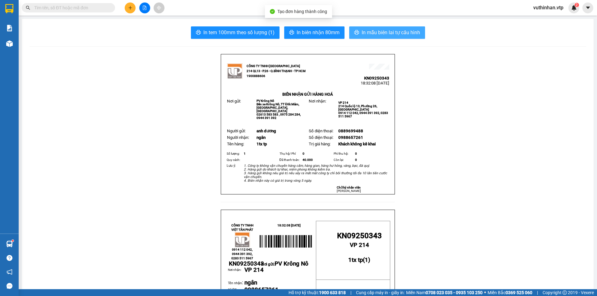
click at [363, 31] on span "In mẫu biên lai tự cấu hình" at bounding box center [391, 33] width 58 height 8
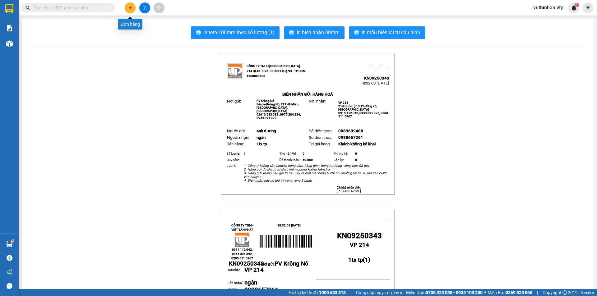
click at [132, 7] on button at bounding box center [130, 7] width 11 height 11
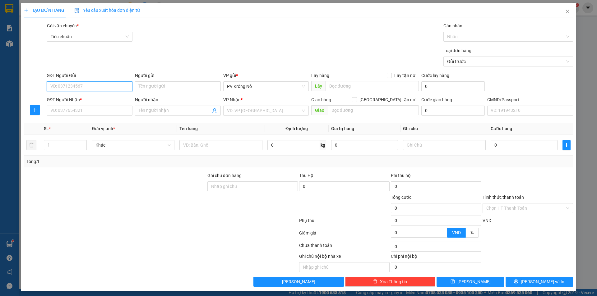
click at [53, 88] on input "SĐT Người Gửi" at bounding box center [90, 86] width 86 height 10
click at [62, 98] on div "0916887079 - cô kỳ" at bounding box center [88, 98] width 77 height 7
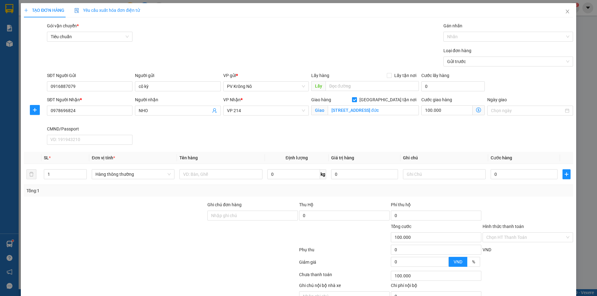
click at [356, 99] on input "[GEOGRAPHIC_DATA] tận nơi" at bounding box center [354, 99] width 4 height 4
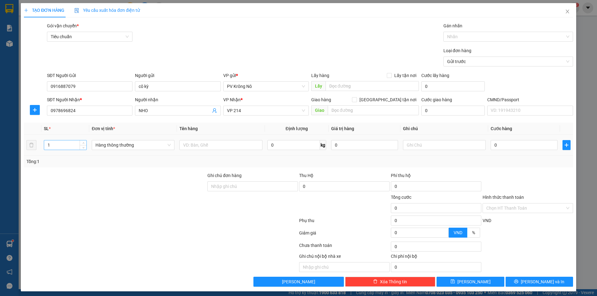
click at [65, 144] on input "1" at bounding box center [65, 145] width 42 height 9
click at [208, 150] on input "text" at bounding box center [220, 145] width 83 height 10
click at [512, 141] on input "0" at bounding box center [524, 145] width 67 height 10
click at [518, 284] on icon "printer" at bounding box center [516, 282] width 4 height 4
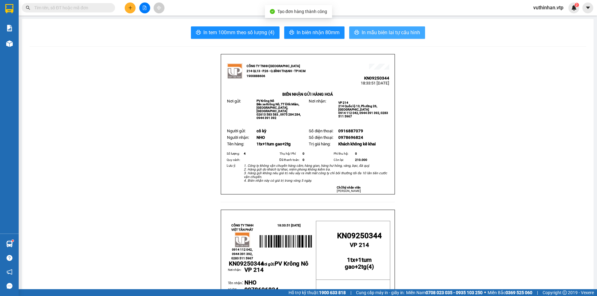
click at [384, 27] on button "In mẫu biên lai tự cấu hình" at bounding box center [387, 32] width 76 height 12
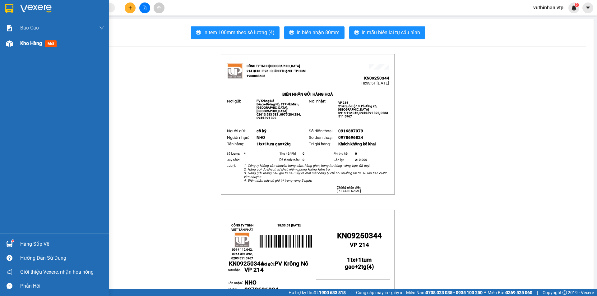
click at [11, 45] on img at bounding box center [9, 43] width 7 height 7
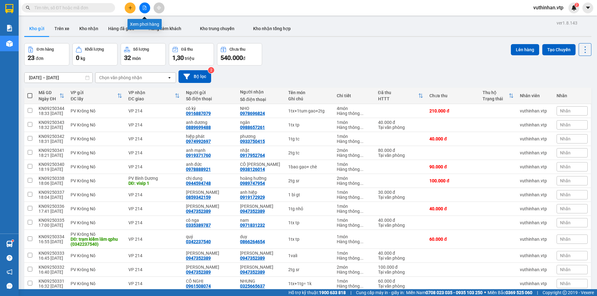
click at [142, 7] on icon "file-add" at bounding box center [144, 8] width 4 height 4
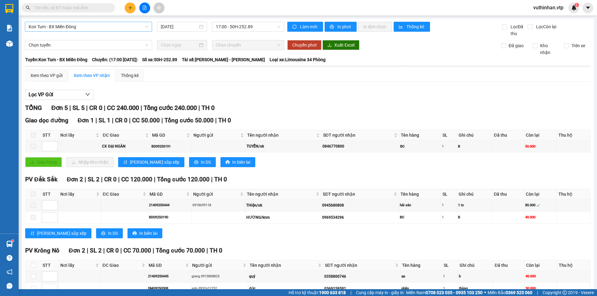
click at [101, 29] on span "Kon Tum - BX Miền Đông" at bounding box center [89, 26] width 120 height 9
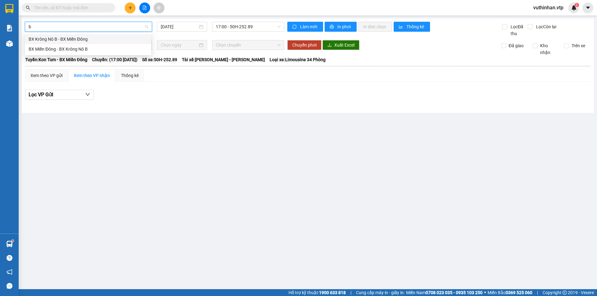
click at [73, 39] on div "BX Krông Nô B - BX Miền Đông" at bounding box center [88, 39] width 119 height 7
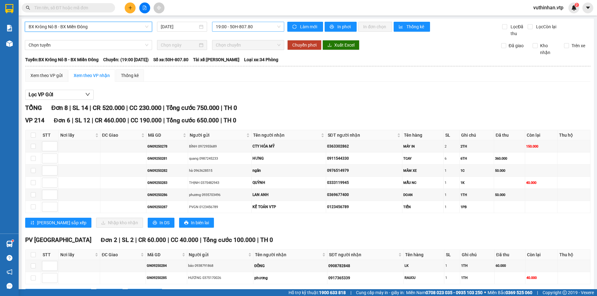
click at [250, 25] on span "19:00 - 50H-807.80" at bounding box center [248, 26] width 65 height 9
click at [312, 83] on div "Xem theo VP gửi Xem theo VP nhận Thống kê Lọc VP Gửi TỔNG Đơn 8 | SL 14 | CR 5…" at bounding box center [307, 188] width 565 height 238
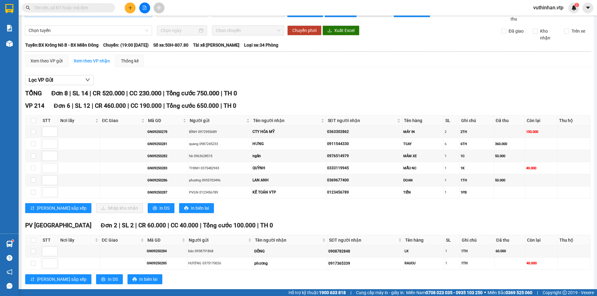
scroll to position [27, 0]
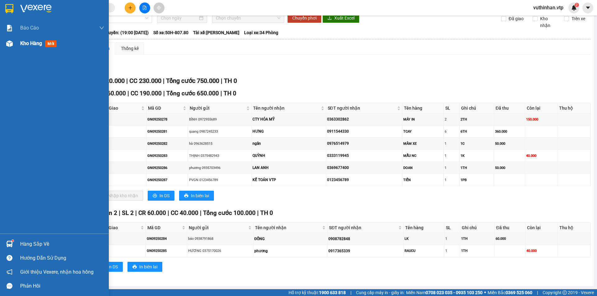
click at [35, 42] on span "Kho hàng" at bounding box center [31, 43] width 22 height 6
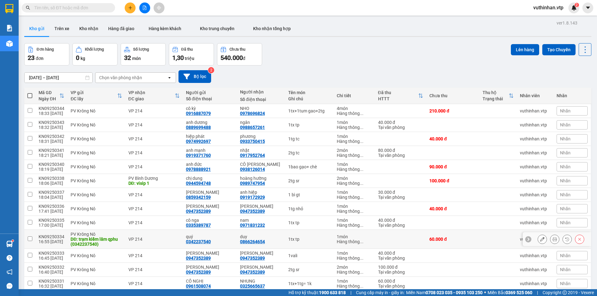
click at [98, 242] on div "DĐ: trạm kiểm lâm qphu (0342237540)" at bounding box center [96, 242] width 51 height 10
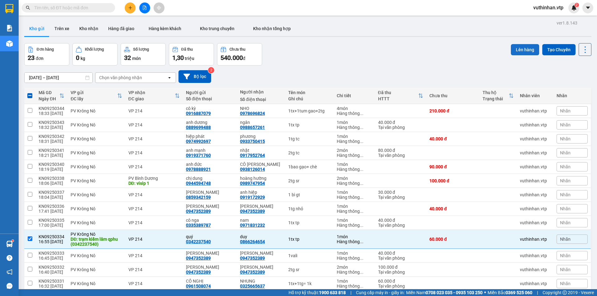
click at [526, 48] on button "Lên hàng" at bounding box center [525, 49] width 28 height 11
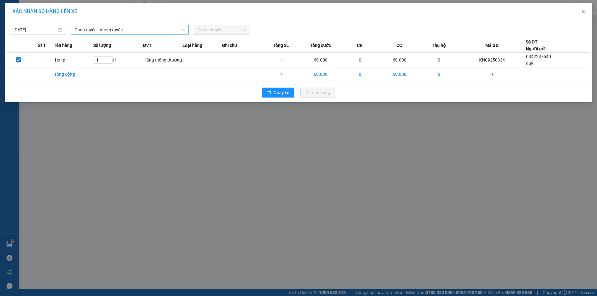
click at [107, 31] on span "Chọn tuyến - nhóm tuyến" at bounding box center [130, 29] width 110 height 9
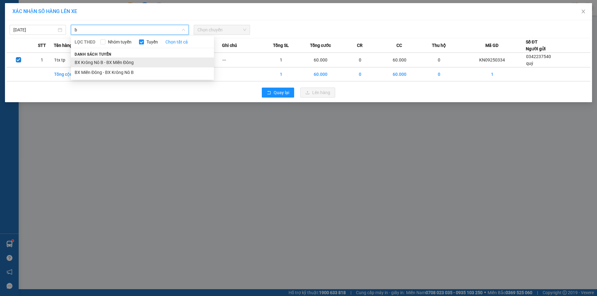
click at [102, 62] on li "BX Krông Nô B - BX Miền Đông" at bounding box center [142, 63] width 143 height 10
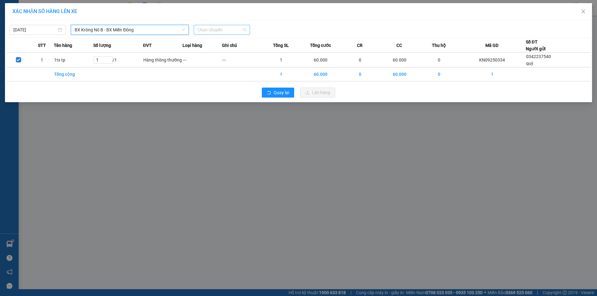
click at [222, 26] on span "Chọn chuyến" at bounding box center [221, 29] width 49 height 9
click at [224, 52] on div "19:00 - 50H-807.80" at bounding box center [221, 52] width 49 height 7
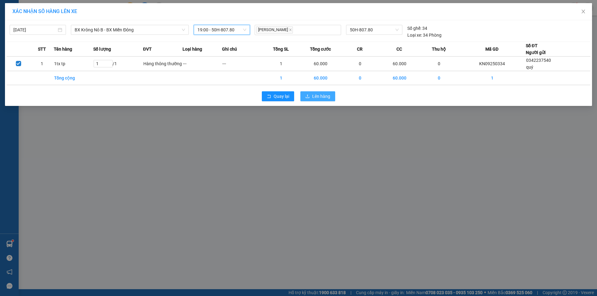
click at [316, 98] on span "Lên hàng" at bounding box center [321, 96] width 18 height 7
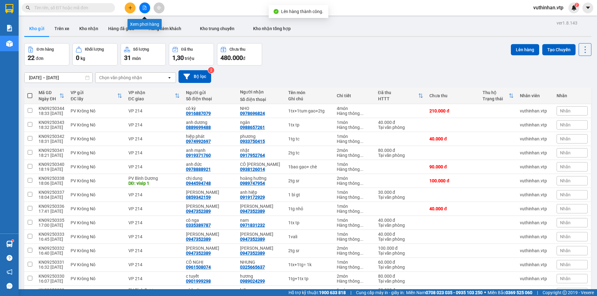
click at [145, 10] on button at bounding box center [144, 7] width 11 height 11
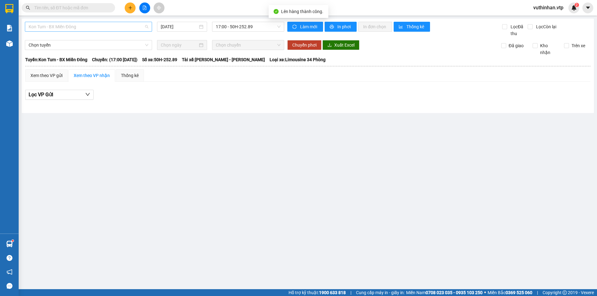
click at [107, 30] on span "Kon Tum - BX Miền Đông" at bounding box center [89, 26] width 120 height 9
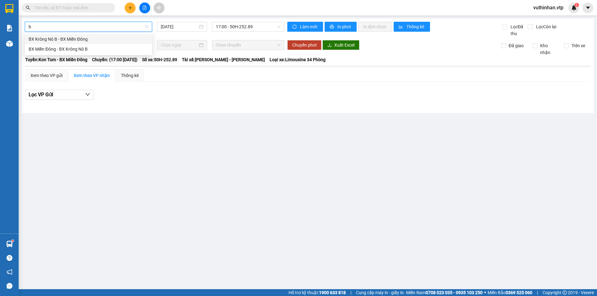
click at [75, 39] on div "BX Krông Nô B - BX Miền Đông" at bounding box center [89, 39] width 120 height 7
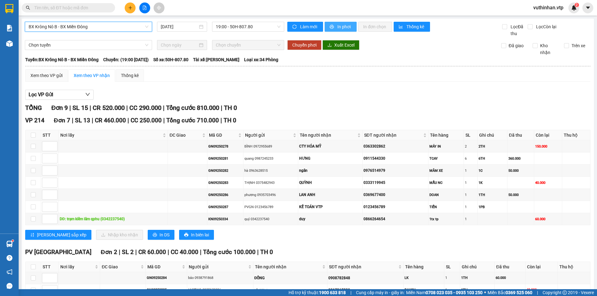
click at [331, 25] on icon "printer" at bounding box center [332, 27] width 4 height 4
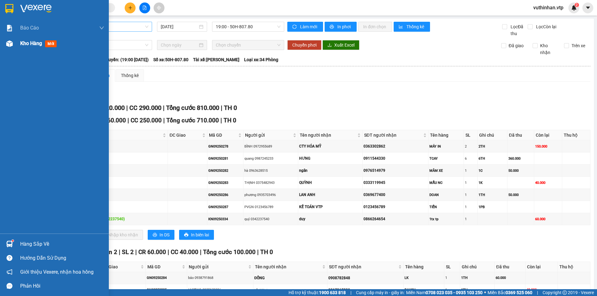
click at [0, 42] on div "Kho hàng mới" at bounding box center [54, 44] width 109 height 16
click at [19, 47] on div "Kho hàng mới" at bounding box center [54, 44] width 109 height 16
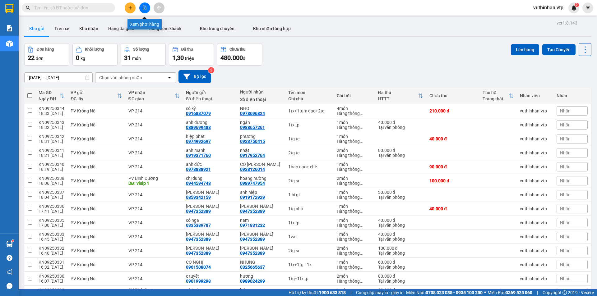
click at [145, 11] on button at bounding box center [144, 7] width 11 height 11
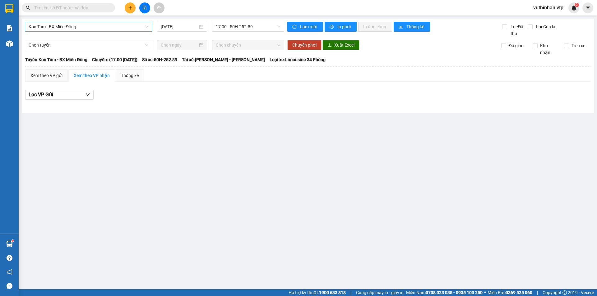
click at [88, 30] on span "Kon Tum - BX Miền Đông" at bounding box center [89, 26] width 120 height 9
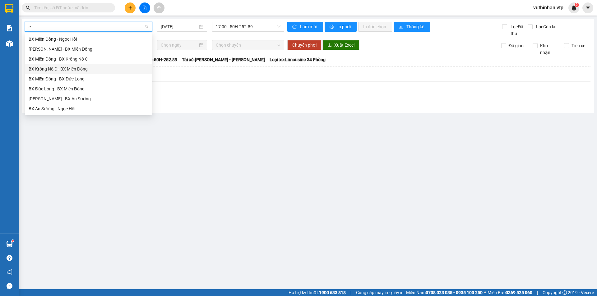
click at [61, 67] on div "BX Krông Nô C - BX Miền Đông" at bounding box center [89, 69] width 120 height 7
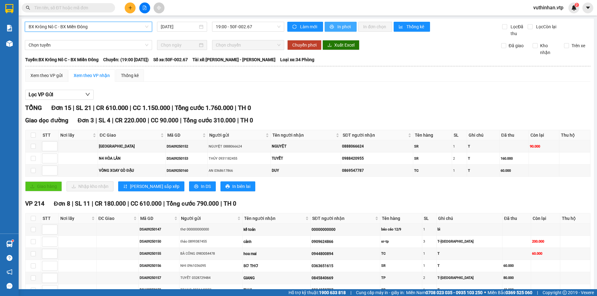
drag, startPoint x: 335, startPoint y: 28, endPoint x: 231, endPoint y: 66, distance: 110.5
click at [337, 28] on span "In phơi" at bounding box center [344, 26] width 14 height 7
click at [339, 23] on span "In phơi" at bounding box center [344, 26] width 14 height 7
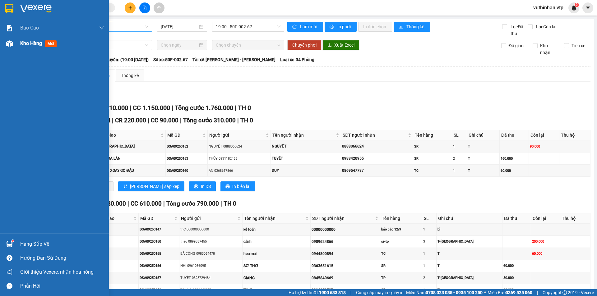
click at [24, 44] on span "Kho hàng" at bounding box center [31, 43] width 22 height 6
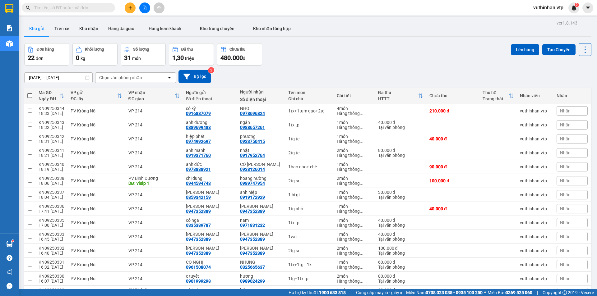
click at [131, 10] on button at bounding box center [130, 7] width 11 height 11
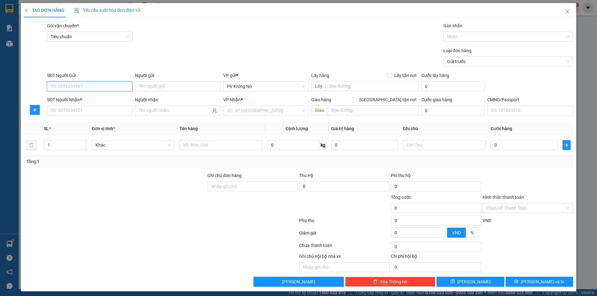
click at [75, 84] on input "SĐT Người Gửi" at bounding box center [90, 86] width 86 height 10
type input "0919129744"
click at [75, 99] on div "0919129744 - [GEOGRAPHIC_DATA]" at bounding box center [88, 98] width 77 height 7
type input "HÀ"
type input "N4 NAM ĐÀ(0919129744)"
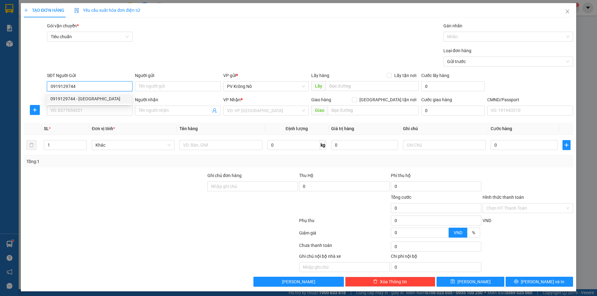
type input "0358243740"
type input "TY"
type input "CCBD"
type input "0919129744"
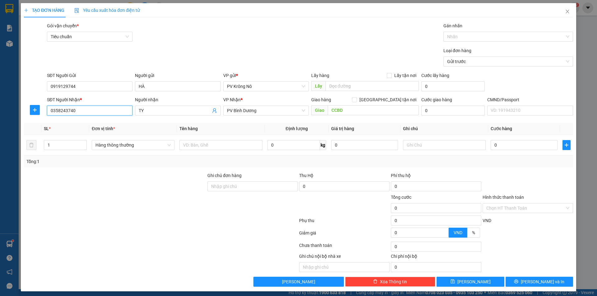
drag, startPoint x: 96, startPoint y: 111, endPoint x: 26, endPoint y: 113, distance: 70.0
click at [27, 113] on div "SĐT Người Nhận * 0358243740 0358243740 Người nhận TY VP Nhận * PV Bình Dương Gi…" at bounding box center [298, 107] width 550 height 22
type input "0988528034"
click at [87, 122] on div "0988528034 - HẰNG" at bounding box center [88, 123] width 77 height 7
type input "HẰNG"
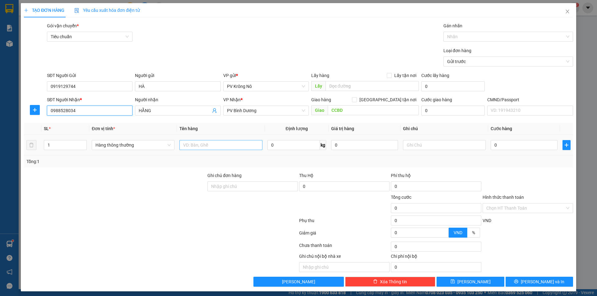
type input "0988528034"
click at [197, 145] on input "text" at bounding box center [220, 145] width 83 height 10
type input "1xe số"
click at [525, 144] on input "0" at bounding box center [524, 145] width 67 height 10
type input "03"
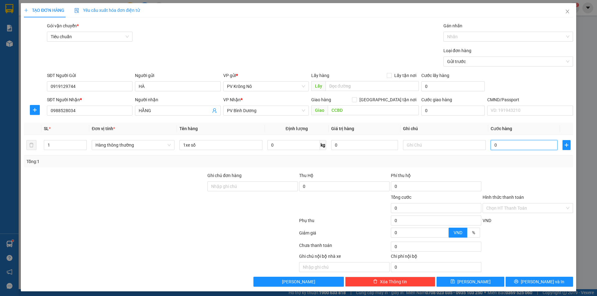
type input "3"
type input "030"
type input "30"
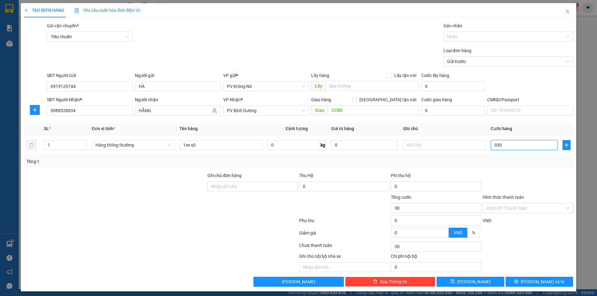
type input "0.300"
type input "300"
type input "03.000"
type input "3.000"
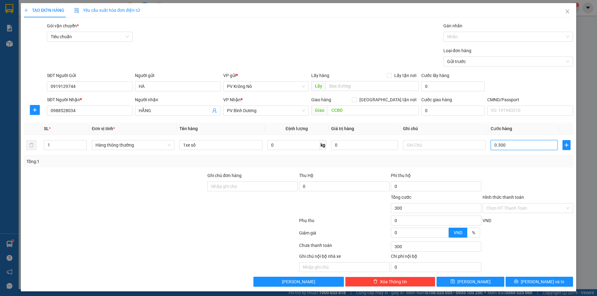
type input "3.000"
type input "030.000"
type input "30.000"
type input "0.300.000"
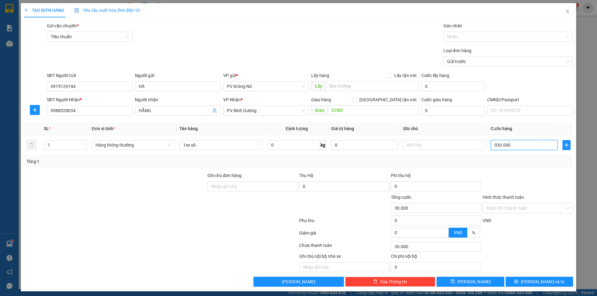
type input "300.000"
click at [462, 279] on button "[PERSON_NAME]" at bounding box center [470, 282] width 67 height 10
type input "0"
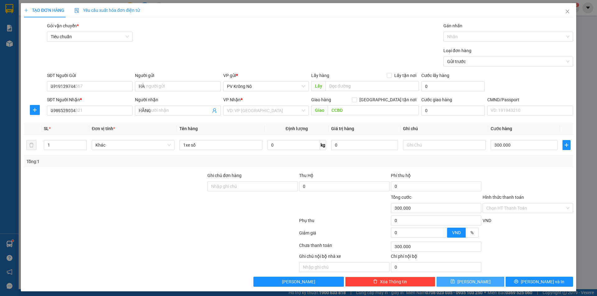
type input "0"
click at [566, 12] on span "Close" at bounding box center [567, 11] width 17 height 17
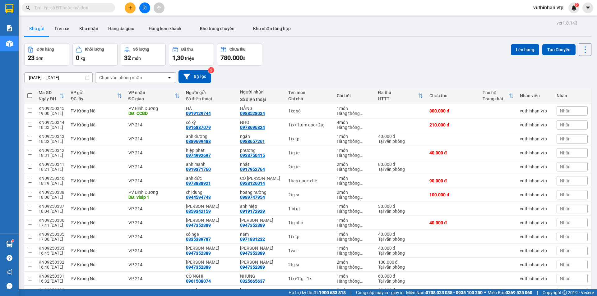
click at [30, 95] on span at bounding box center [29, 95] width 5 height 5
click at [30, 93] on input "checkbox" at bounding box center [30, 93] width 0 height 0
checkbox input "true"
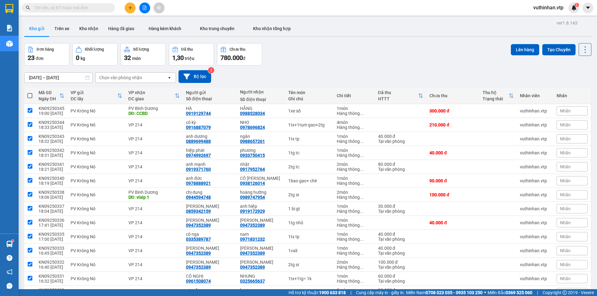
checkbox input "true"
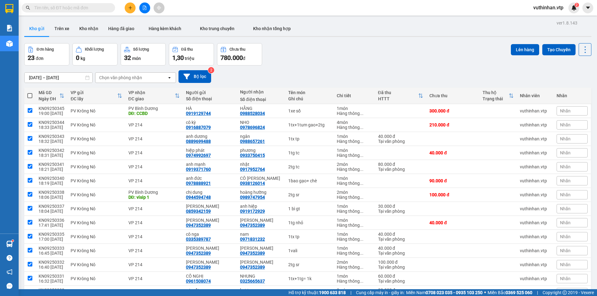
checkbox input "true"
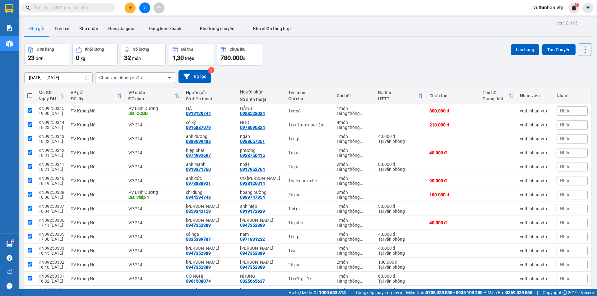
checkbox input "true"
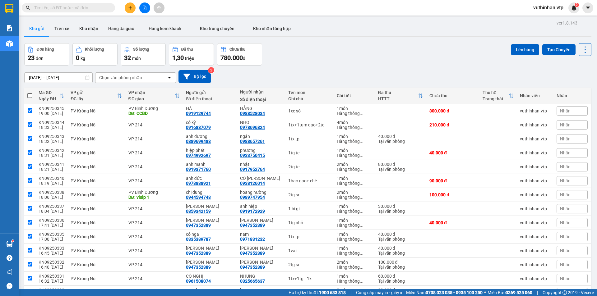
checkbox input "true"
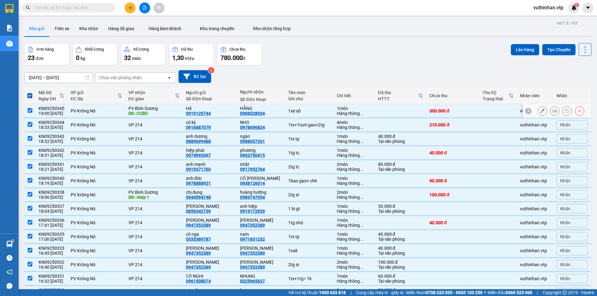
click at [28, 109] on input "checkbox" at bounding box center [30, 110] width 5 height 5
checkbox input "false"
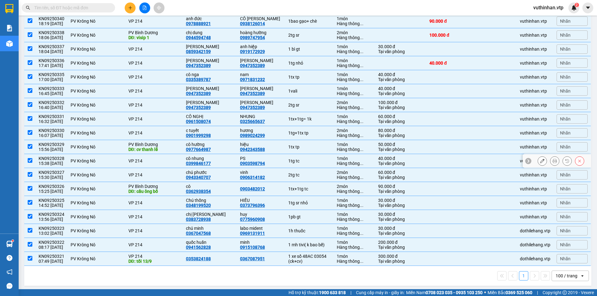
scroll to position [162, 0]
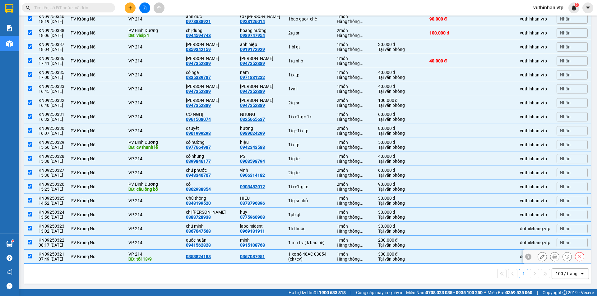
click at [29, 256] on input "checkbox" at bounding box center [30, 256] width 5 height 5
checkbox input "false"
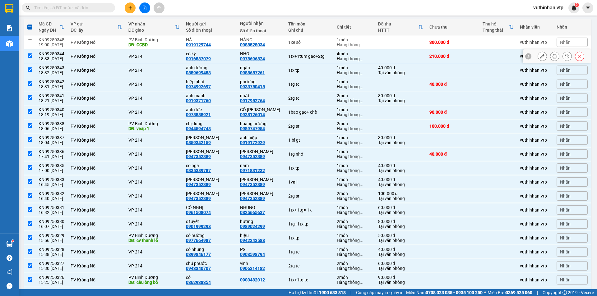
scroll to position [0, 0]
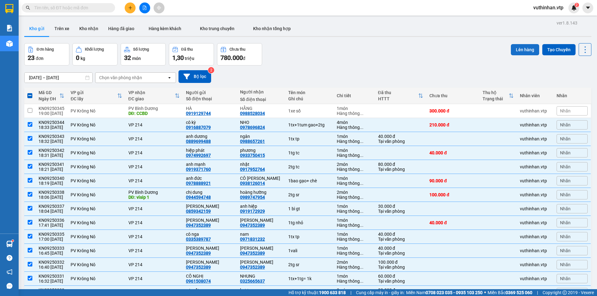
click at [521, 50] on button "Lên hàng" at bounding box center [525, 49] width 28 height 11
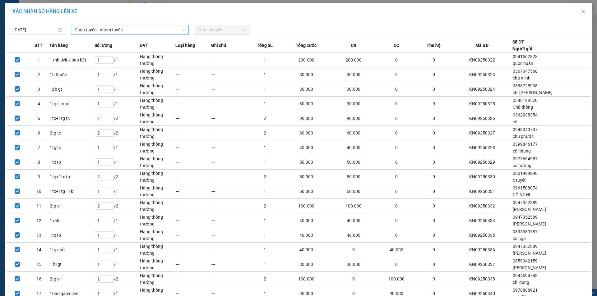
click at [95, 31] on span "Chọn tuyến - nhóm tuyến" at bounding box center [130, 29] width 110 height 9
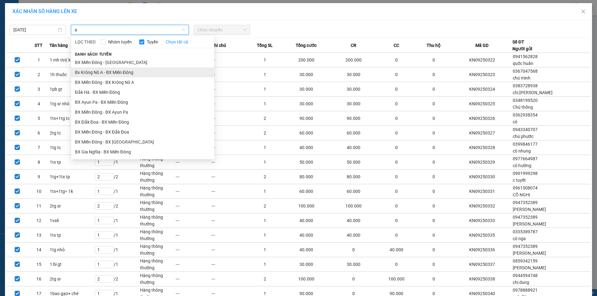
type input "a"
click at [105, 76] on li "Bx Krông Nô A - BX Miền Đông" at bounding box center [142, 72] width 143 height 10
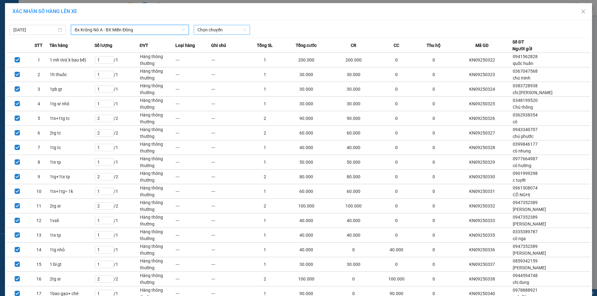
click at [210, 32] on span "Chọn chuyến" at bounding box center [221, 29] width 49 height 9
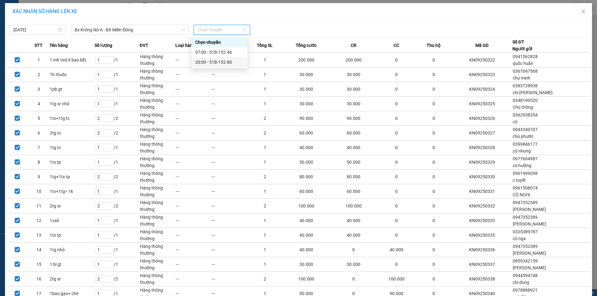
click at [218, 61] on div "20:00 - 51B-152.80" at bounding box center [219, 62] width 49 height 7
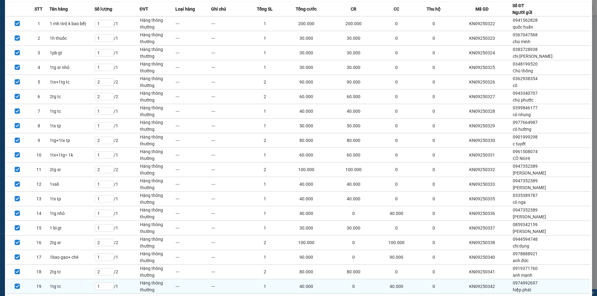
scroll to position [109, 0]
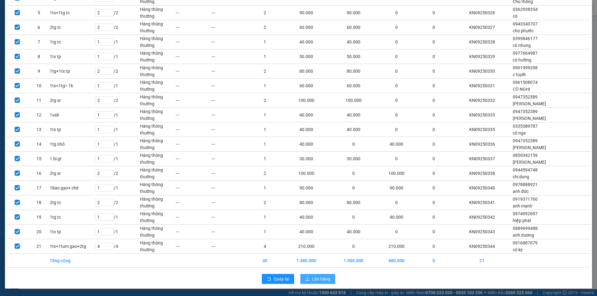
click at [317, 277] on span "Lên hàng" at bounding box center [321, 279] width 18 height 7
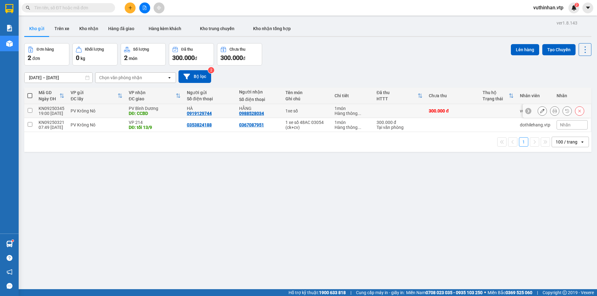
click at [538, 111] on button at bounding box center [542, 111] width 9 height 11
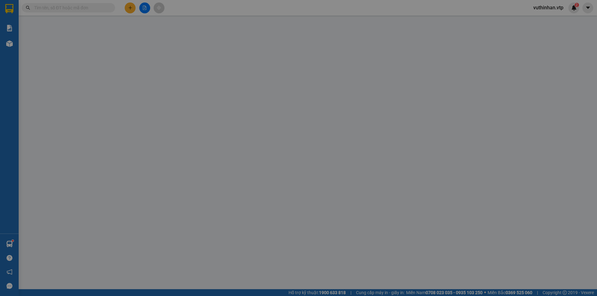
type input "0919129744"
type input "HÀ"
type input "0988528034"
type input "HẰNG"
type input "CCBD"
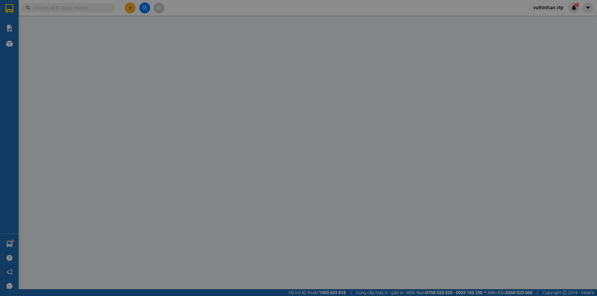
type input "300.000"
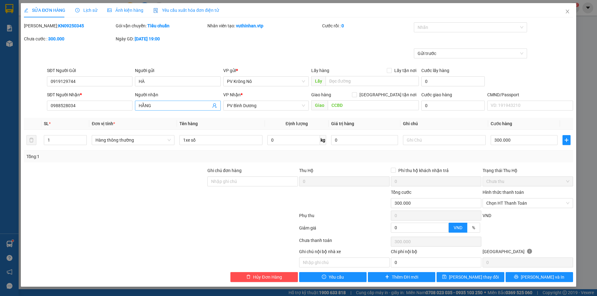
click at [171, 109] on span "HẰNG" at bounding box center [178, 106] width 86 height 10
type input "HẰNG/sáng 13"
click at [460, 280] on button "[PERSON_NAME] thay đổi" at bounding box center [470, 277] width 67 height 10
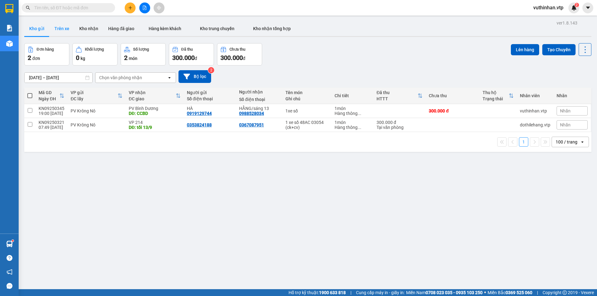
click at [58, 27] on button "Trên xe" at bounding box center [61, 28] width 25 height 15
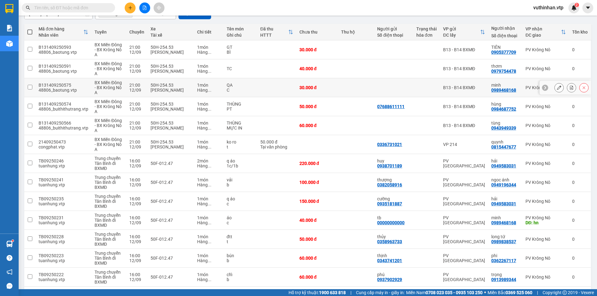
scroll to position [2, 0]
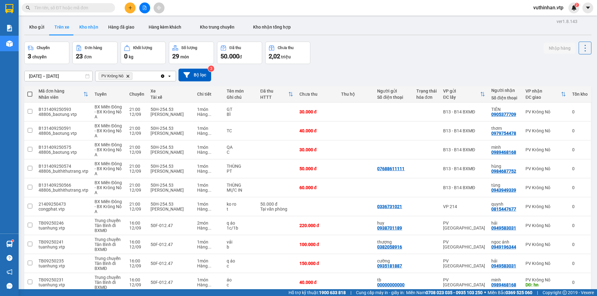
click at [90, 26] on button "Kho nhận" at bounding box center [88, 27] width 29 height 15
type input "[DATE] – [DATE]"
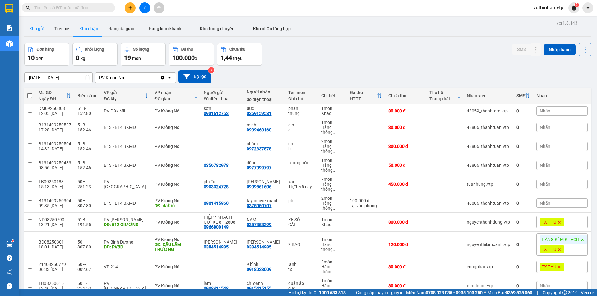
click at [39, 29] on button "Kho gửi" at bounding box center [36, 28] width 25 height 15
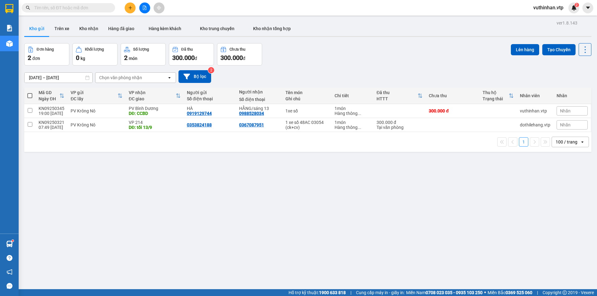
click at [146, 9] on icon "file-add" at bounding box center [144, 8] width 4 height 4
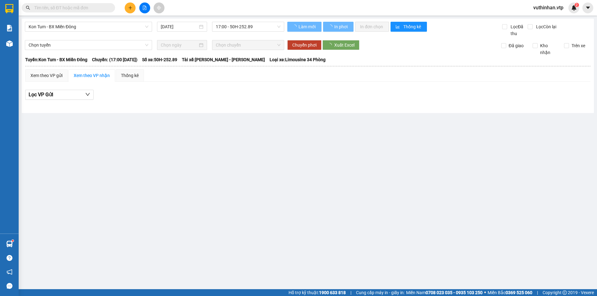
click at [87, 28] on span "Kon Tum - BX Miền Đông" at bounding box center [89, 26] width 120 height 9
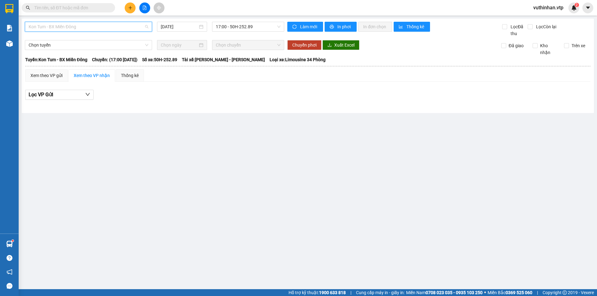
click at [60, 28] on span "Kon Tum - BX Miền Đông" at bounding box center [89, 26] width 120 height 9
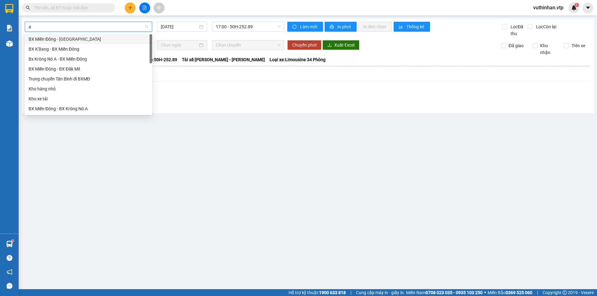
type input "a"
click at [55, 49] on div "Bx Krông Nô A - BX Miền Đông" at bounding box center [89, 49] width 120 height 7
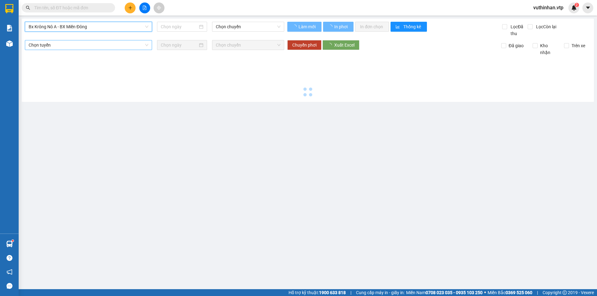
type input "[DATE]"
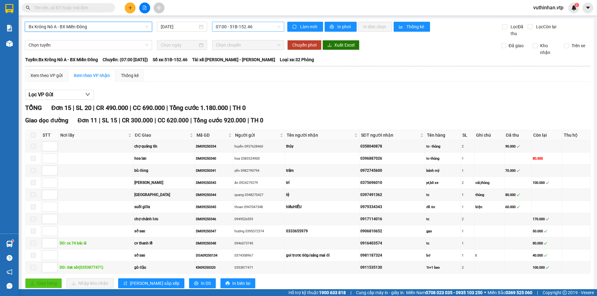
click at [256, 26] on span "07:00 - 51B-152.46" at bounding box center [248, 26] width 65 height 9
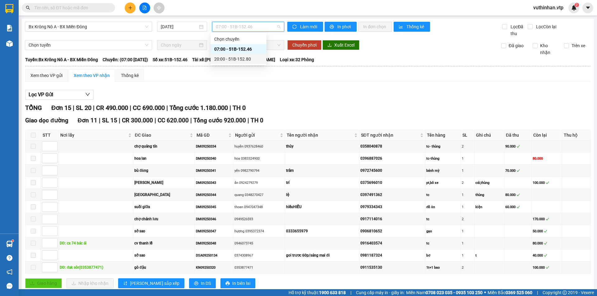
click at [241, 59] on div "20:00 - 51B-152.80" at bounding box center [238, 59] width 49 height 7
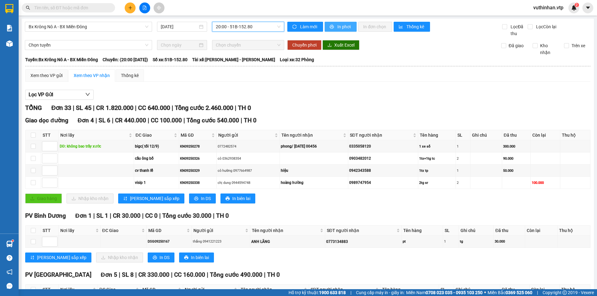
drag, startPoint x: 338, startPoint y: 26, endPoint x: 323, endPoint y: 30, distance: 15.2
click at [338, 25] on span "In phơi" at bounding box center [344, 26] width 14 height 7
click at [344, 26] on span "In phơi" at bounding box center [344, 26] width 14 height 7
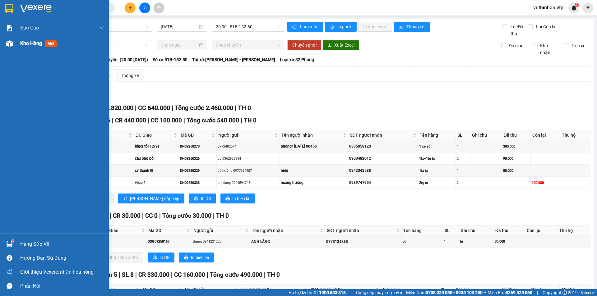
click at [19, 43] on div "Kho hàng mới" at bounding box center [54, 44] width 109 height 16
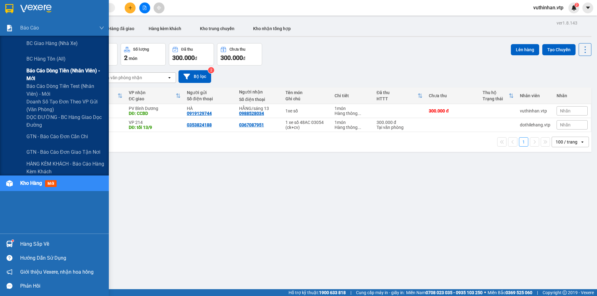
click at [32, 70] on span "Báo cáo dòng tiền (nhân viên) - mới" at bounding box center [65, 75] width 78 height 16
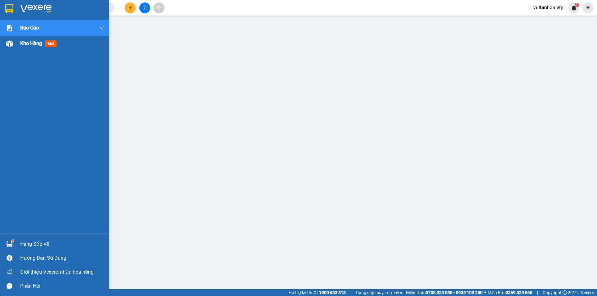
click at [21, 38] on div "Kho hàng mới" at bounding box center [62, 44] width 84 height 16
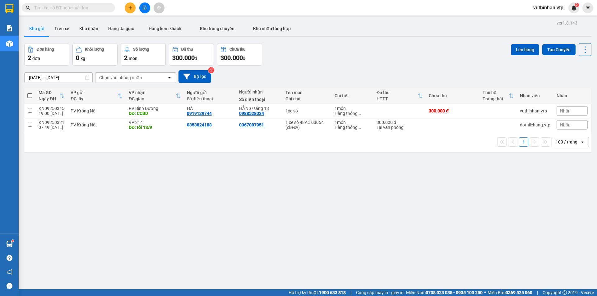
click at [143, 8] on icon "file-add" at bounding box center [144, 8] width 4 height 4
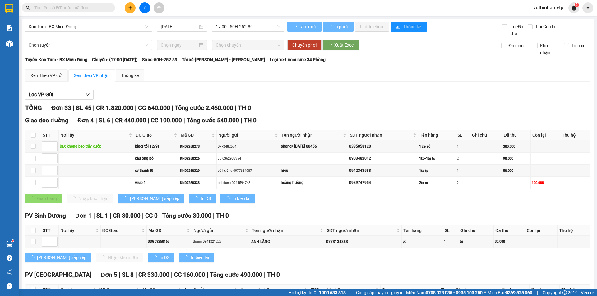
click at [81, 27] on span "Kon Tum - BX Miền Đông" at bounding box center [89, 26] width 120 height 9
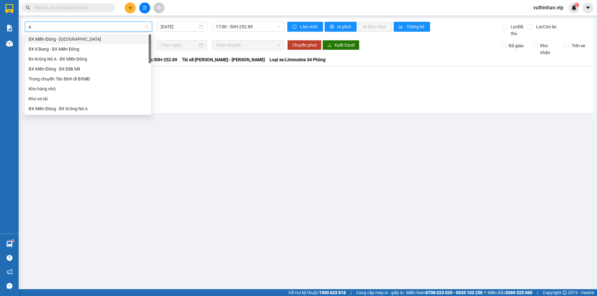
type input "a"
drag, startPoint x: 56, startPoint y: 47, endPoint x: 72, endPoint y: 39, distance: 18.8
click at [56, 47] on div "Bx Krông Nô A - BX Miền Đông" at bounding box center [88, 49] width 119 height 7
type input "[DATE]"
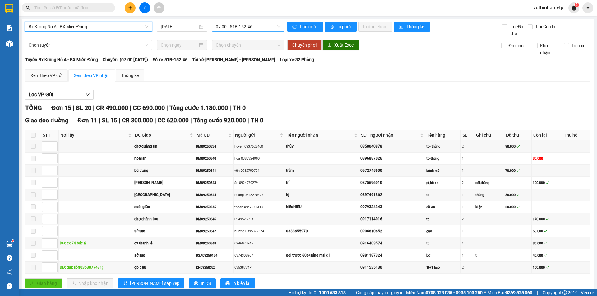
click at [250, 27] on span "07:00 - 51B-152.46" at bounding box center [248, 26] width 65 height 9
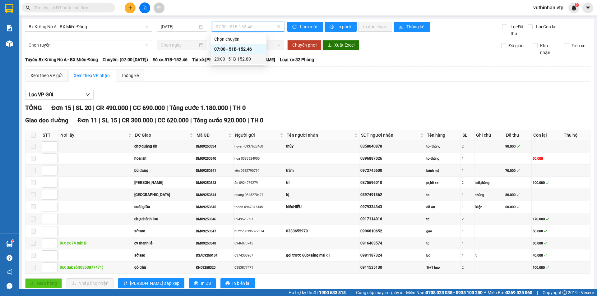
click at [235, 58] on div "20:00 - 51B-152.80" at bounding box center [238, 59] width 49 height 7
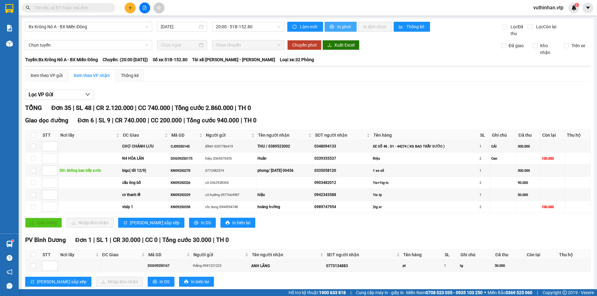
click at [331, 27] on icon "printer" at bounding box center [332, 27] width 4 height 4
click at [345, 29] on span "In phơi" at bounding box center [344, 26] width 14 height 7
